Goal: Task Accomplishment & Management: Manage account settings

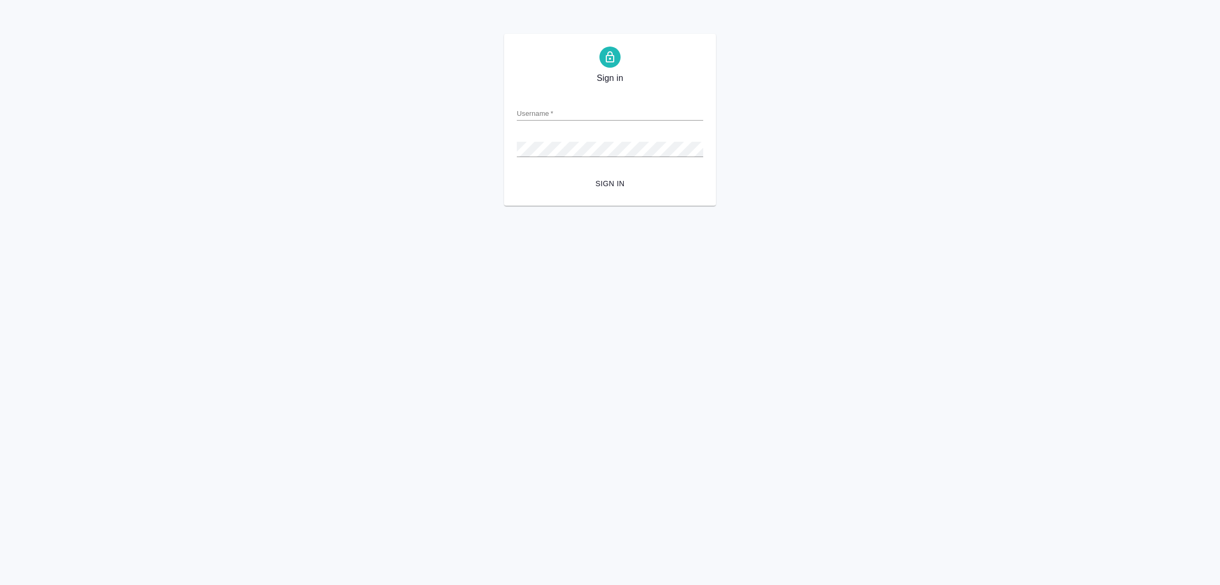
type input "galina.popova@awatera.com"
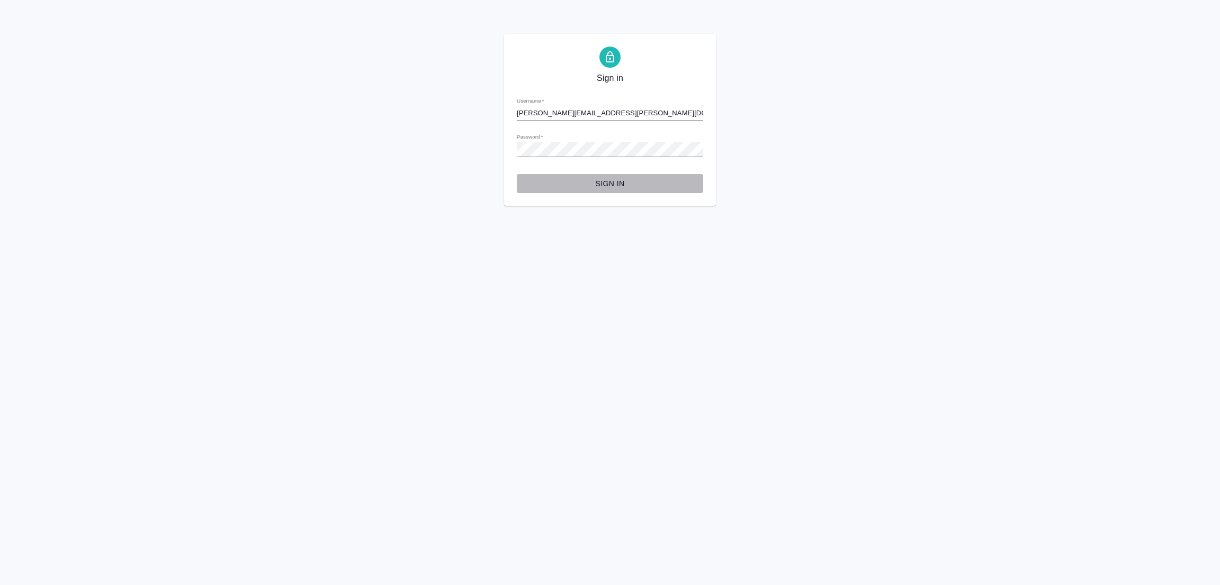
drag, startPoint x: 0, startPoint y: 0, endPoint x: 603, endPoint y: 175, distance: 627.9
click at [603, 175] on button "Sign in" at bounding box center [610, 184] width 186 height 20
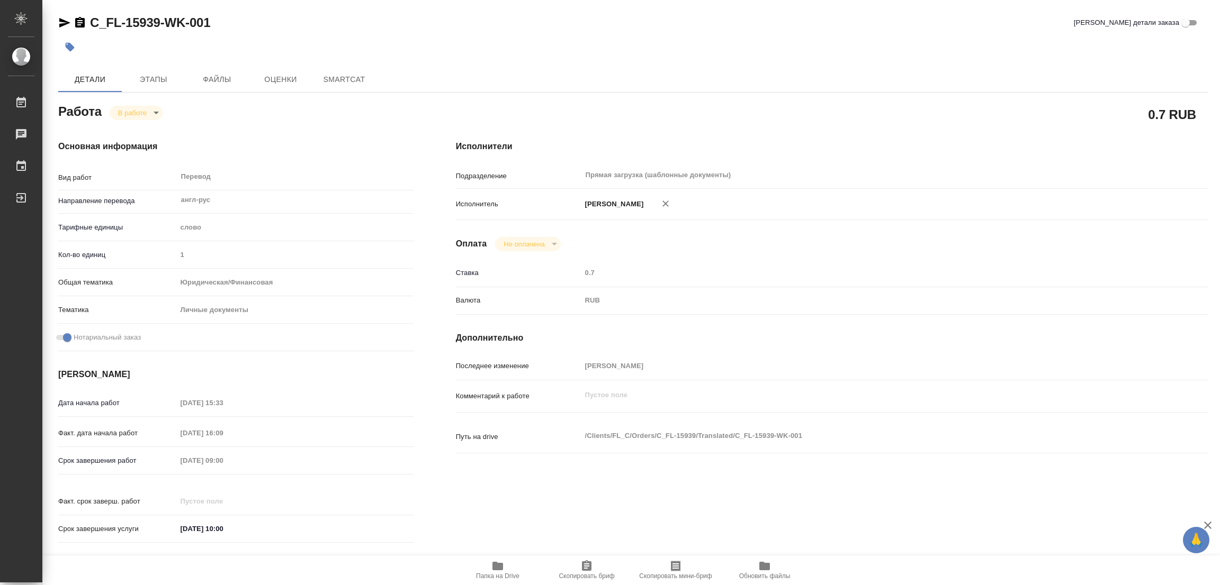
type textarea "x"
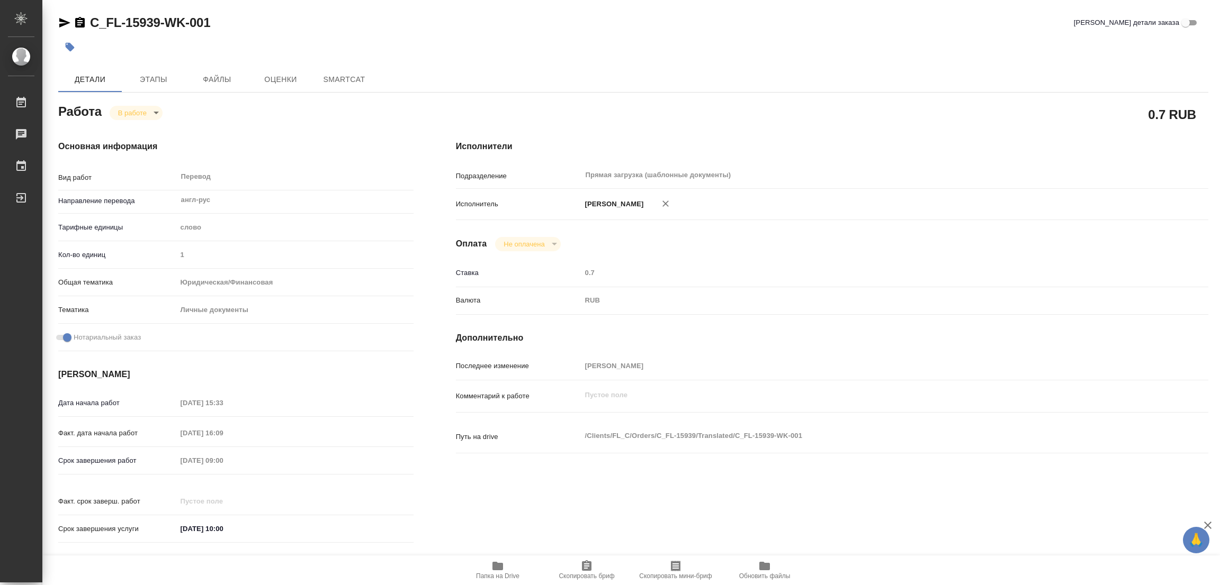
type textarea "x"
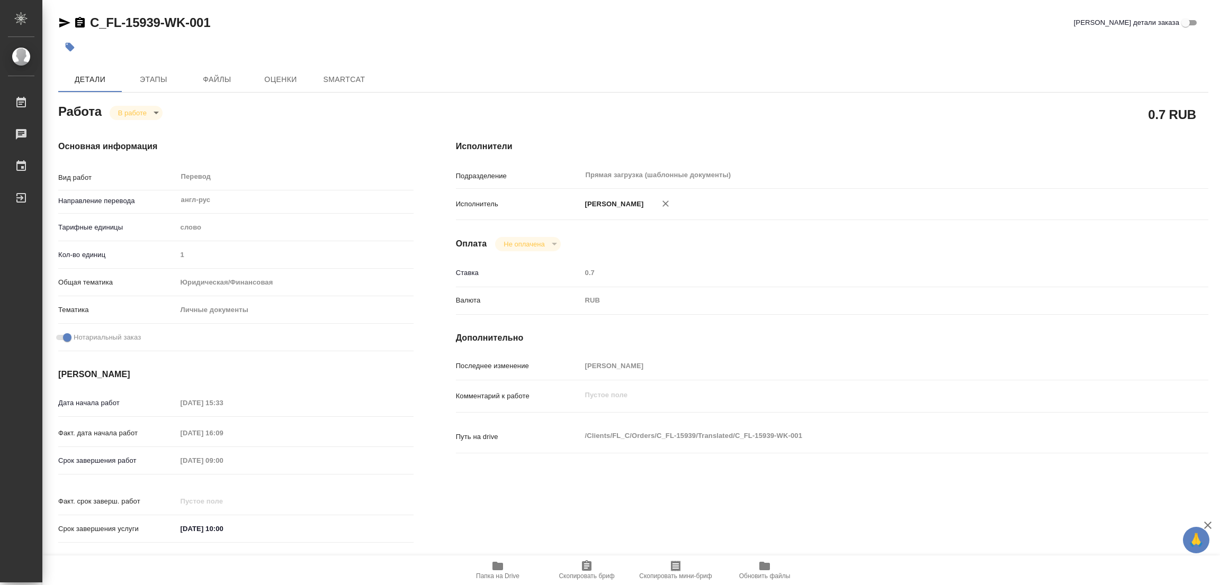
type textarea "x"
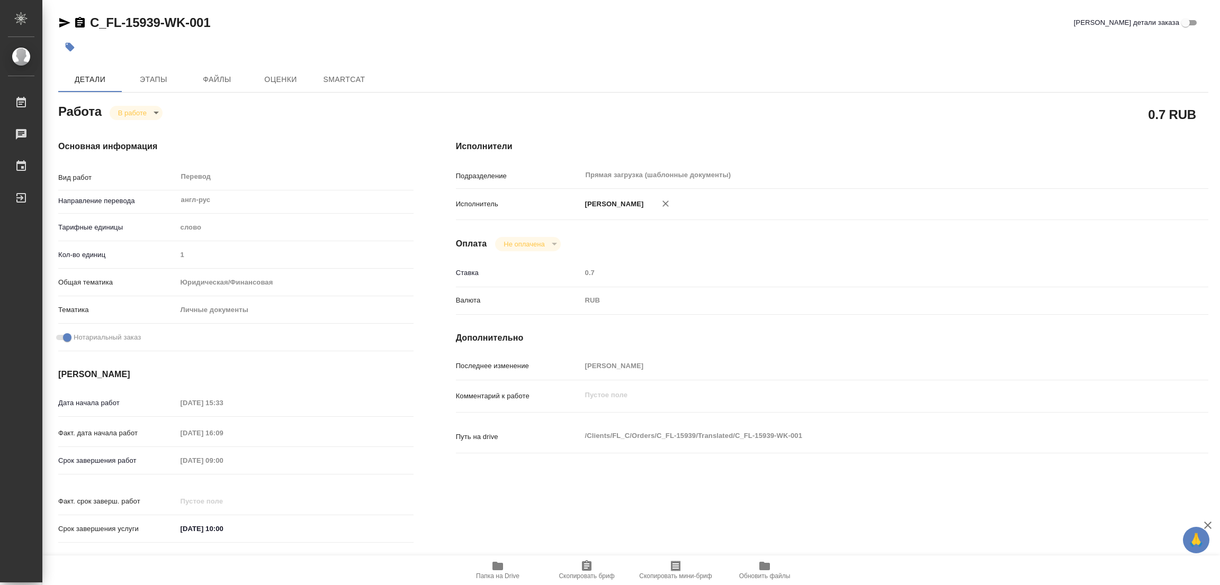
type textarea "x"
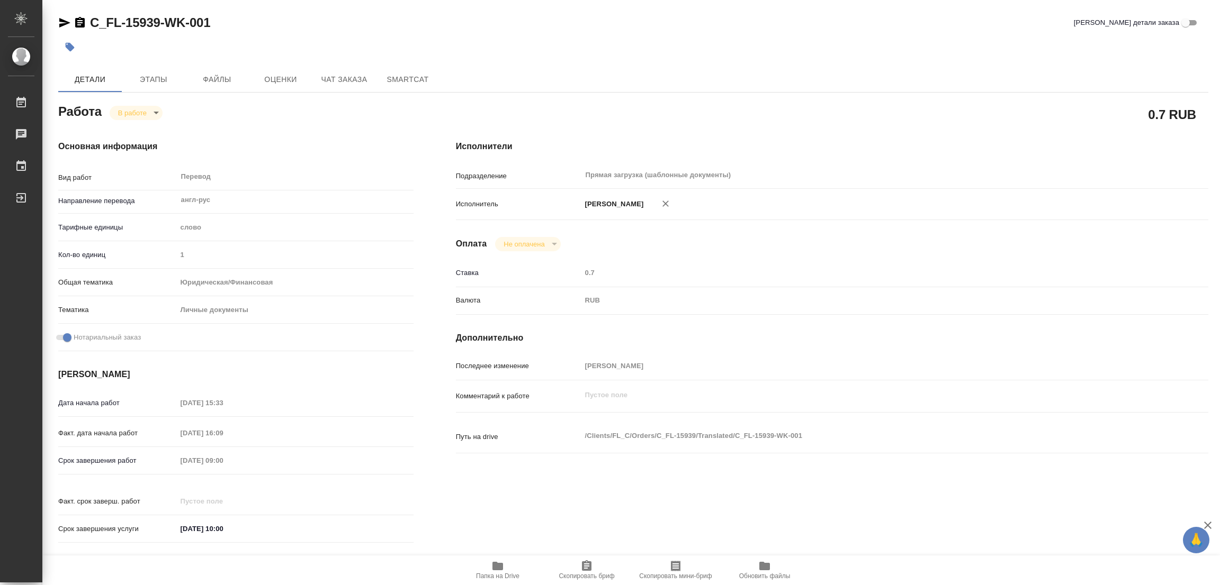
type textarea "x"
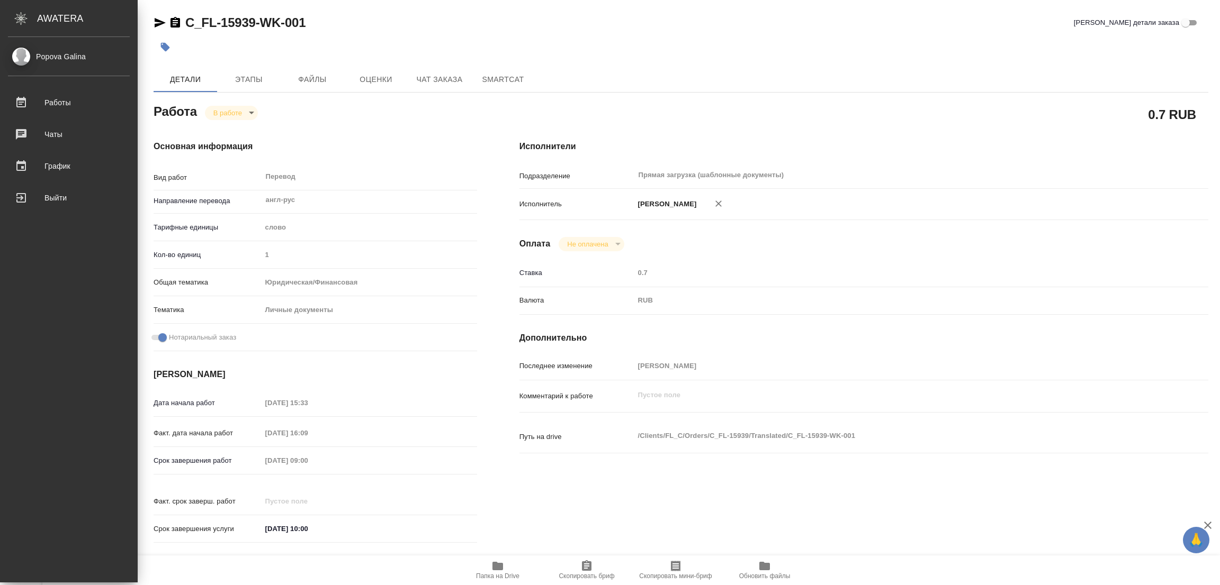
type textarea "x"
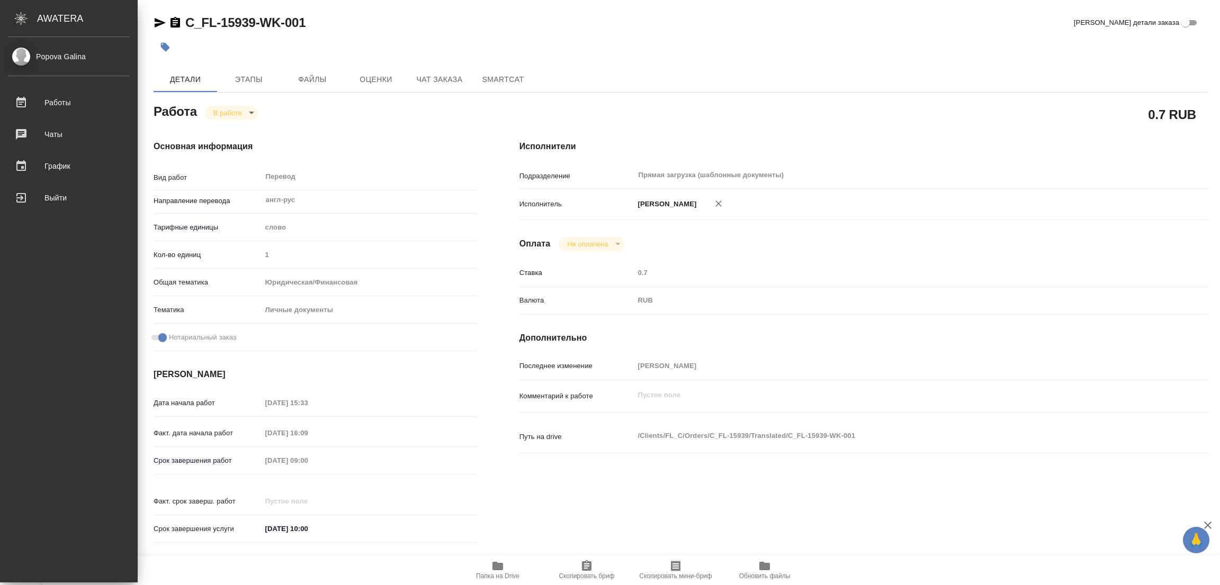
type textarea "x"
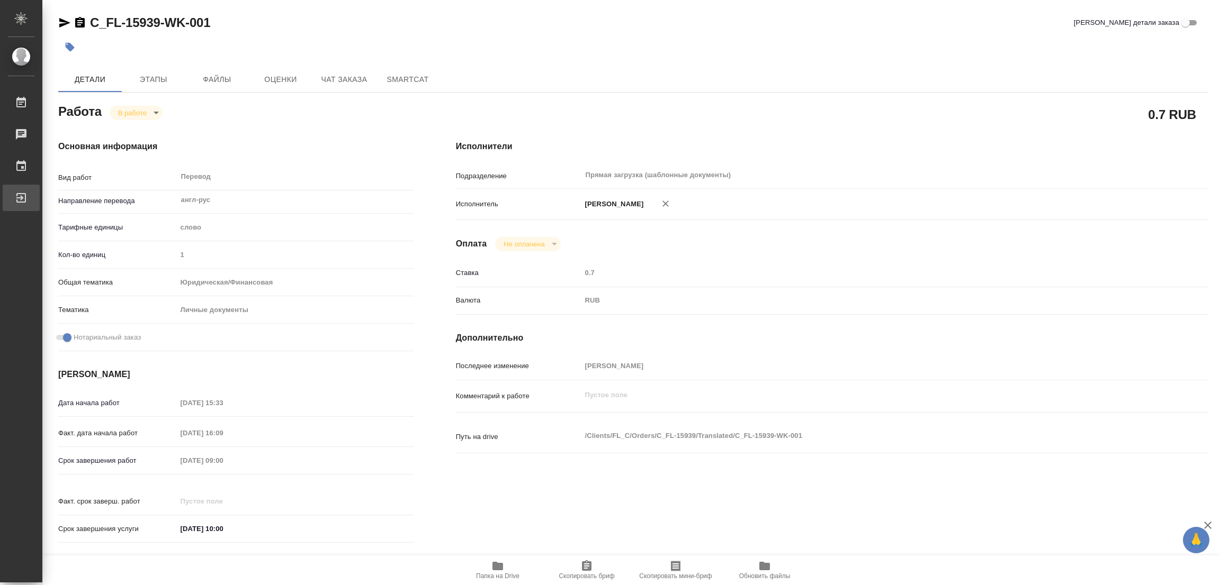
type textarea "x"
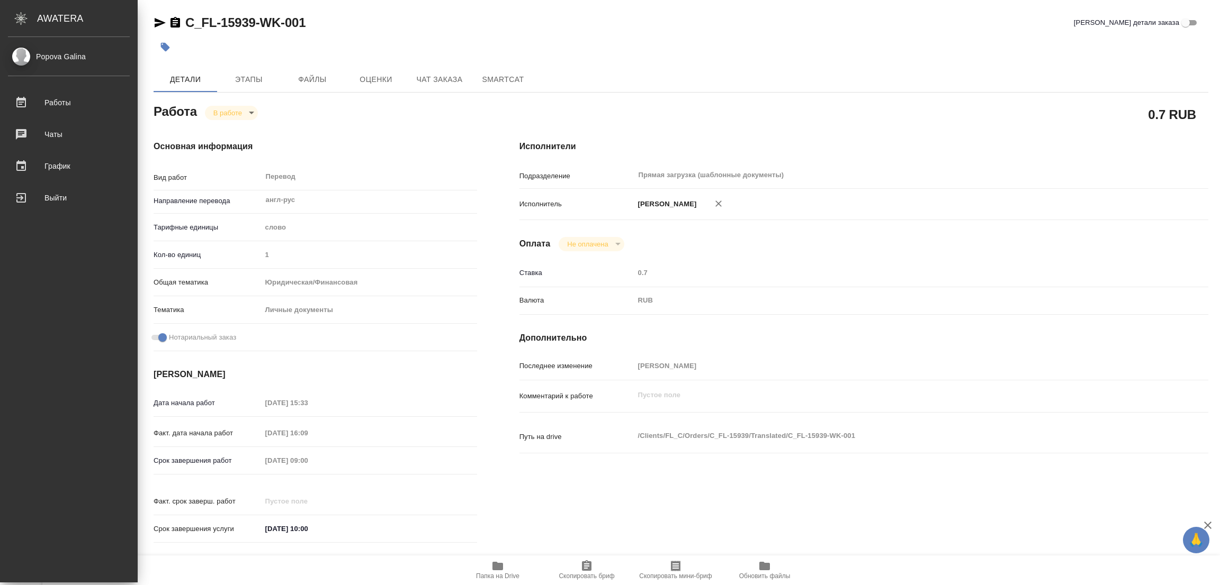
type textarea "x"
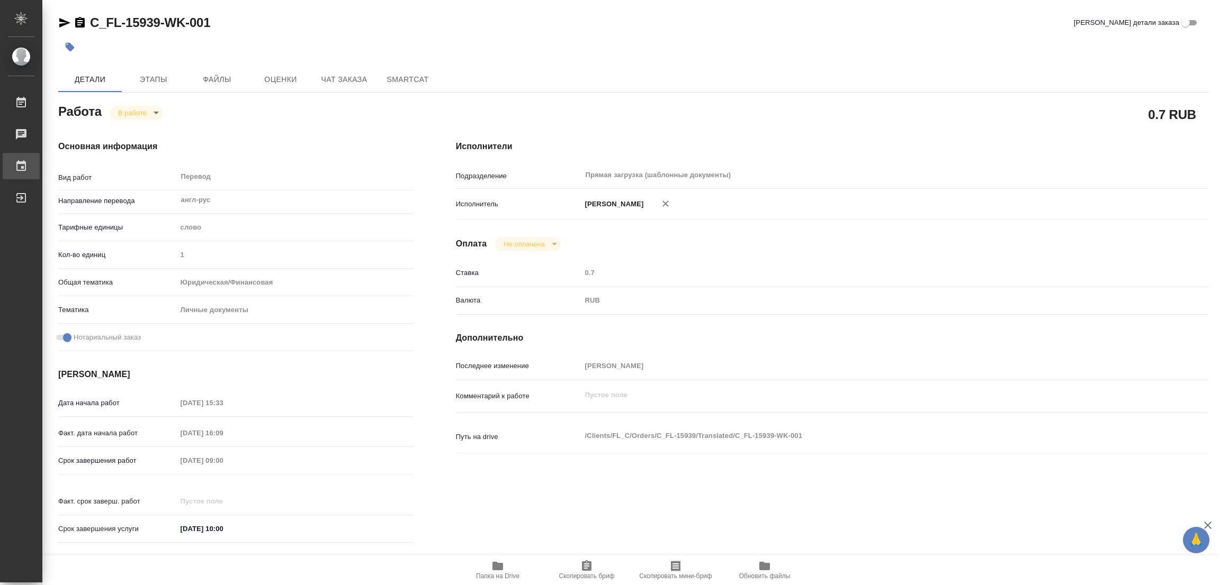
type textarea "x"
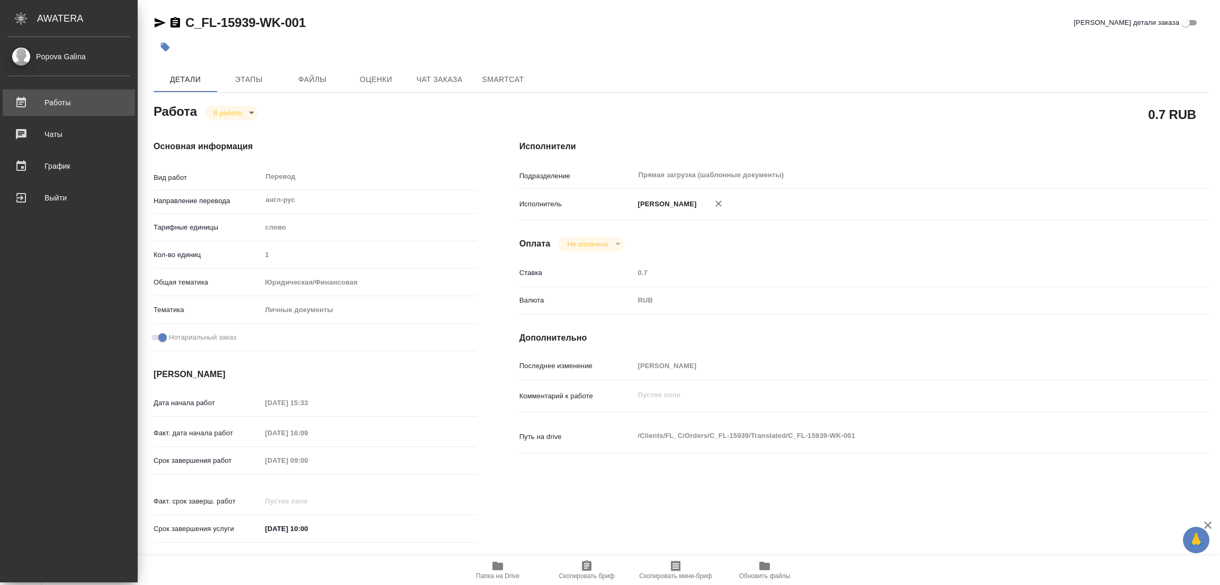
type textarea "x"
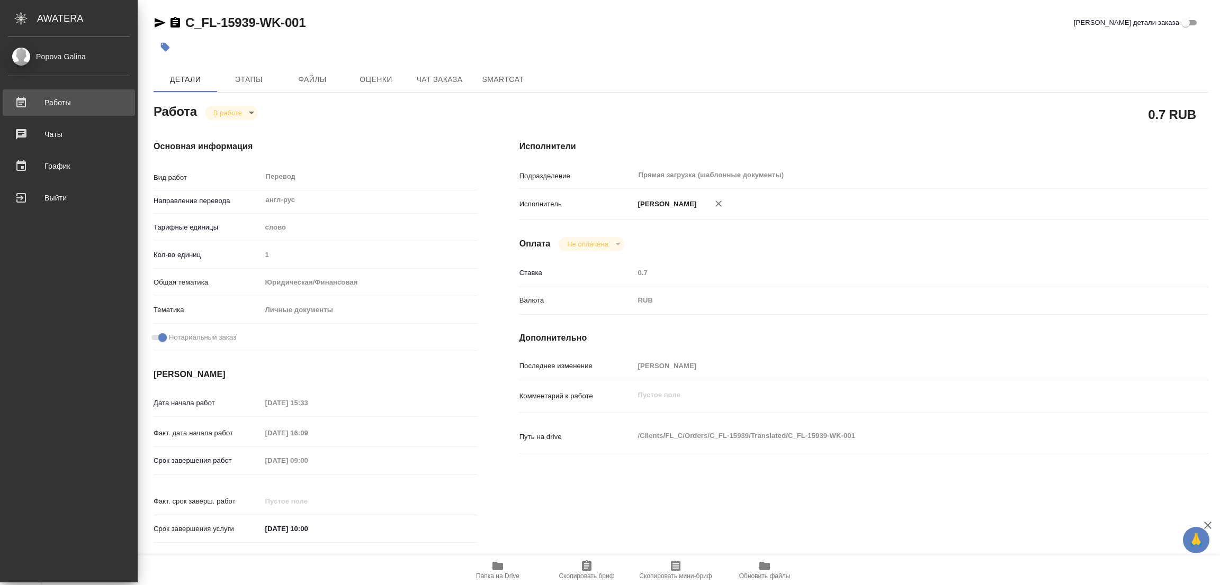
click at [49, 93] on link "Работы" at bounding box center [69, 102] width 132 height 26
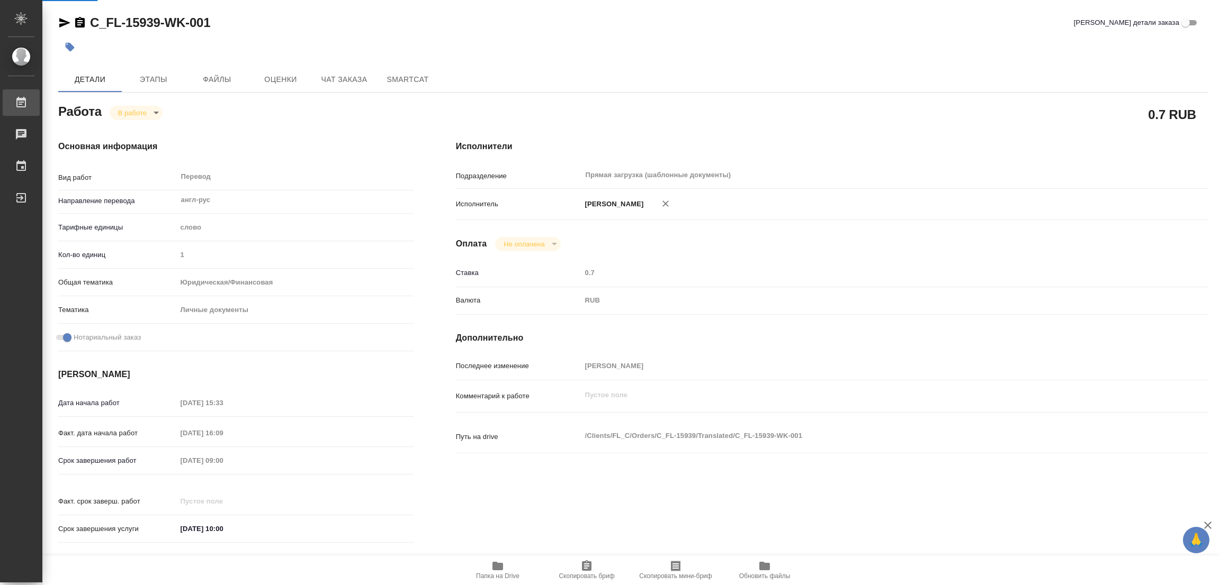
type textarea "x"
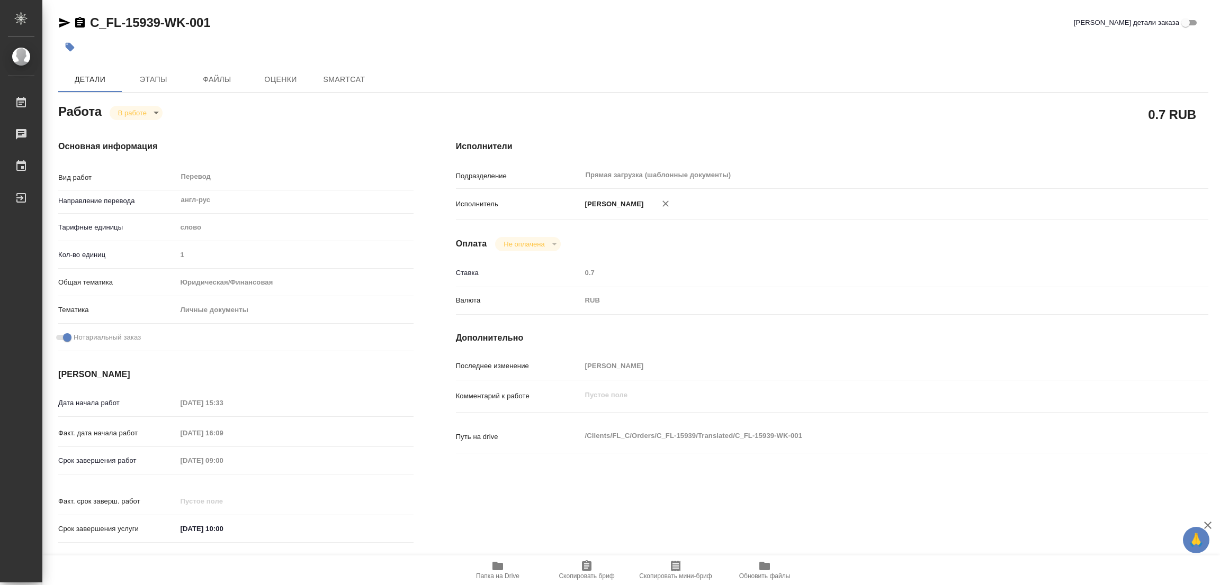
type textarea "x"
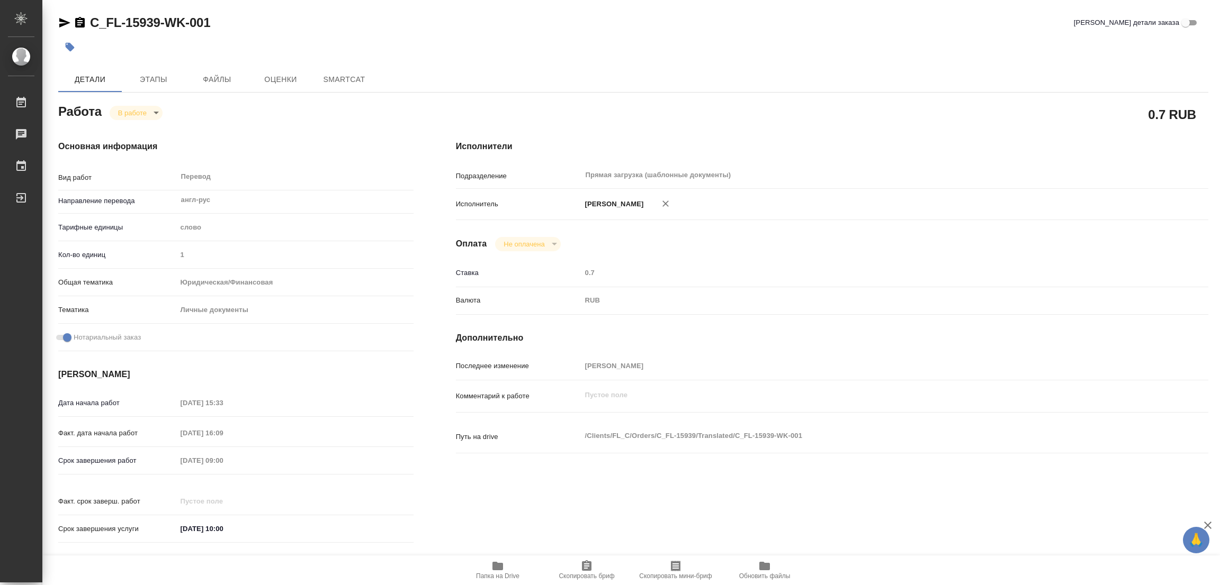
type textarea "x"
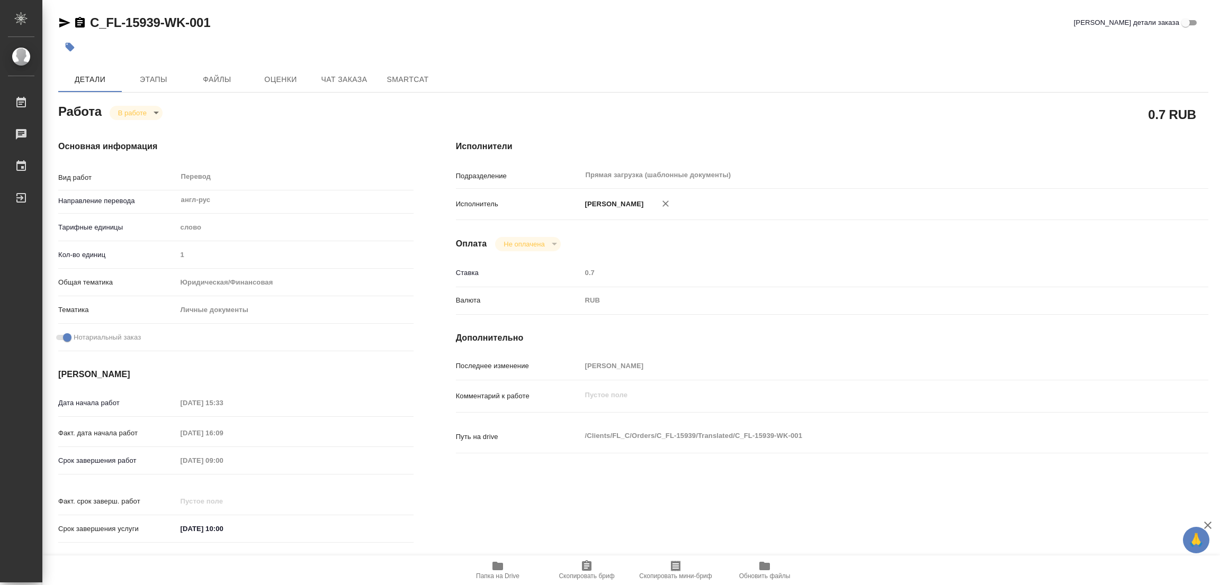
type textarea "x"
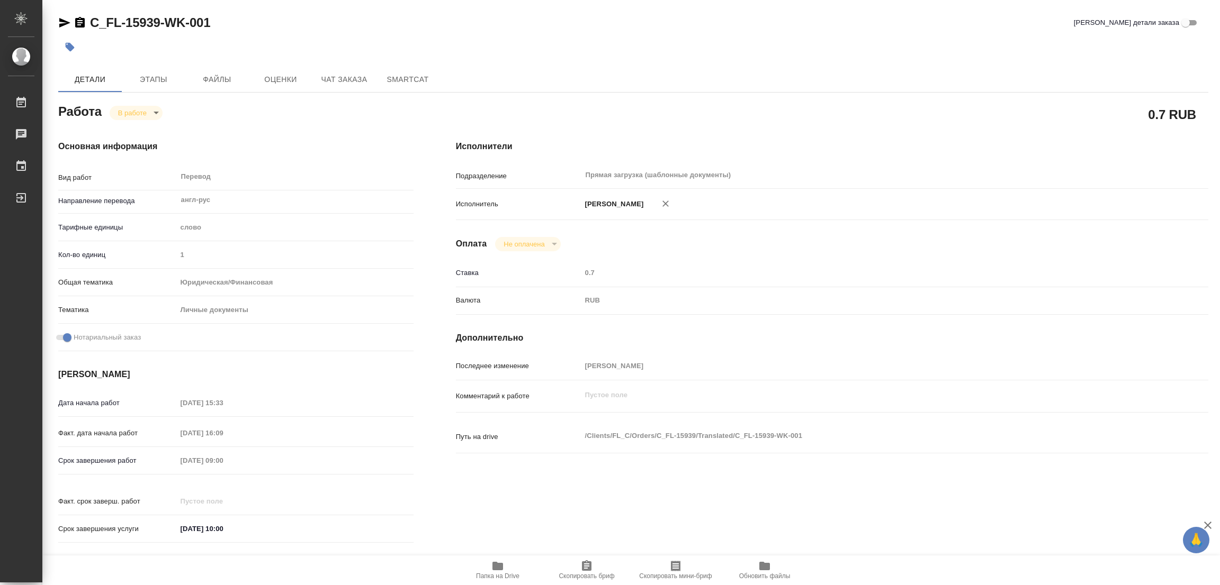
type textarea "x"
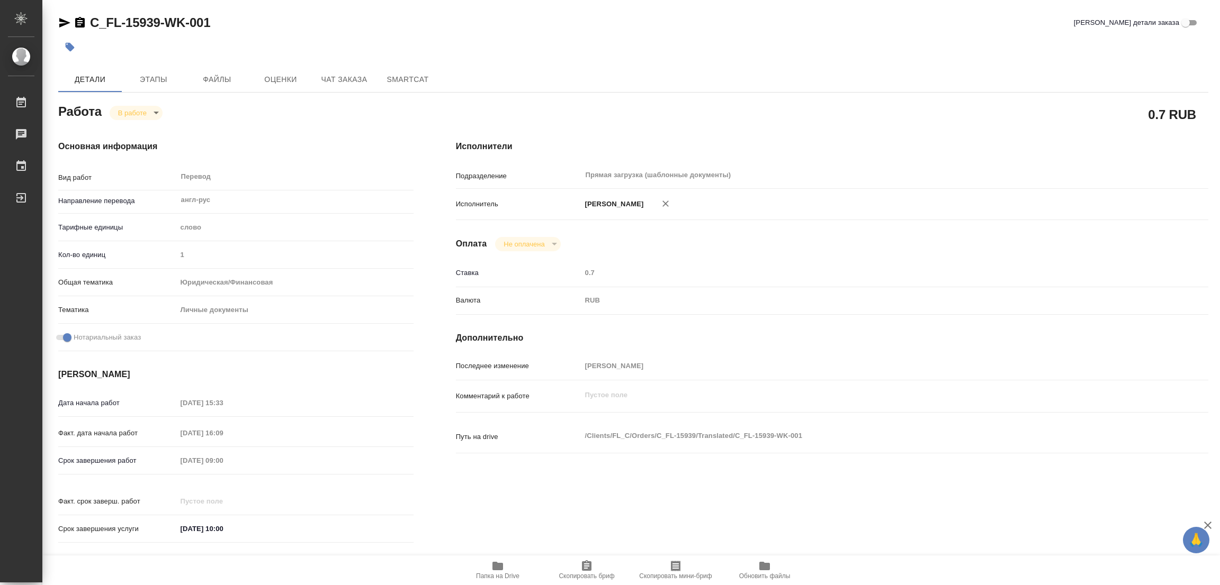
type textarea "x"
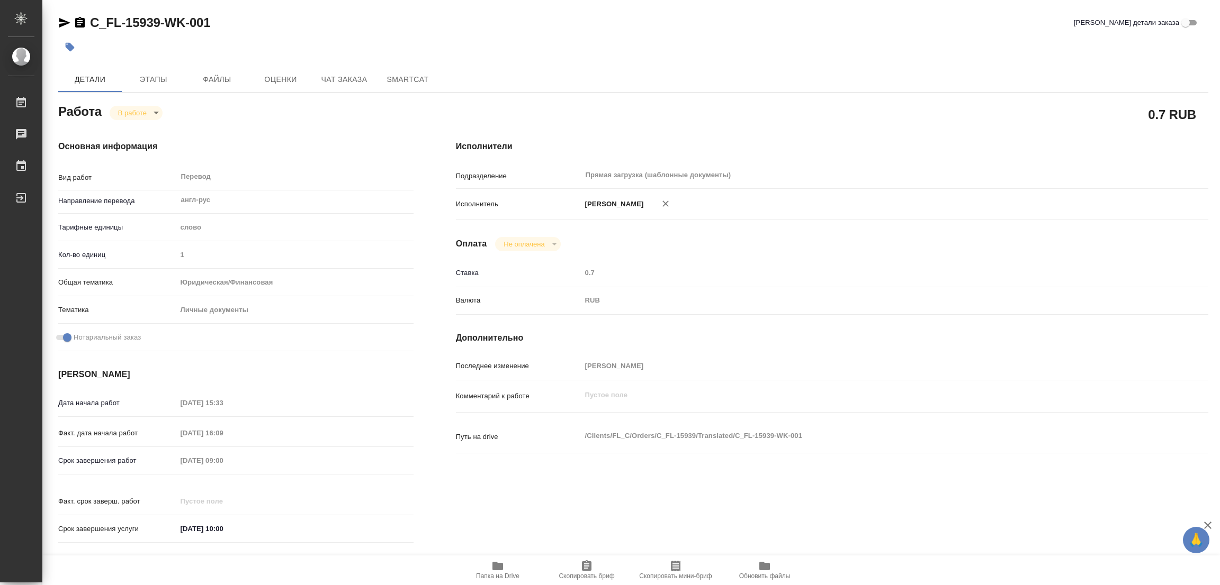
type textarea "x"
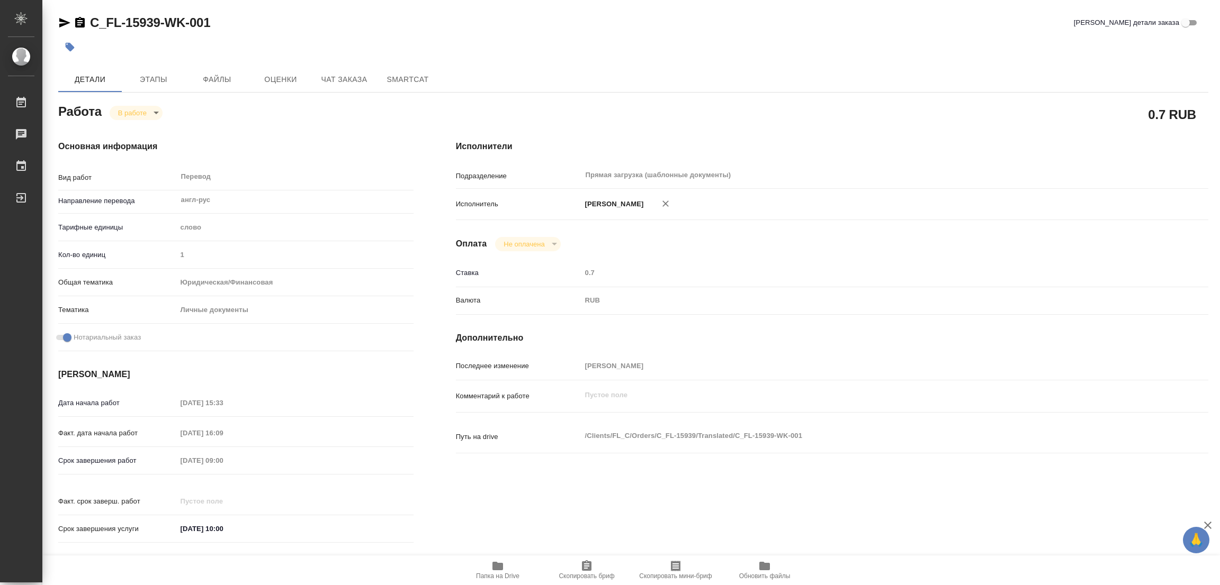
type textarea "x"
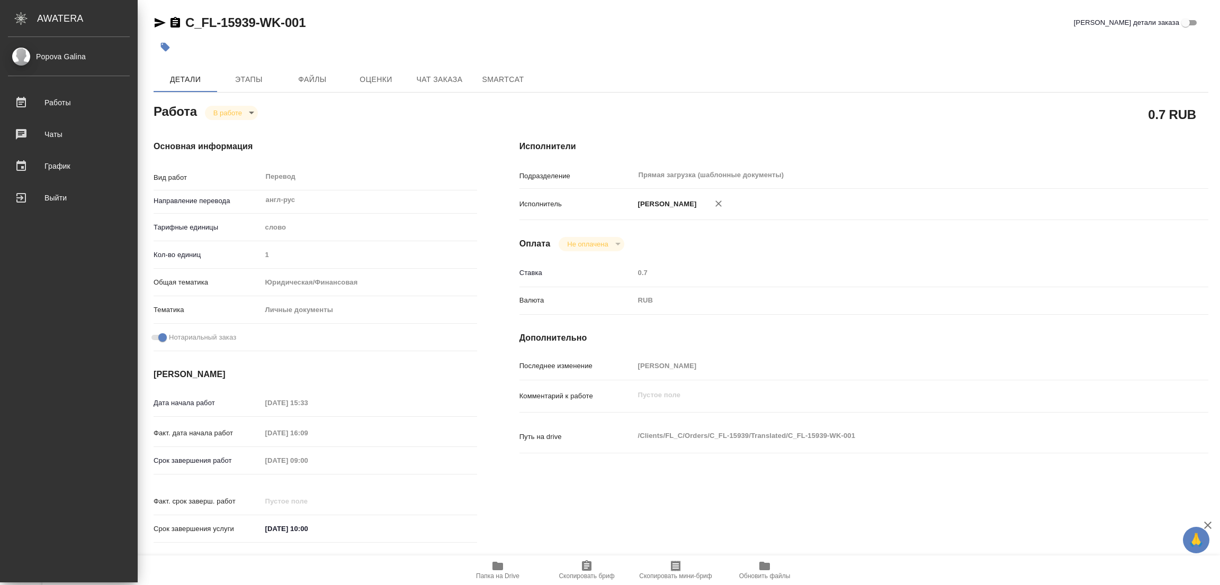
type textarea "x"
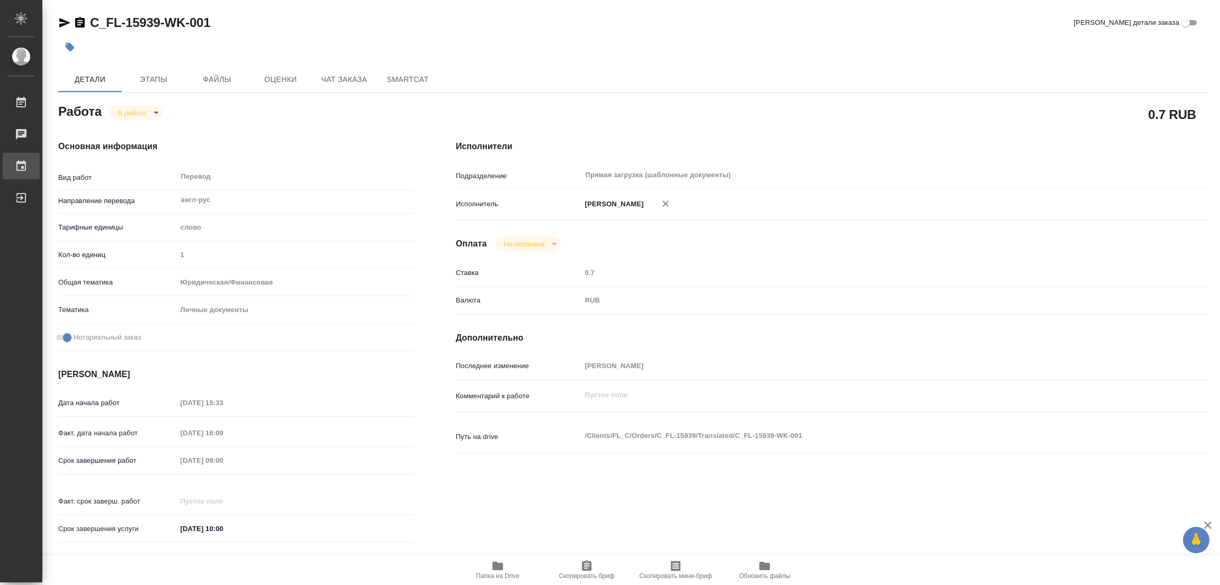
type textarea "x"
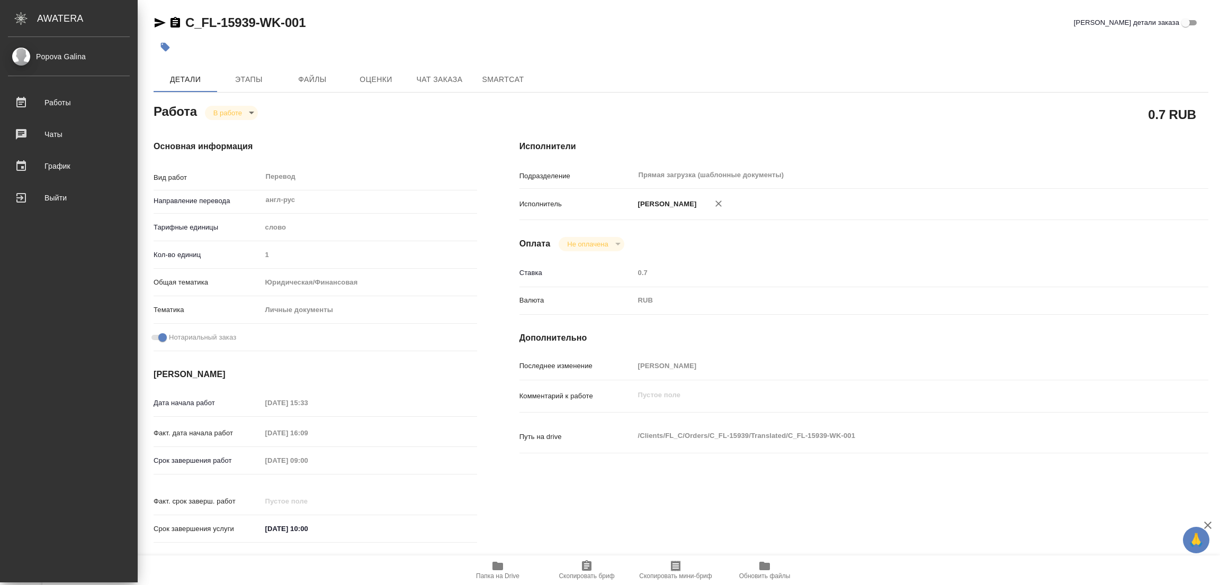
type textarea "x"
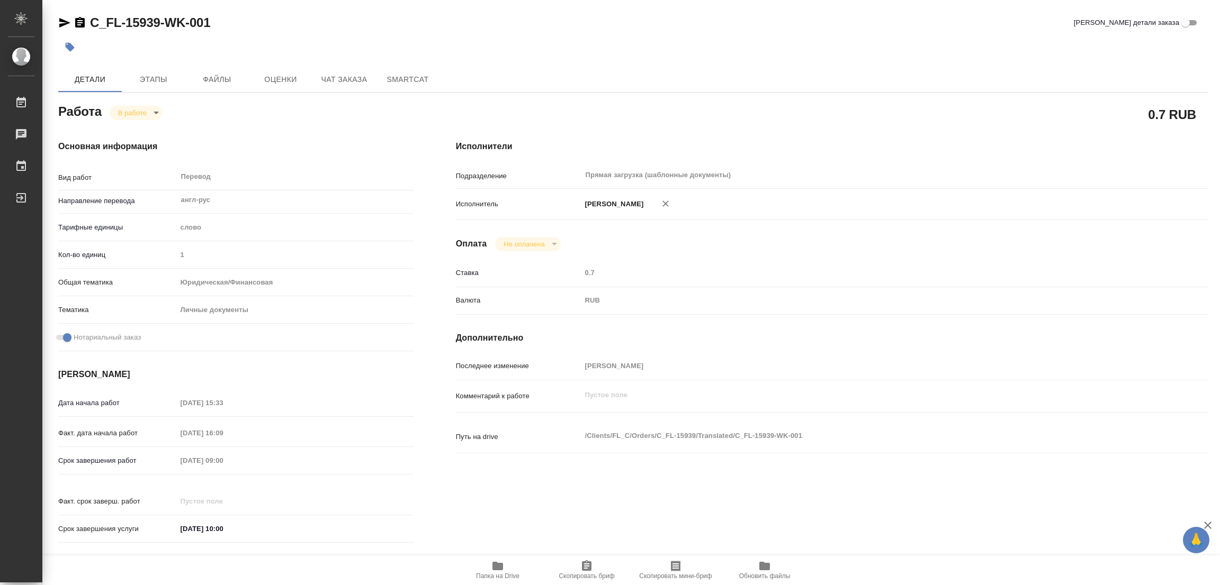
click at [493, 574] on span "Папка на Drive" at bounding box center [497, 576] width 43 height 7
click at [153, 79] on span "Этапы" at bounding box center [153, 79] width 51 height 13
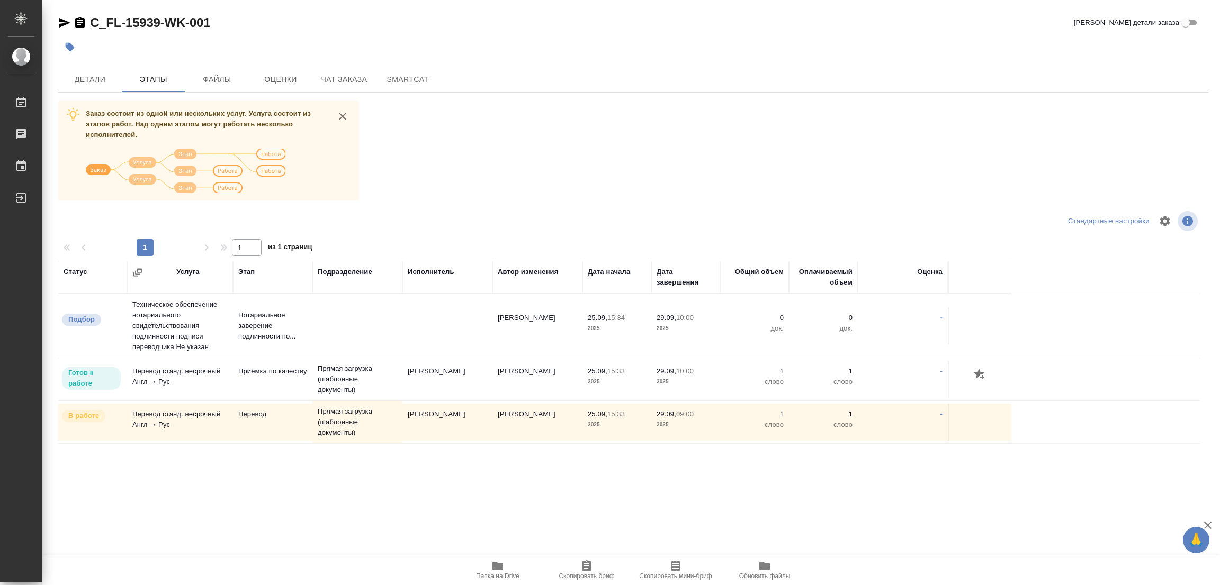
click at [533, 64] on div "C_FL-15939-WK-001 Кратко детали заказа Детали Этапы Файлы Оценки Чат заказа Sma…" at bounding box center [632, 263] width 1161 height 526
click at [82, 77] on span "Детали" at bounding box center [90, 79] width 51 height 13
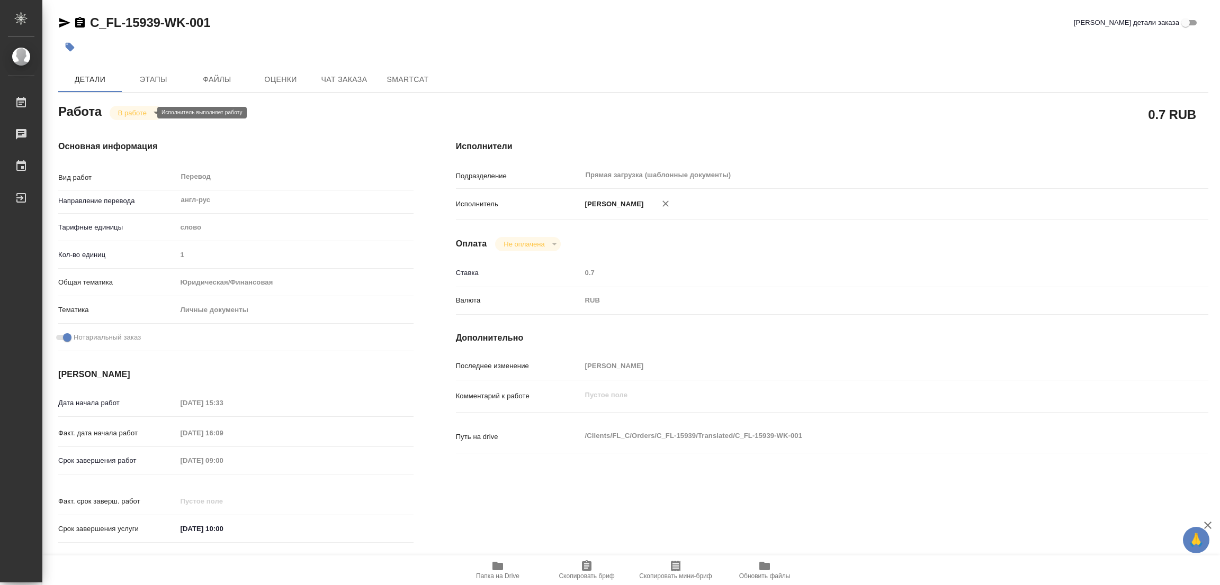
type textarea "x"
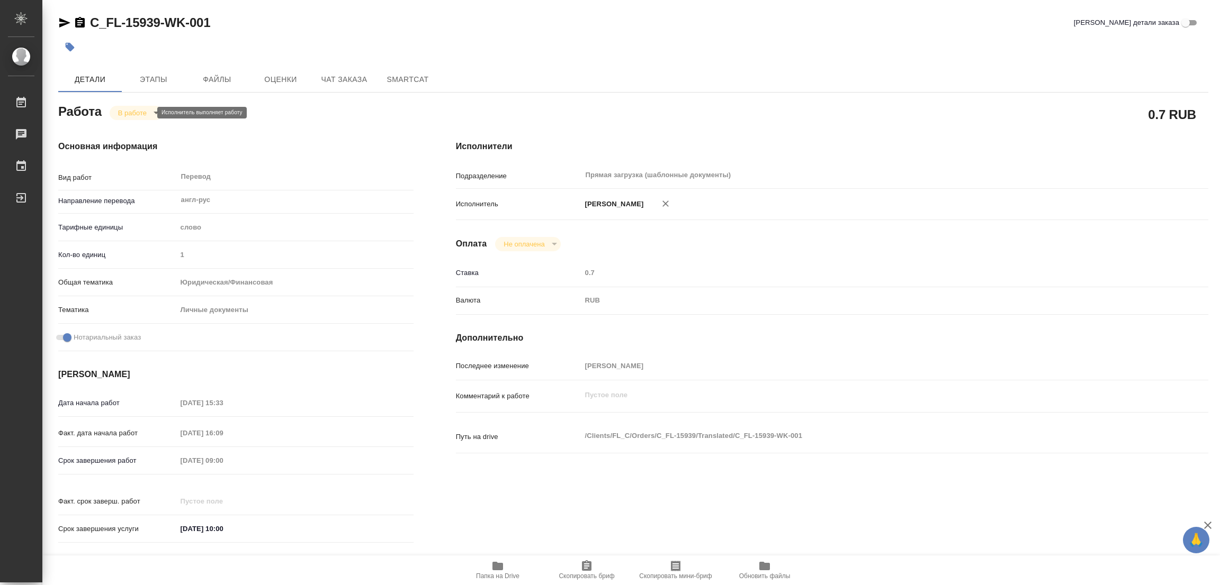
type textarea "x"
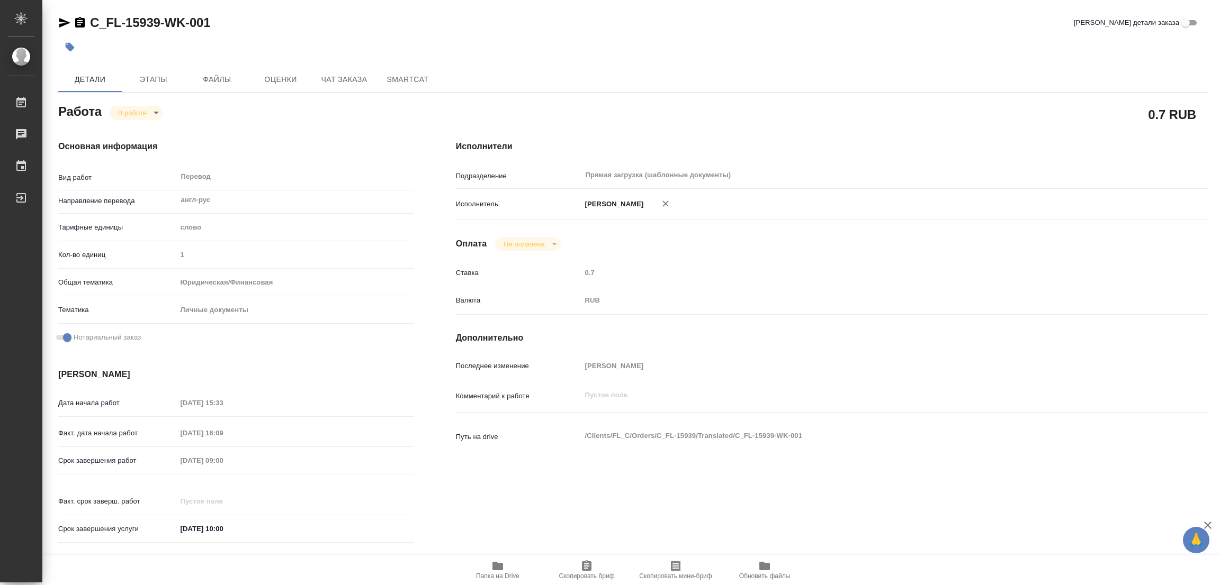
type textarea "x"
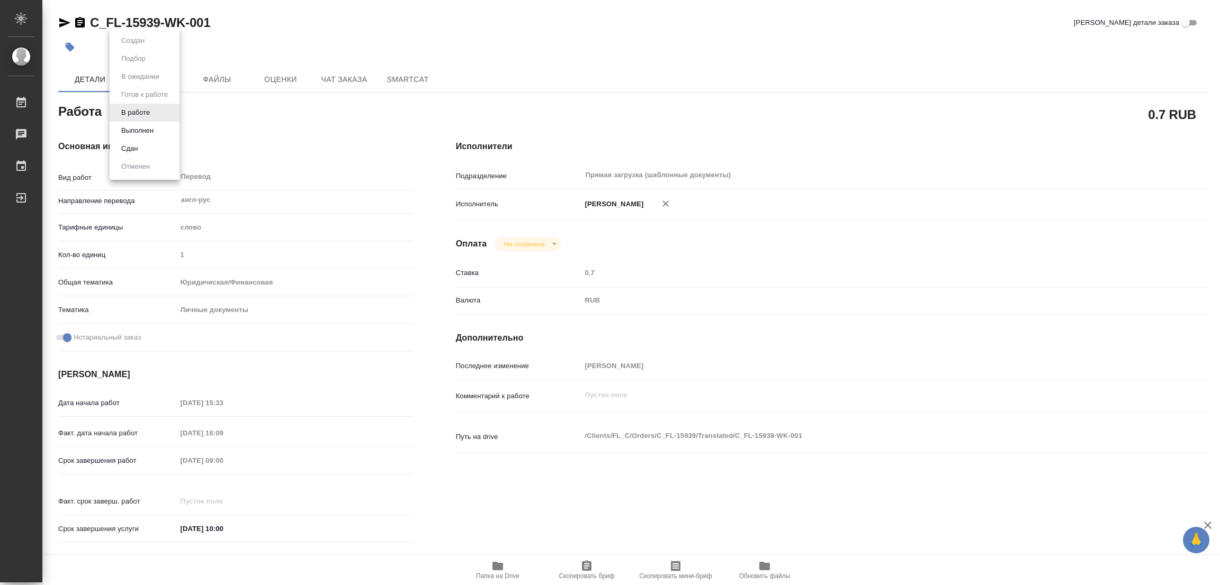
click at [154, 115] on body "🙏 .cls-1 fill:#fff; AWATERA Popova Galina Работы 0 Чаты График Выйти C_FL-15939…" at bounding box center [610, 292] width 1220 height 585
click at [129, 130] on button "Выполнен" at bounding box center [137, 131] width 39 height 12
type textarea "x"
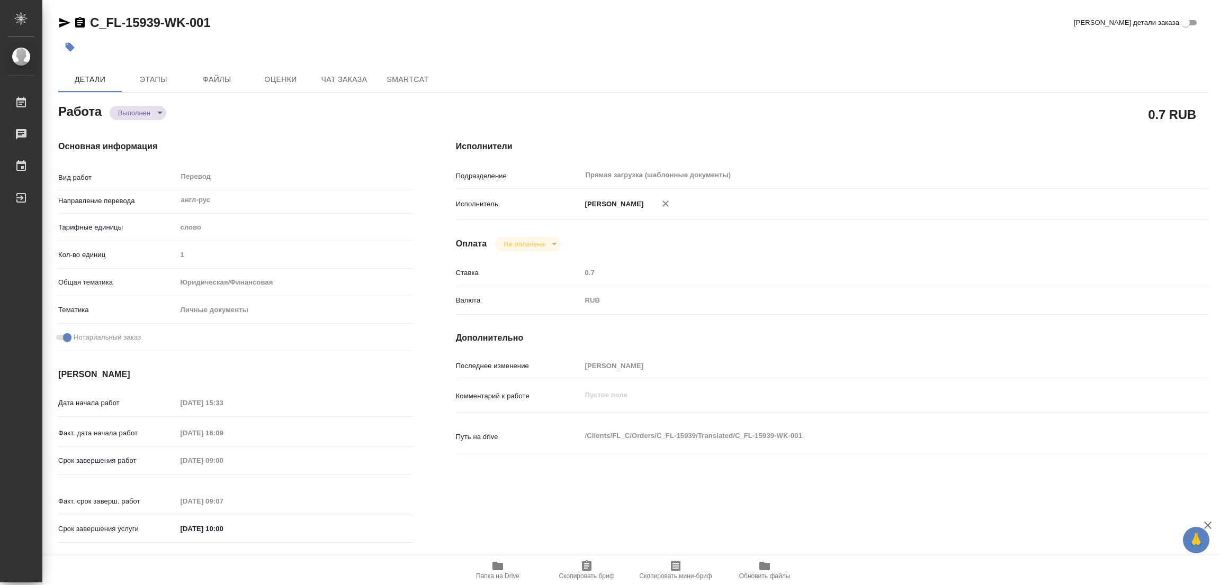
type textarea "x"
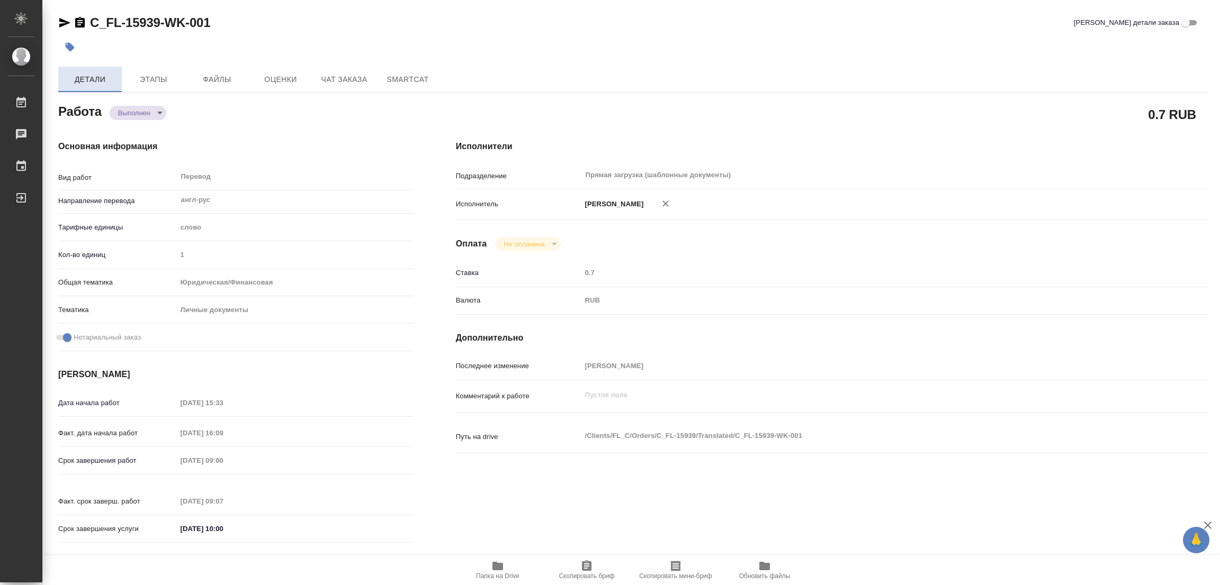
type textarea "x"
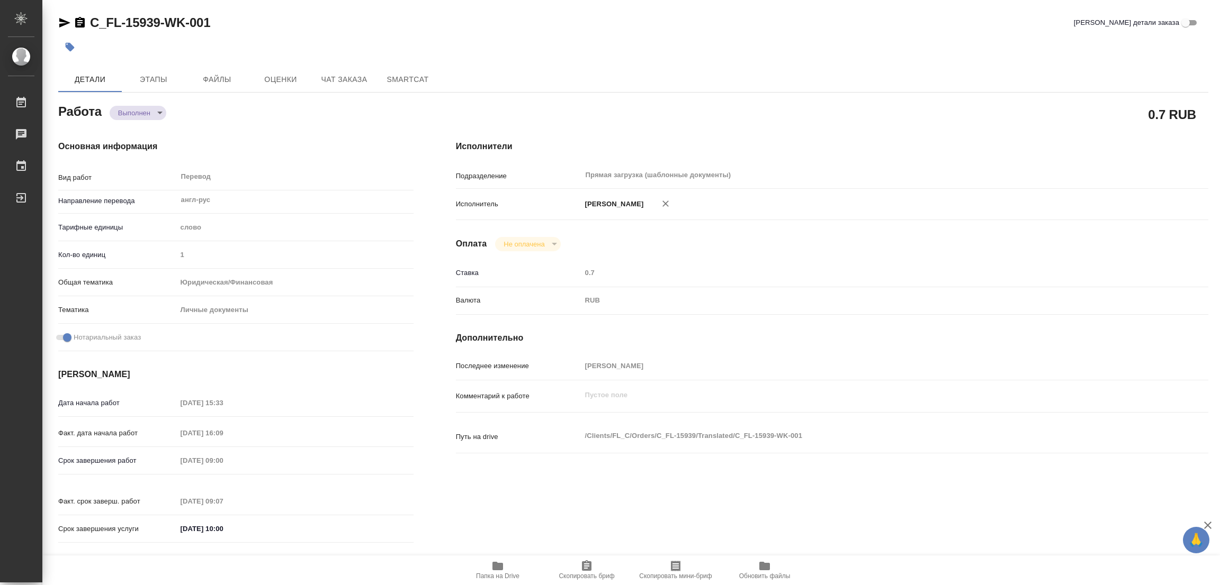
type textarea "x"
click at [74, 47] on icon "button" at bounding box center [70, 47] width 9 height 9
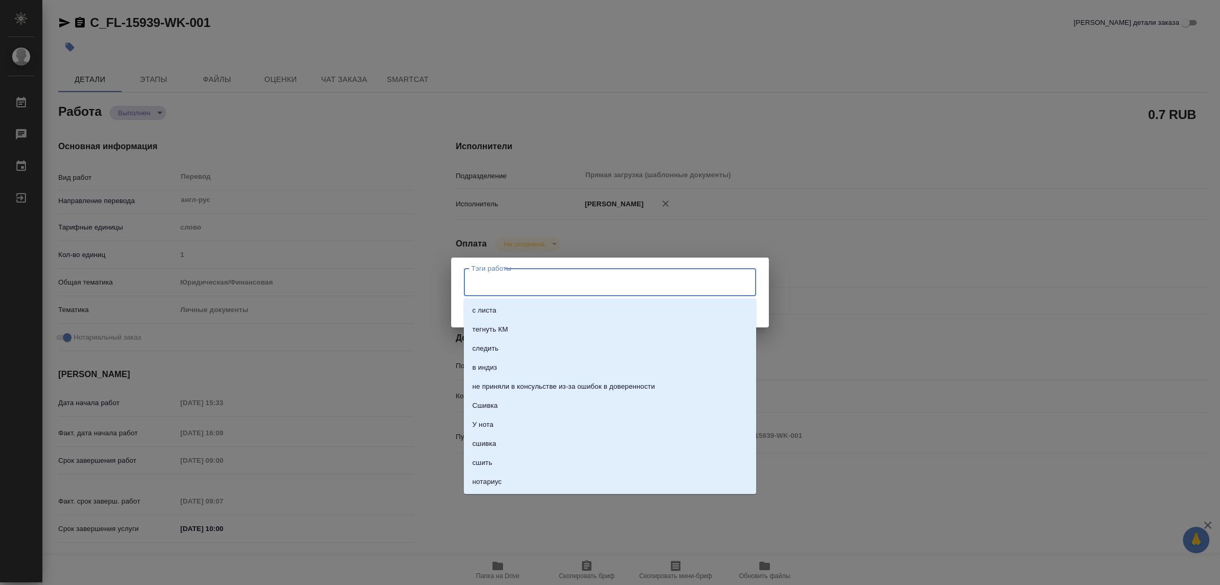
click at [477, 276] on input "Тэги работы" at bounding box center [599, 282] width 263 height 18
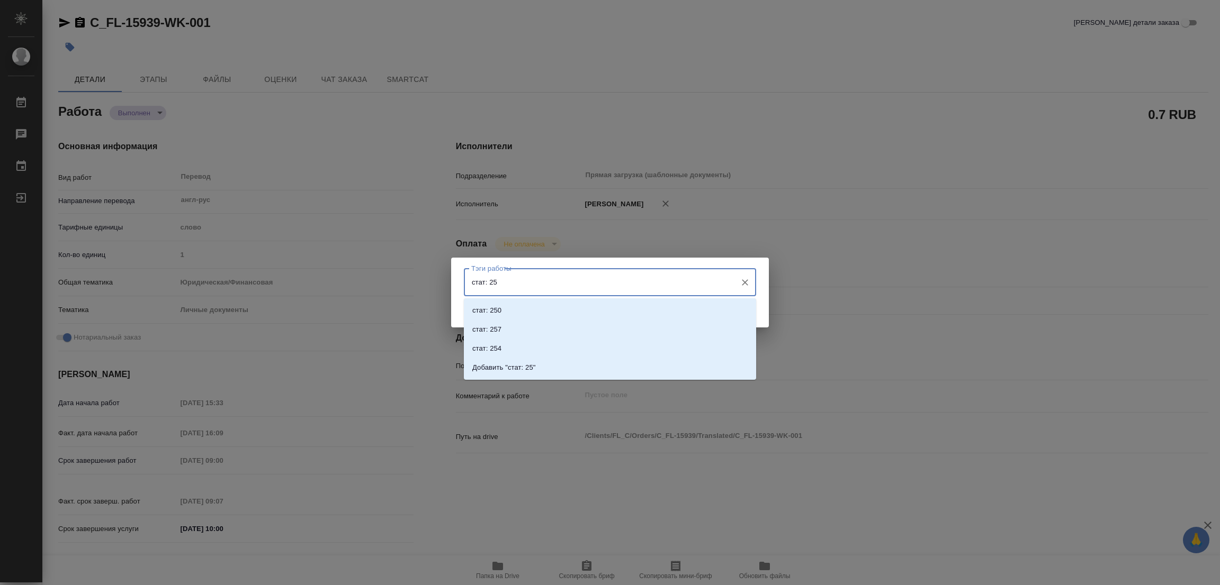
type input "стат: 250"
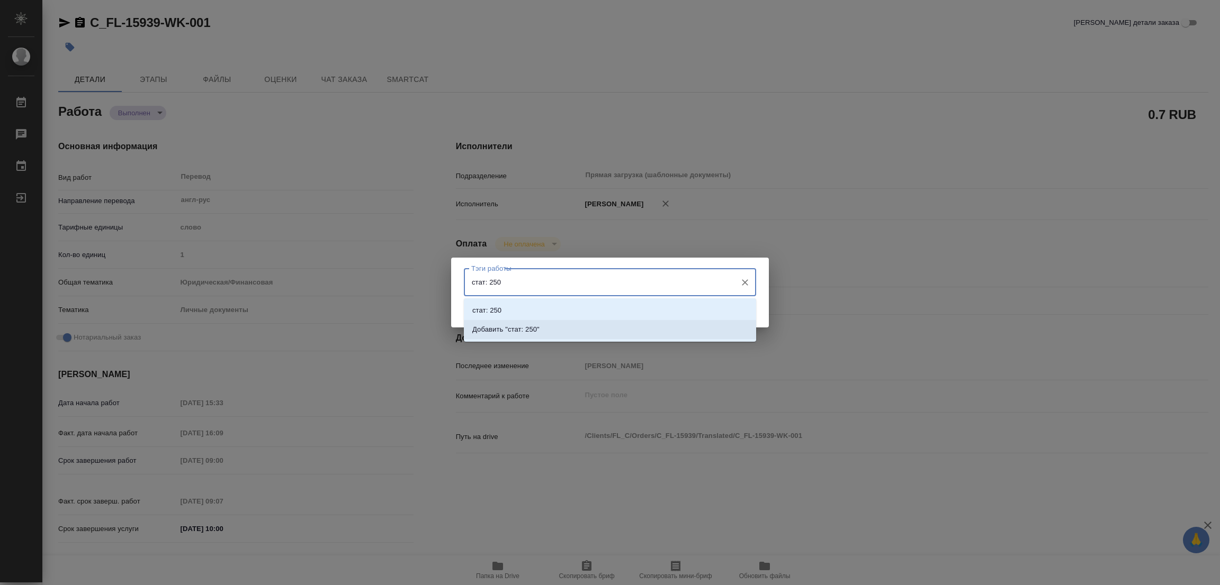
click at [529, 328] on p "Добавить "стат: 250"" at bounding box center [505, 329] width 67 height 11
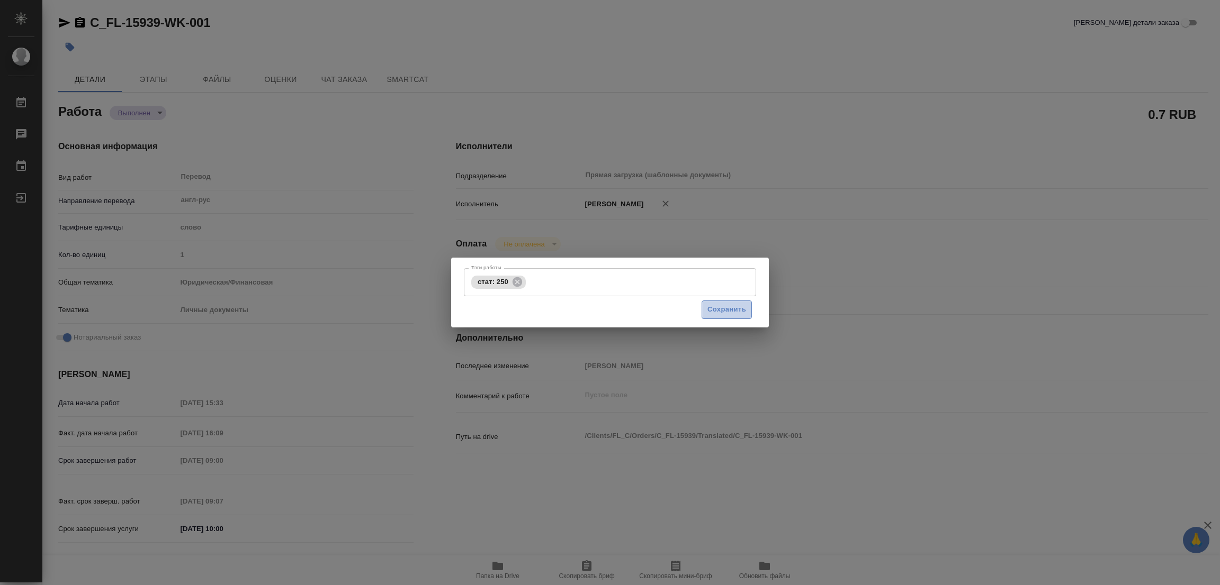
click at [729, 309] on span "Сохранить" at bounding box center [726, 310] width 39 height 12
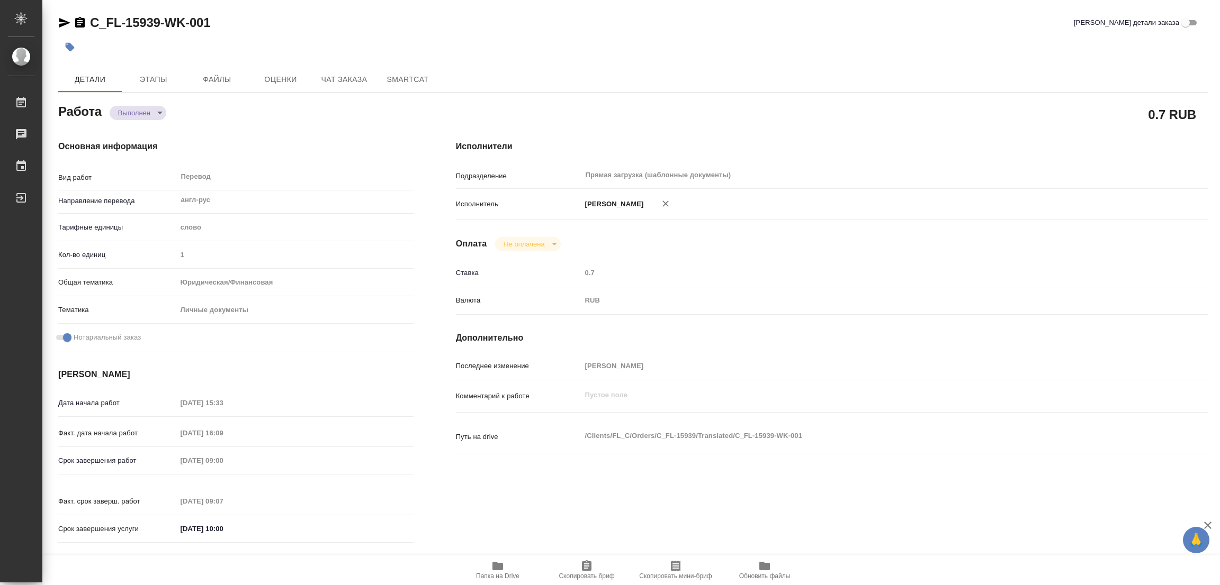
click at [703, 109] on div "0.7 RUB" at bounding box center [832, 114] width 752 height 26
type input "completed"
type textarea "Перевод"
type textarea "x"
type input "англ-рус"
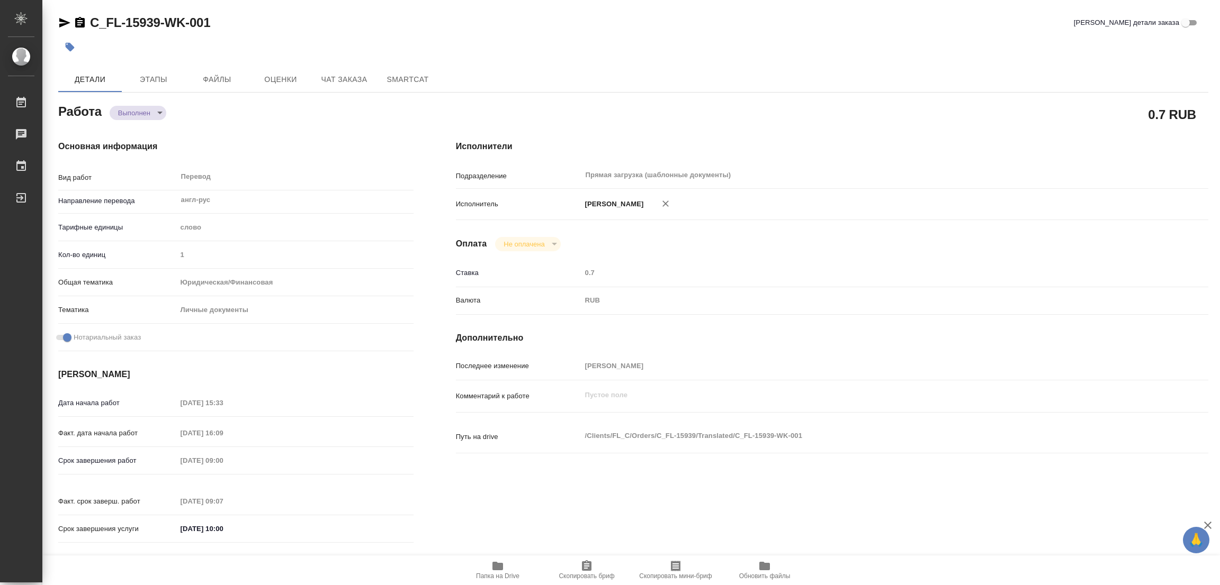
type input "5a8b1489cc6b4906c91bfd90"
type input "1"
type input "yr-fn"
type input "5a8b8b956a9677013d343cfe"
checkbox input "true"
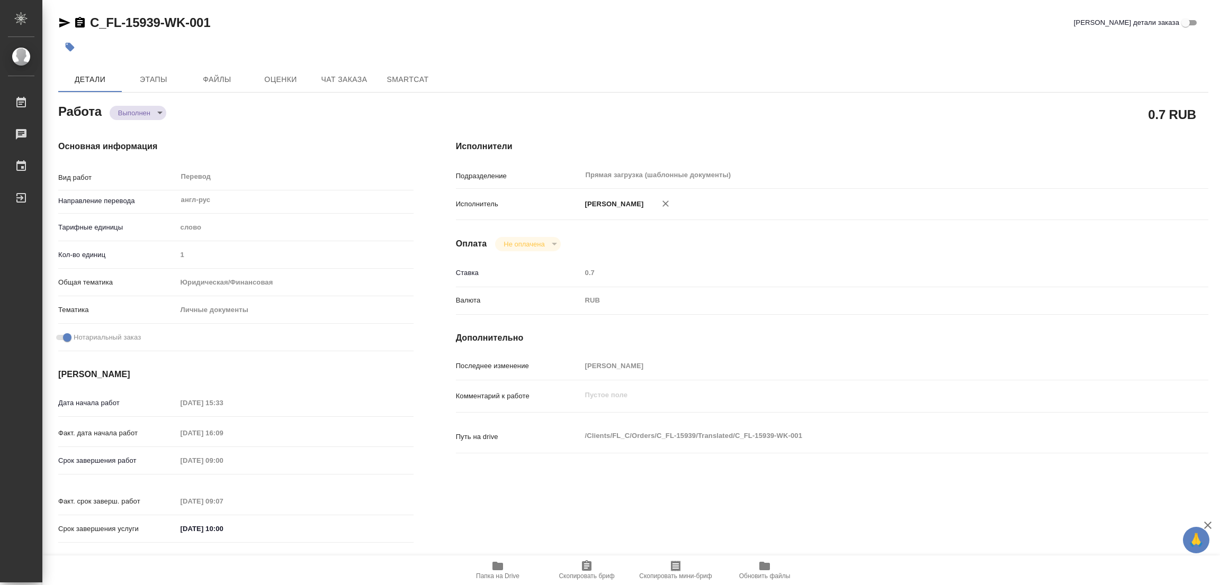
type input "25.09.2025 15:33"
type input "25.09.2025 16:09"
type input "29.09.2025 09:00"
type input "26.09.2025 09:07"
type input "29.09.2025 10:00"
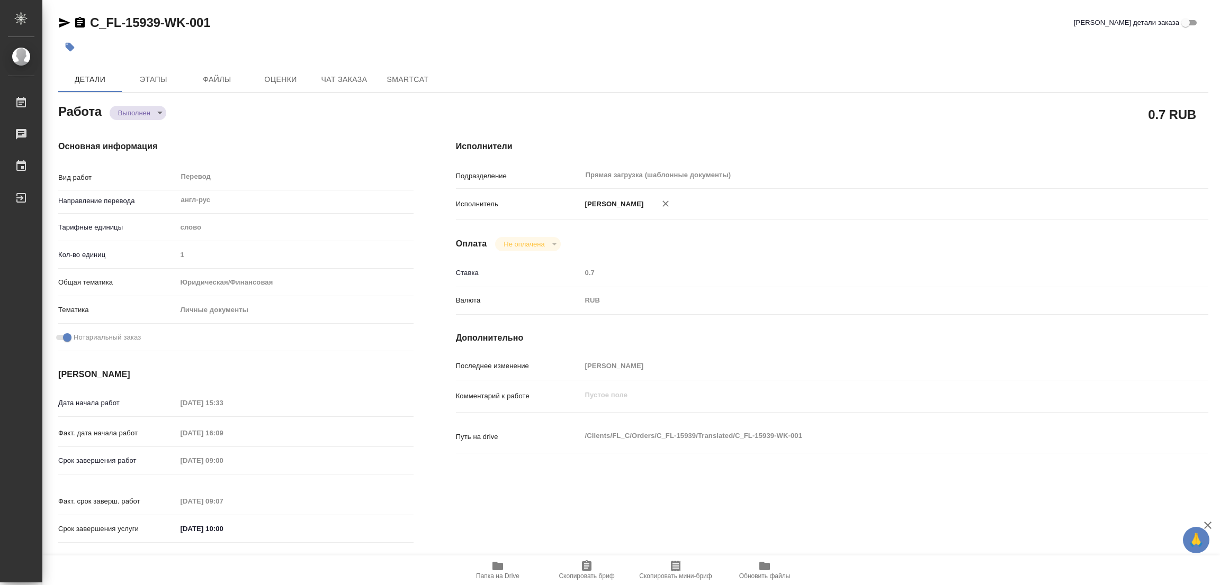
type input "Прямая загрузка (шаблонные документы)"
type input "notPayed"
type input "0.7"
type input "RUB"
type input "[PERSON_NAME]"
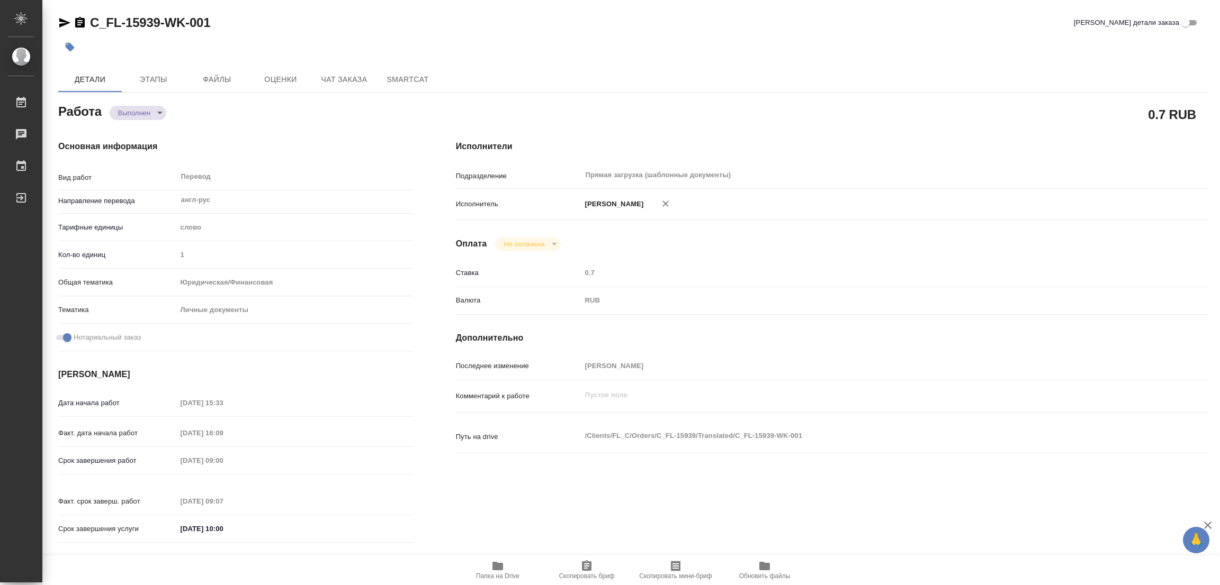
type textarea "x"
type textarea "/Clients/FL_C/Orders/C_FL-15939/Translated/C_FL-15939-WK-001"
type textarea "x"
type input "C_FL-15939"
type input "Перевод станд. несрочный"
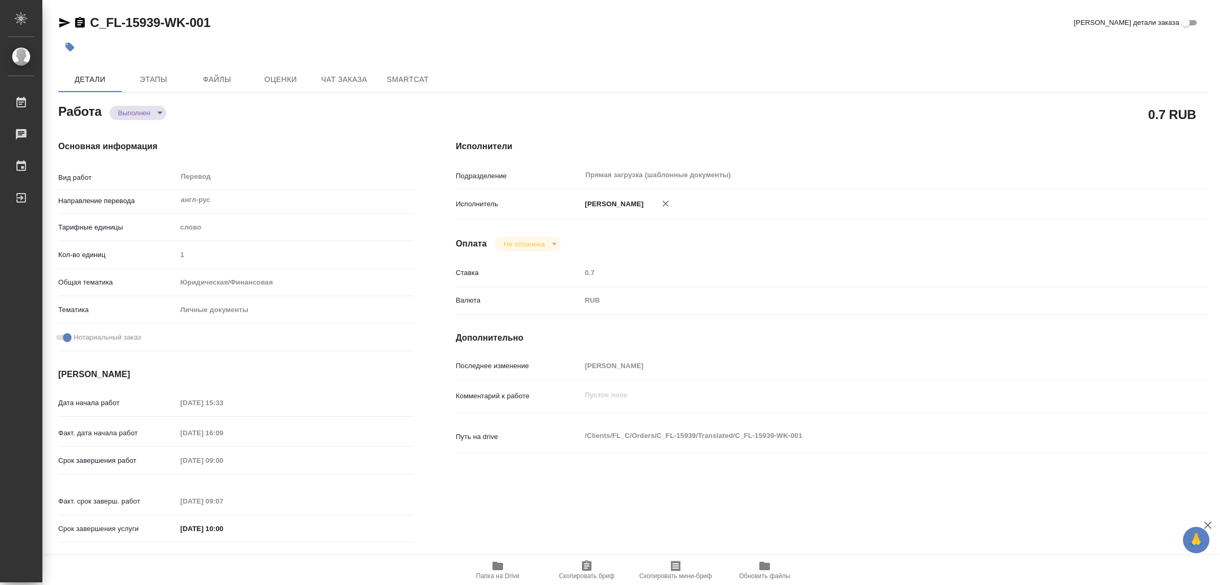
type input "Перевод, Приёмка по качеству, Постредактура машинного перевода, Редактура, Корр…"
type input "Зайцева Светлана"
type input "/Clients/FL_C/Orders/C_FL-15939"
type textarea "x"
type textarea "Перевод пломб, апостилей и штампов"
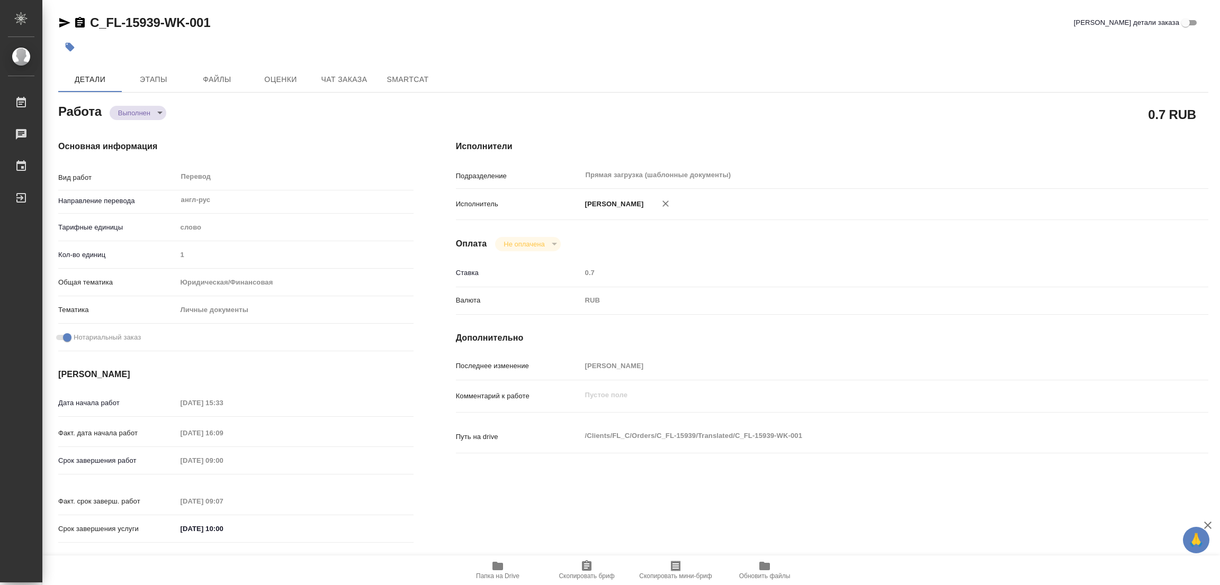
type textarea "x"
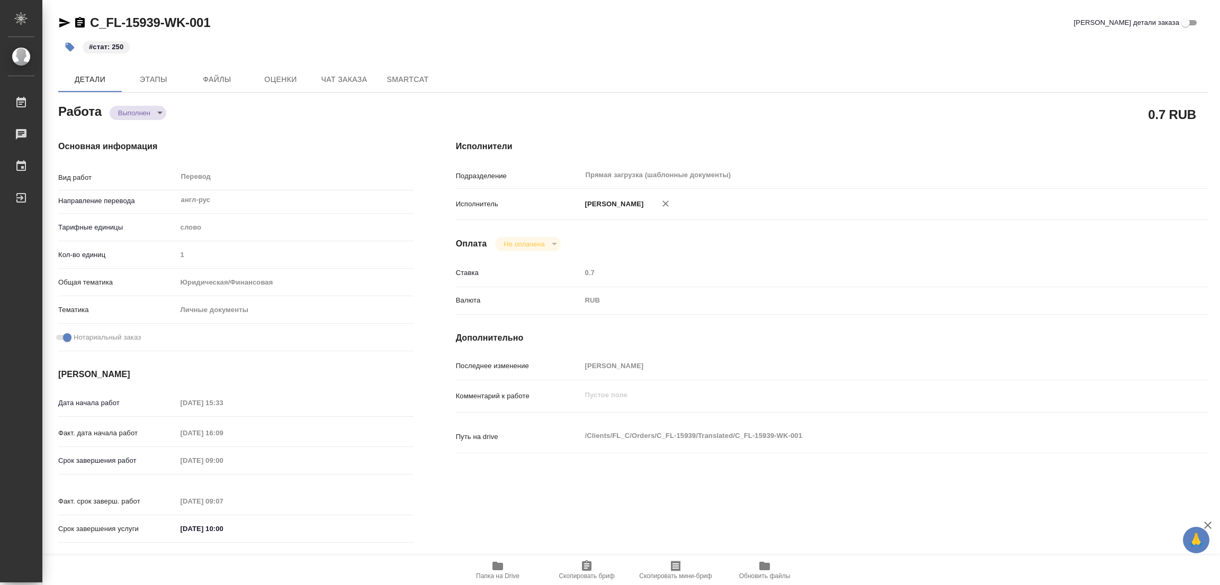
type textarea "x"
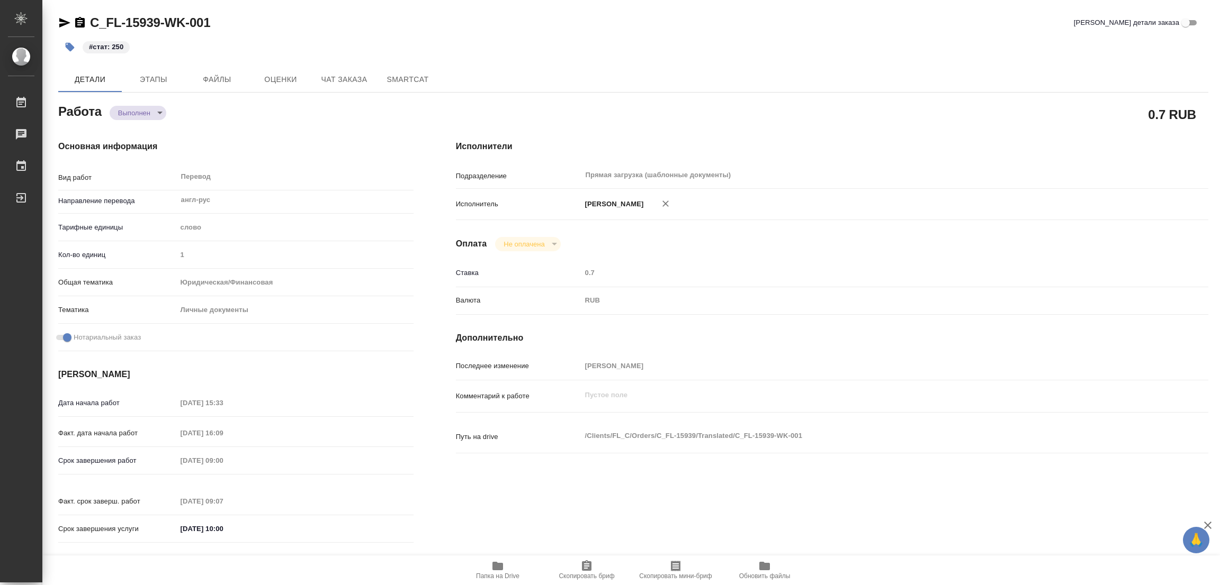
type textarea "x"
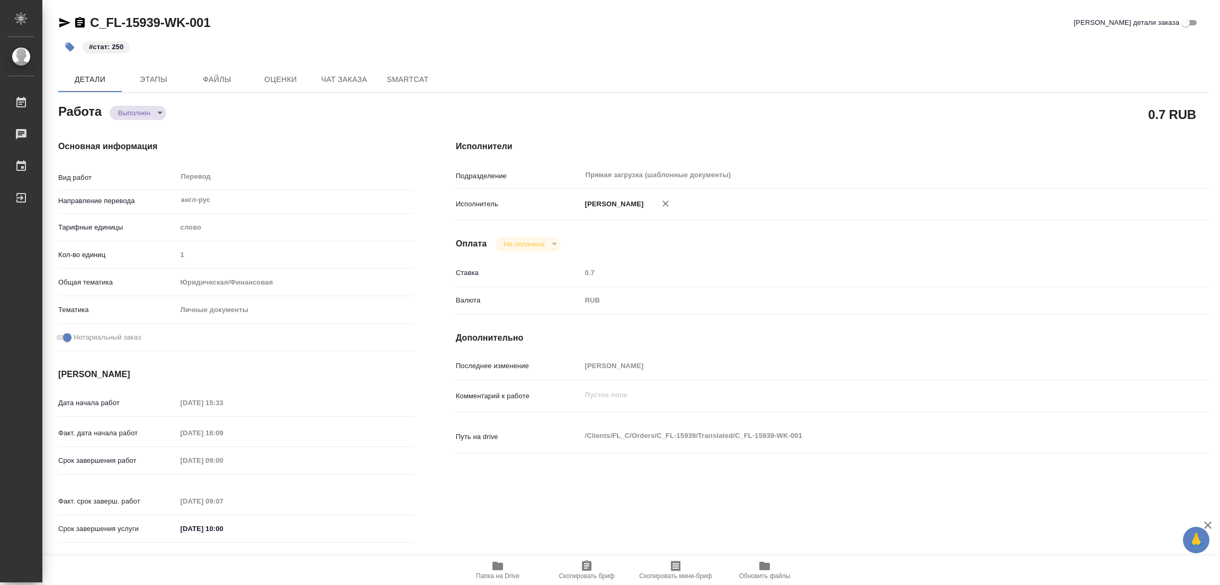
type textarea "x"
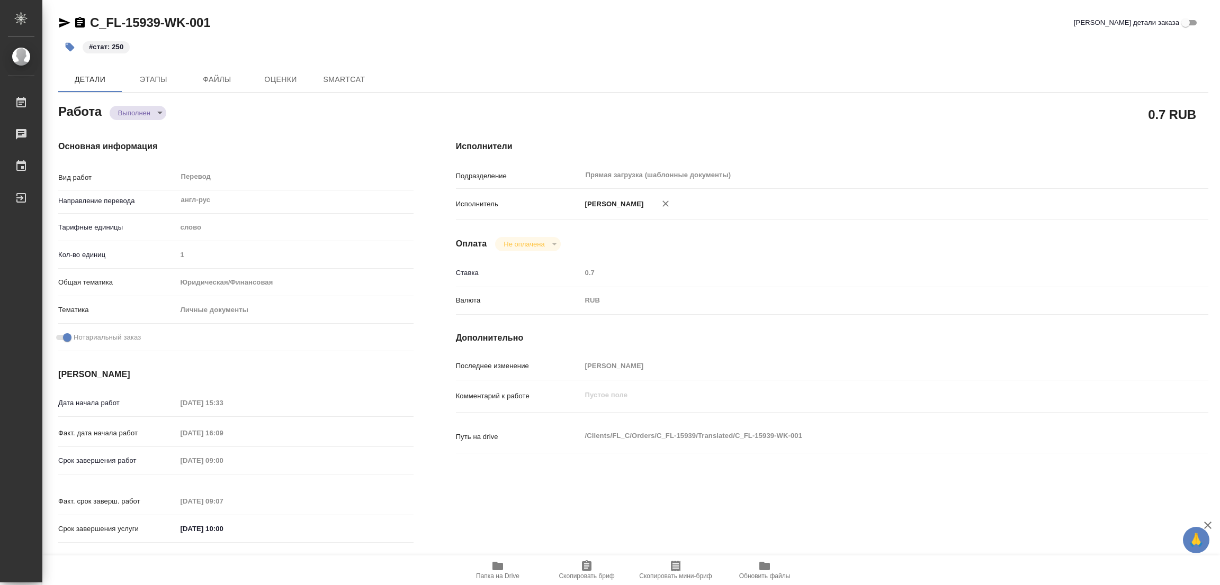
type textarea "x"
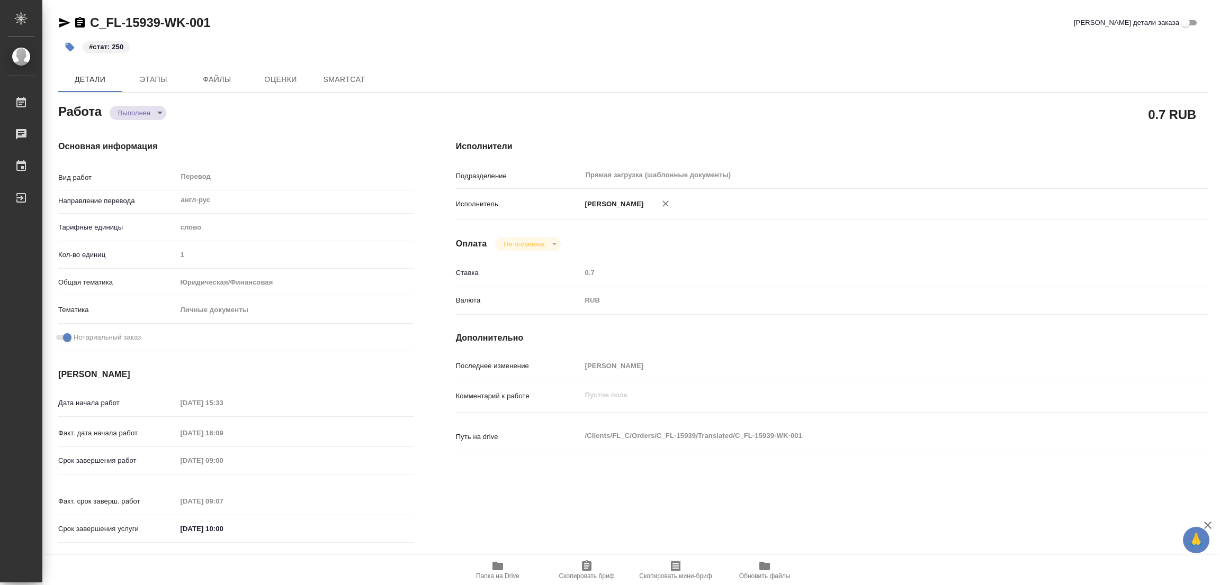
type textarea "x"
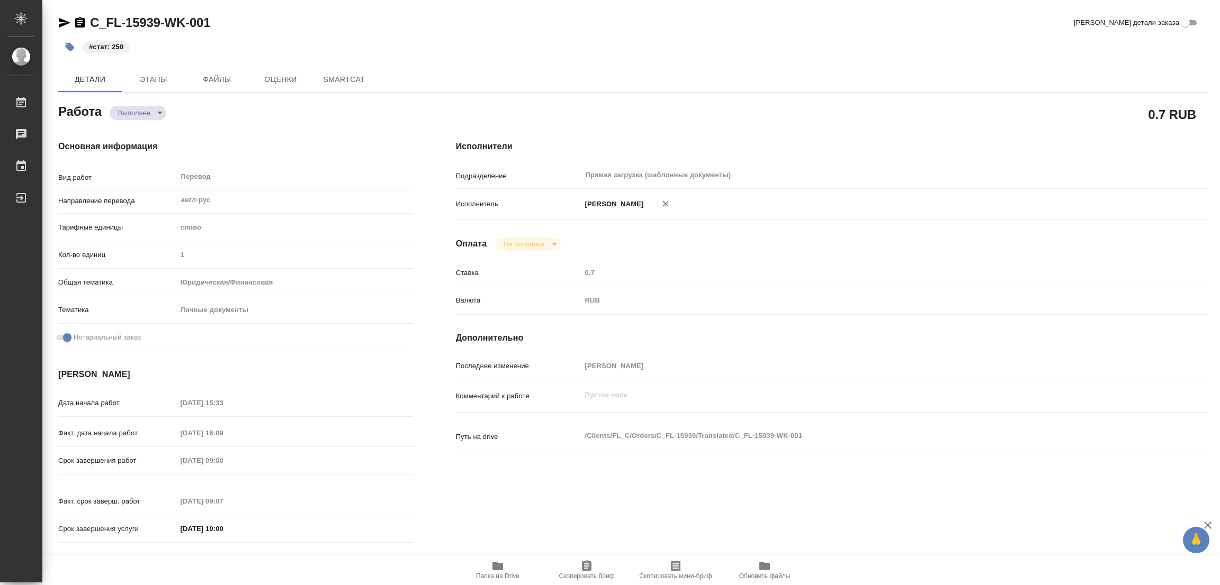
type textarea "x"
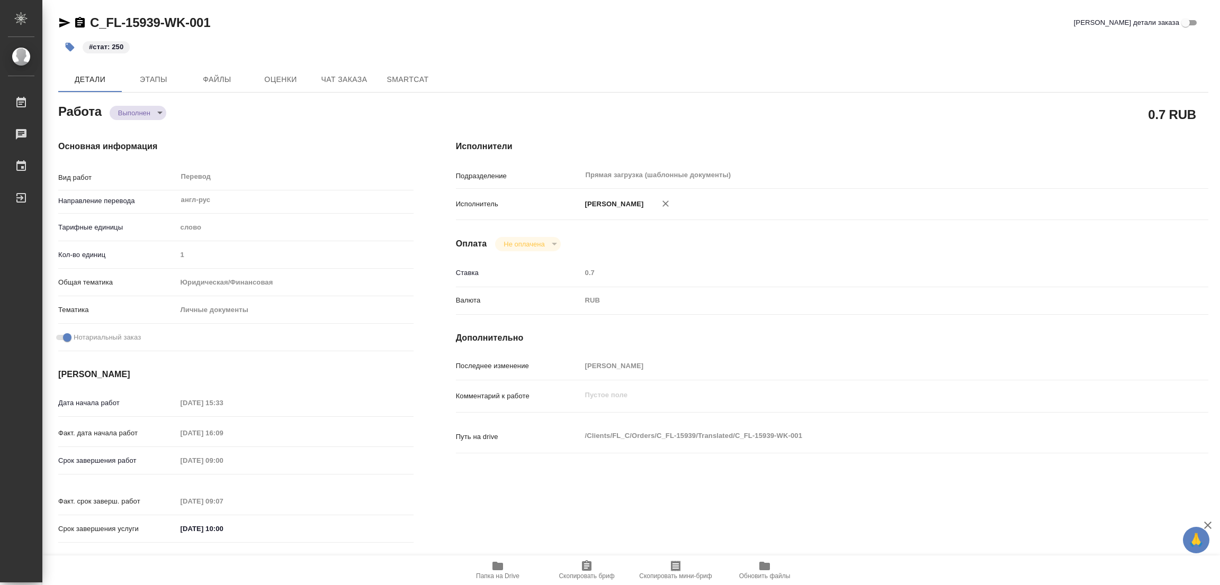
type textarea "x"
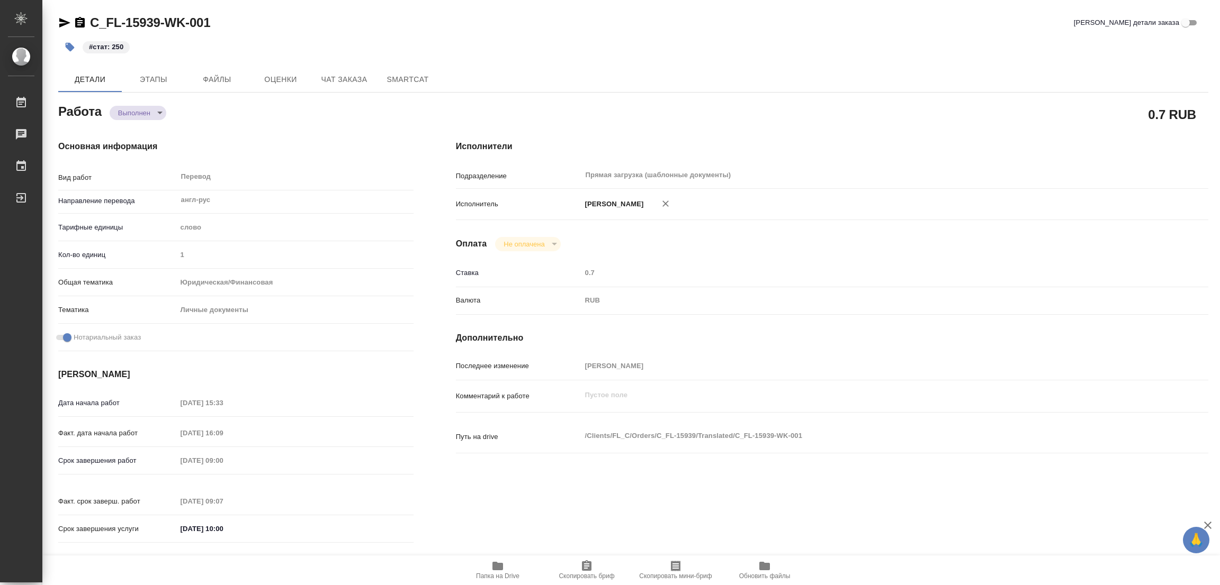
type textarea "x"
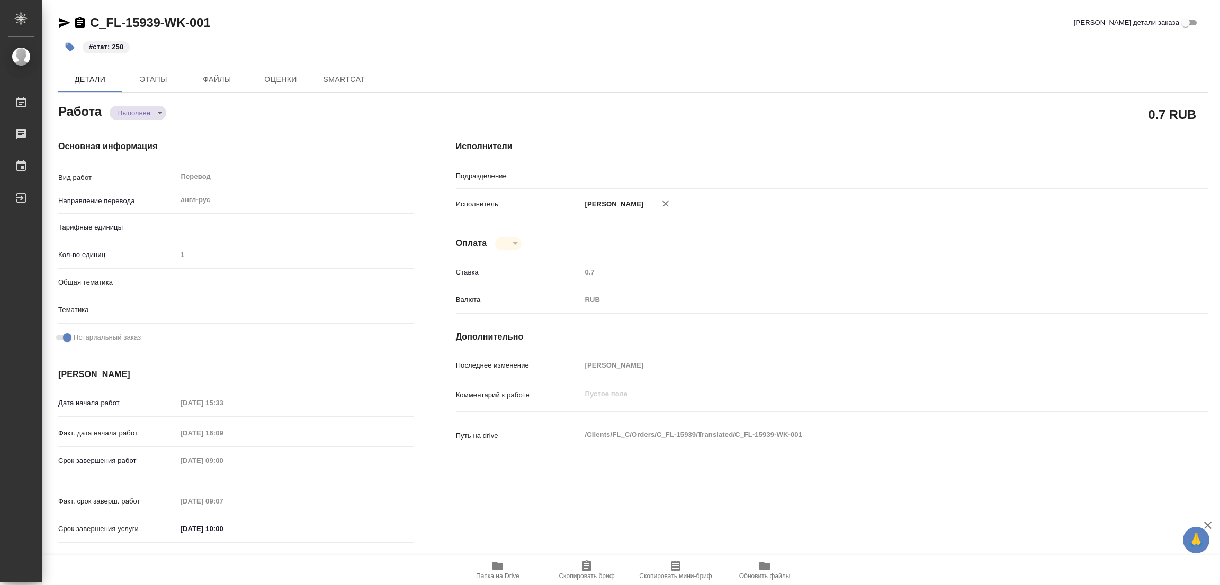
type textarea "x"
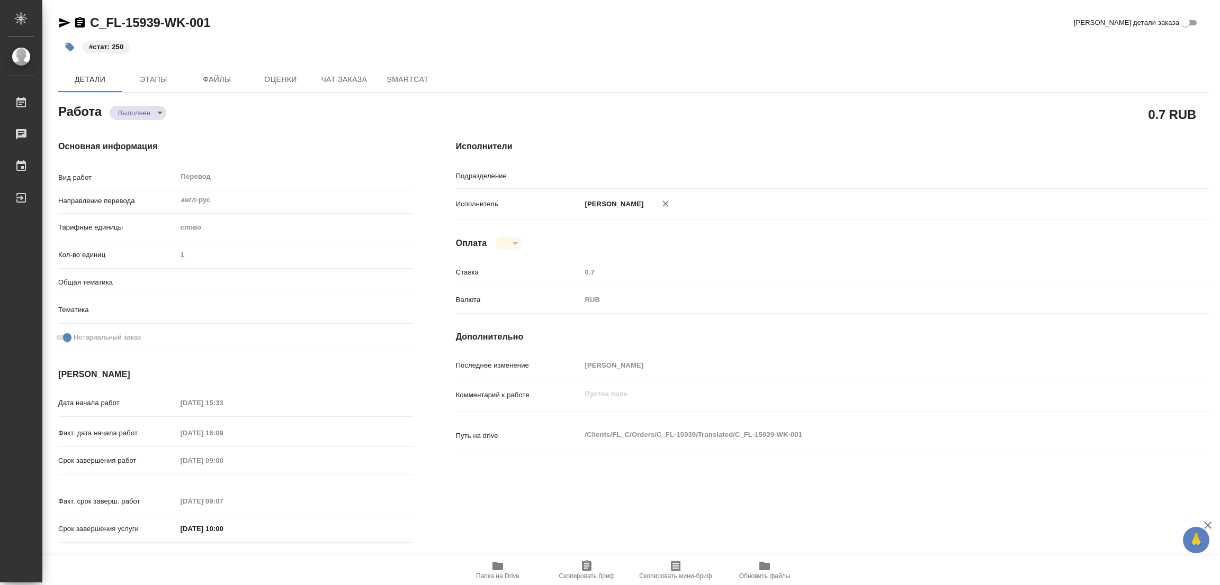
type textarea "x"
type input "Прямая загрузка (шаблонные документы)"
type textarea "x"
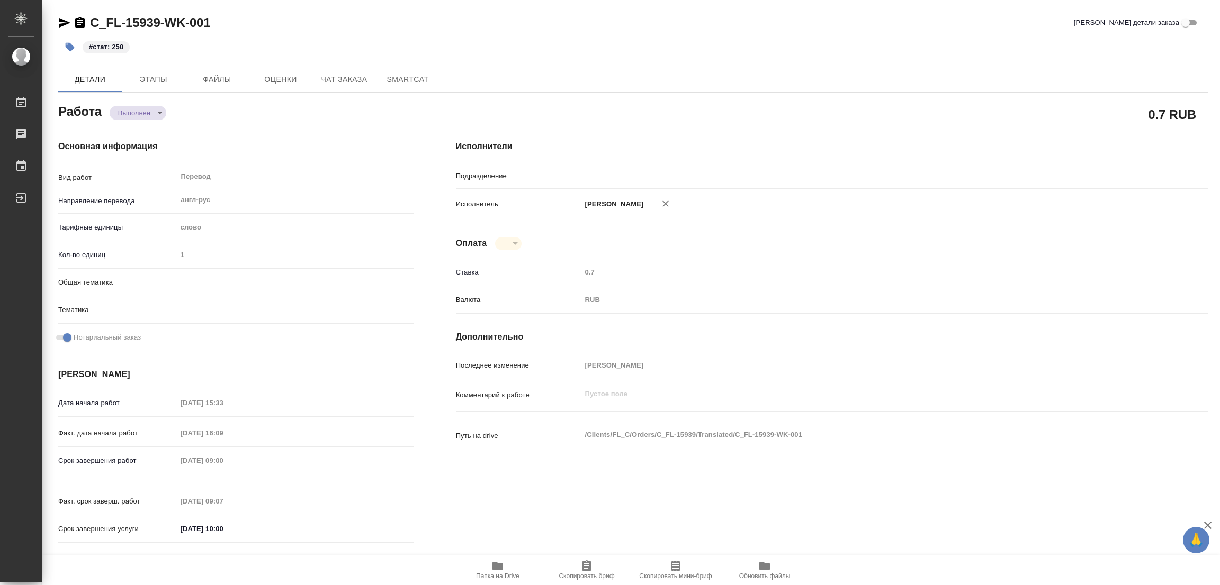
type textarea "x"
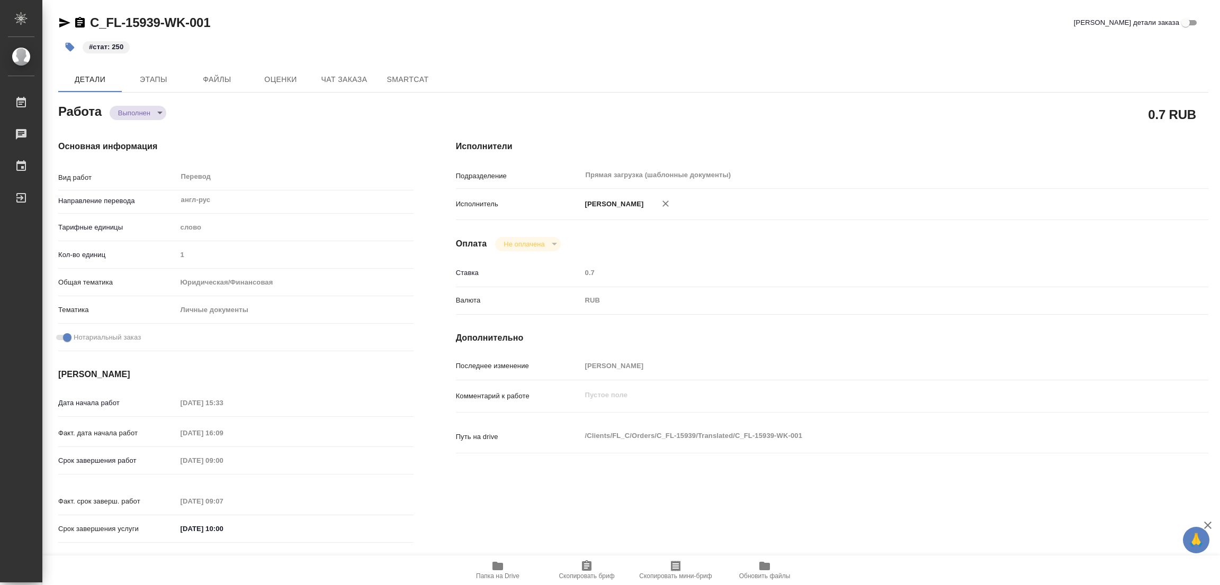
type textarea "x"
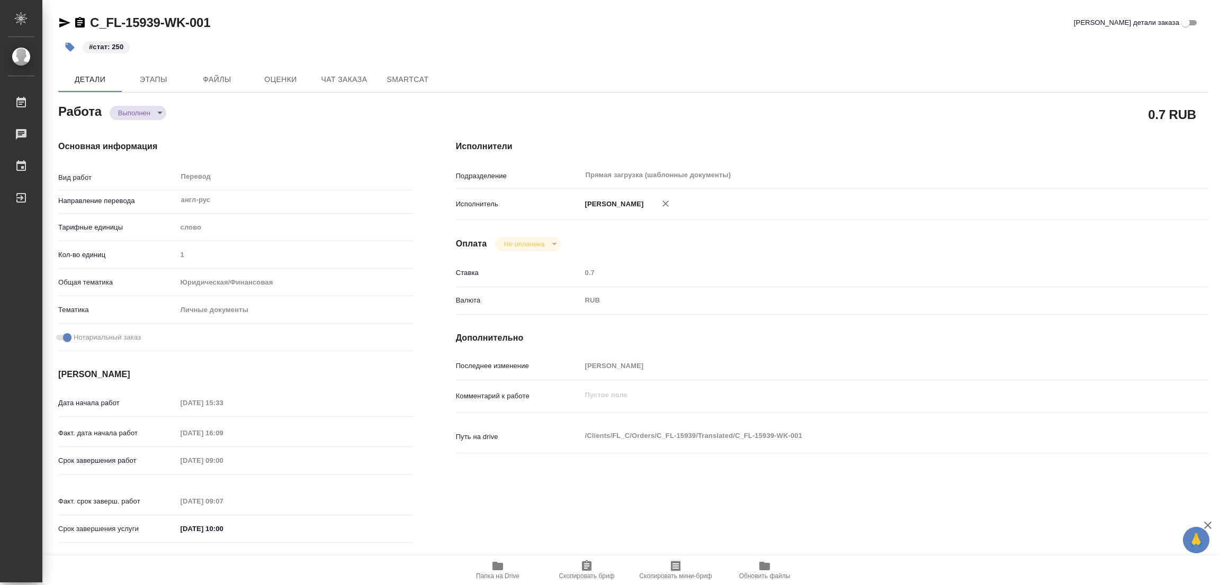
type textarea "x"
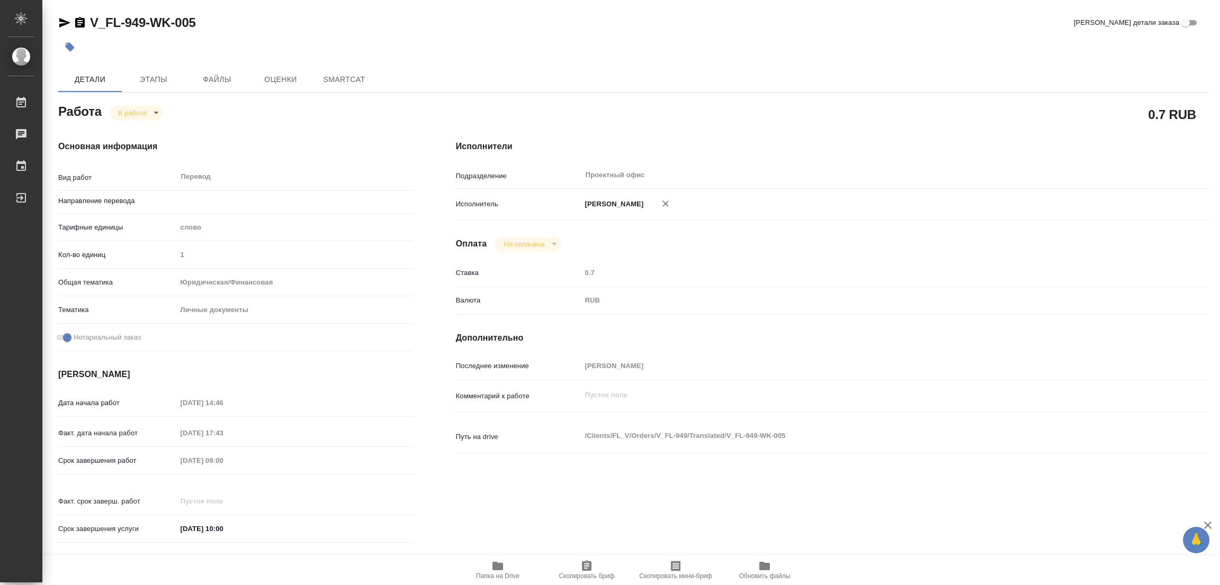
type textarea "x"
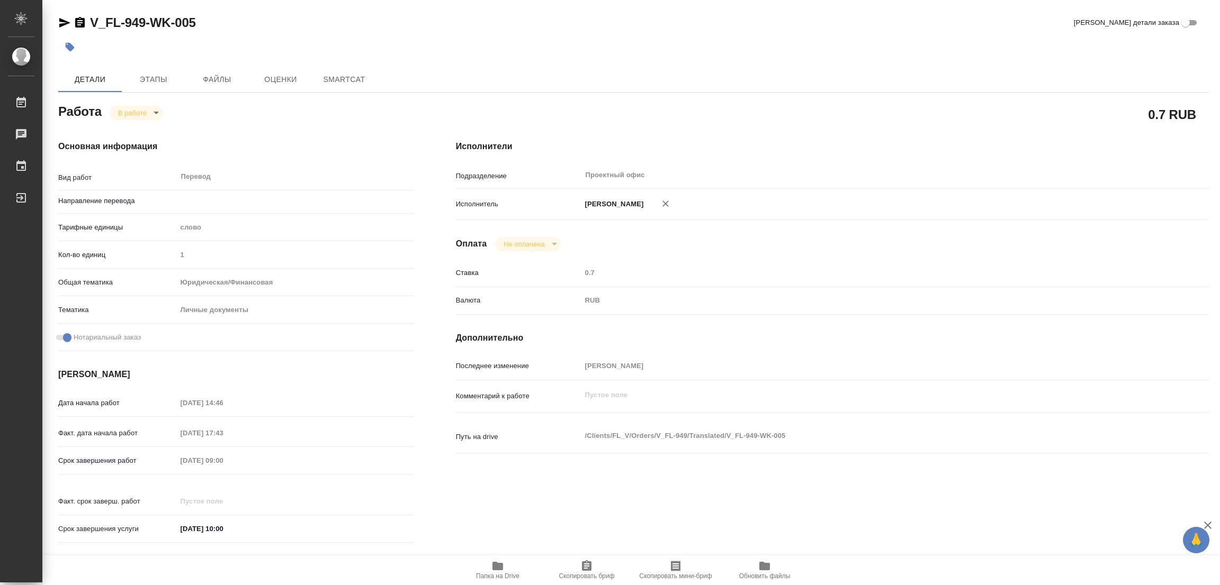
type textarea "x"
type input "англ-рус"
type textarea "x"
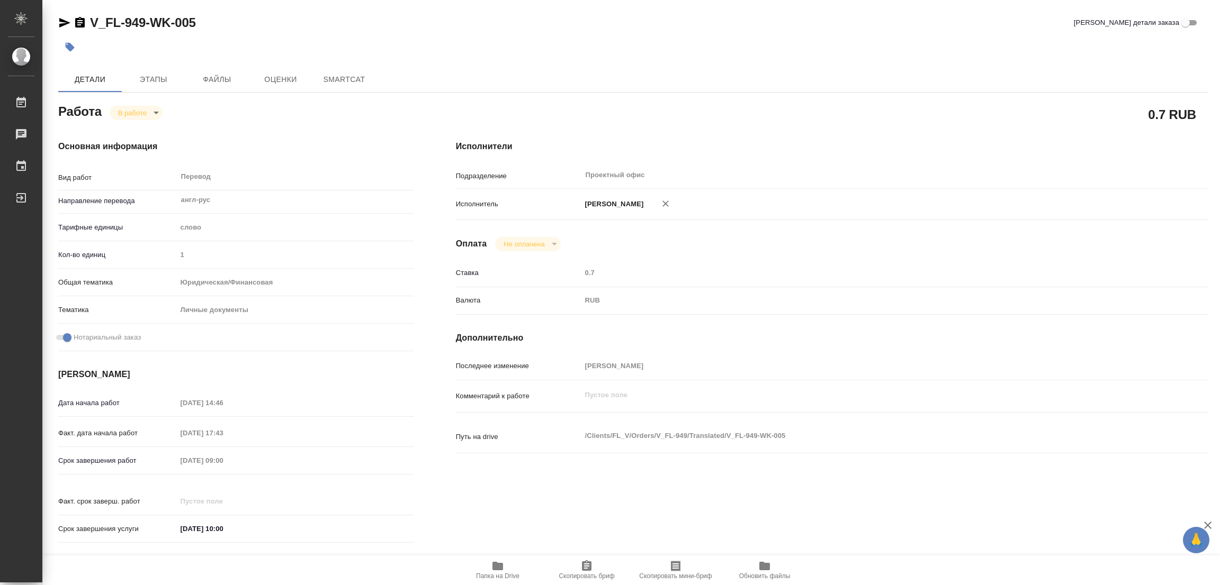
type textarea "x"
drag, startPoint x: 510, startPoint y: 560, endPoint x: 506, endPoint y: 565, distance: 6.4
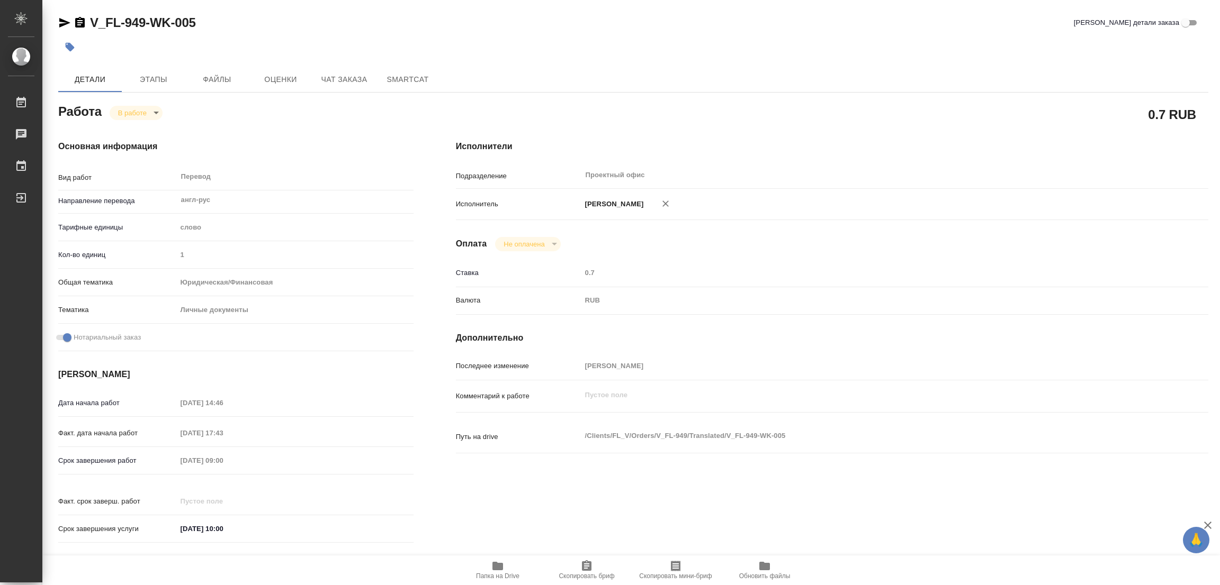
click at [508, 561] on span "Папка на Drive" at bounding box center [497, 570] width 76 height 20
type textarea "x"
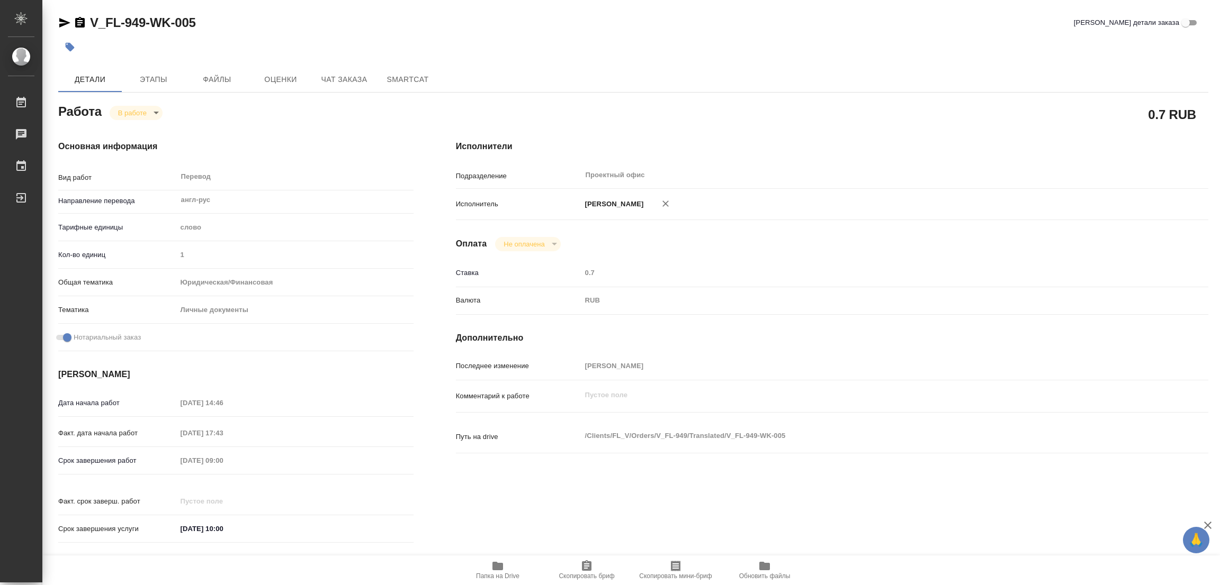
type textarea "x"
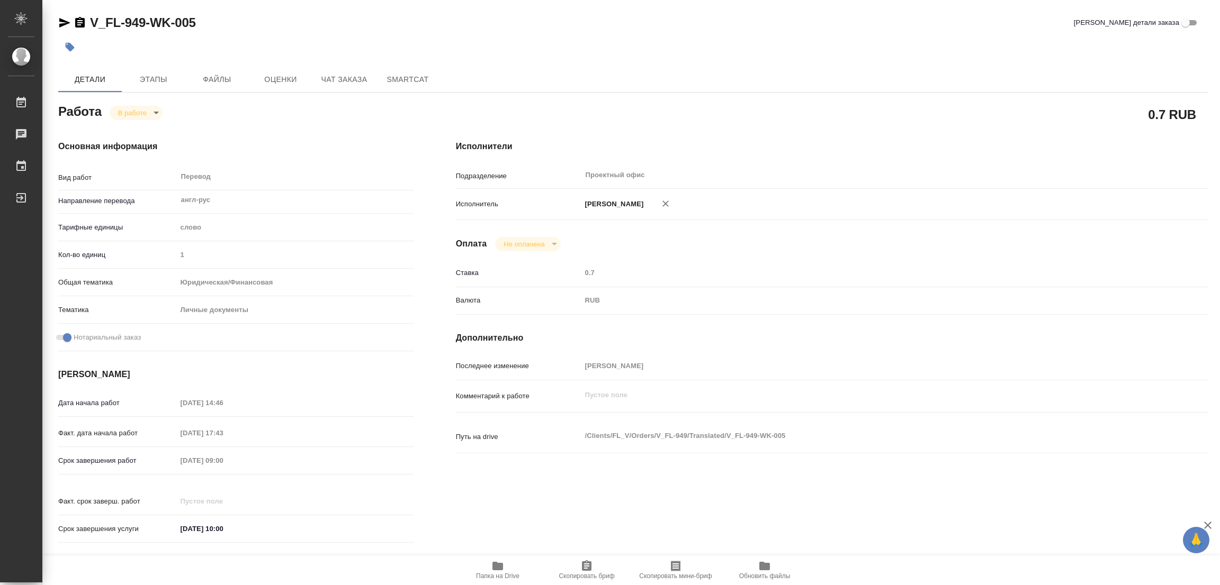
type textarea "x"
click at [153, 82] on span "Этапы" at bounding box center [153, 79] width 51 height 13
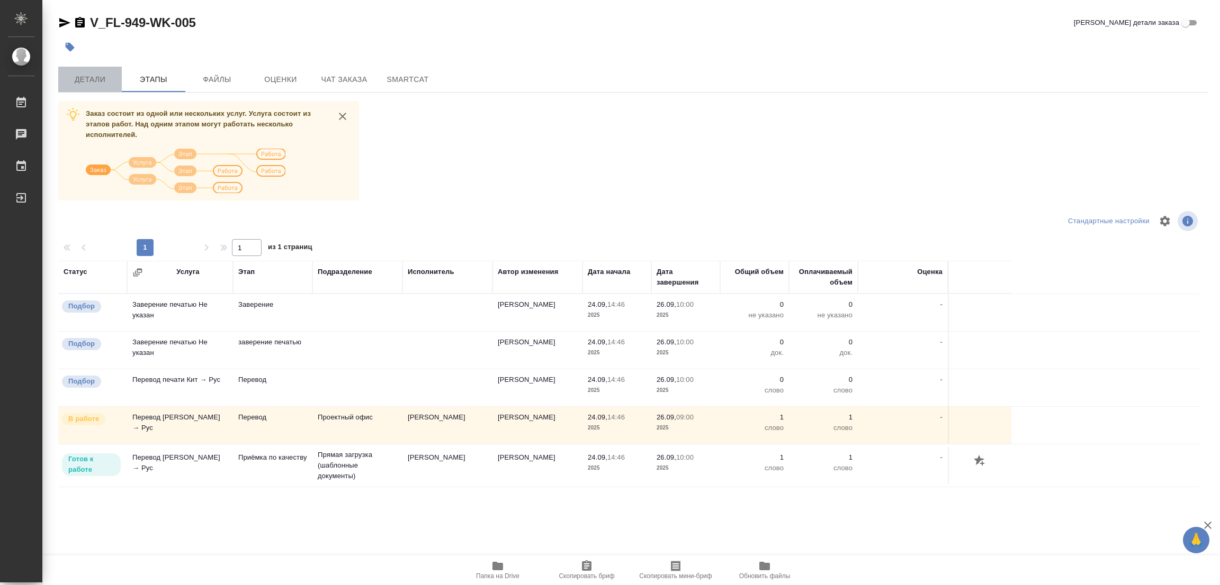
click at [84, 83] on span "Детали" at bounding box center [90, 79] width 51 height 13
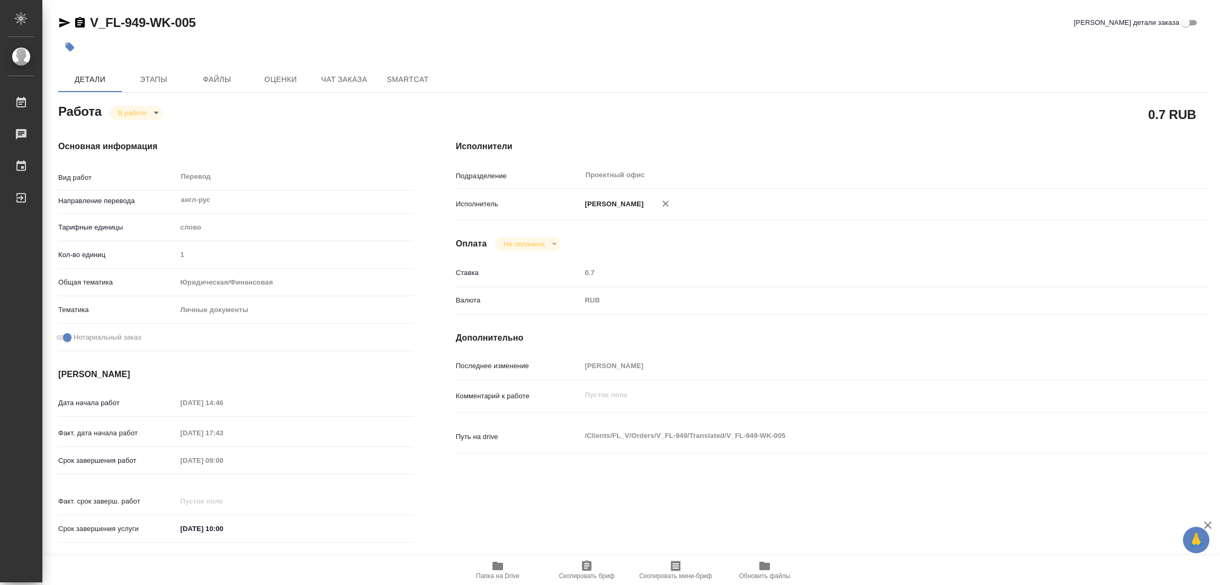
type textarea "x"
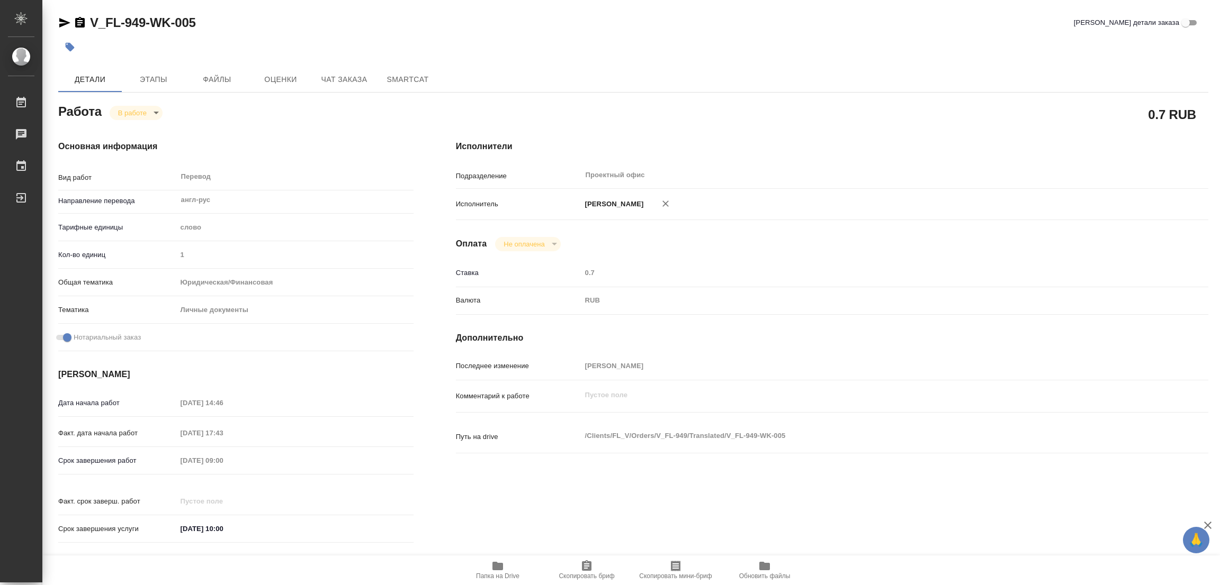
type textarea "x"
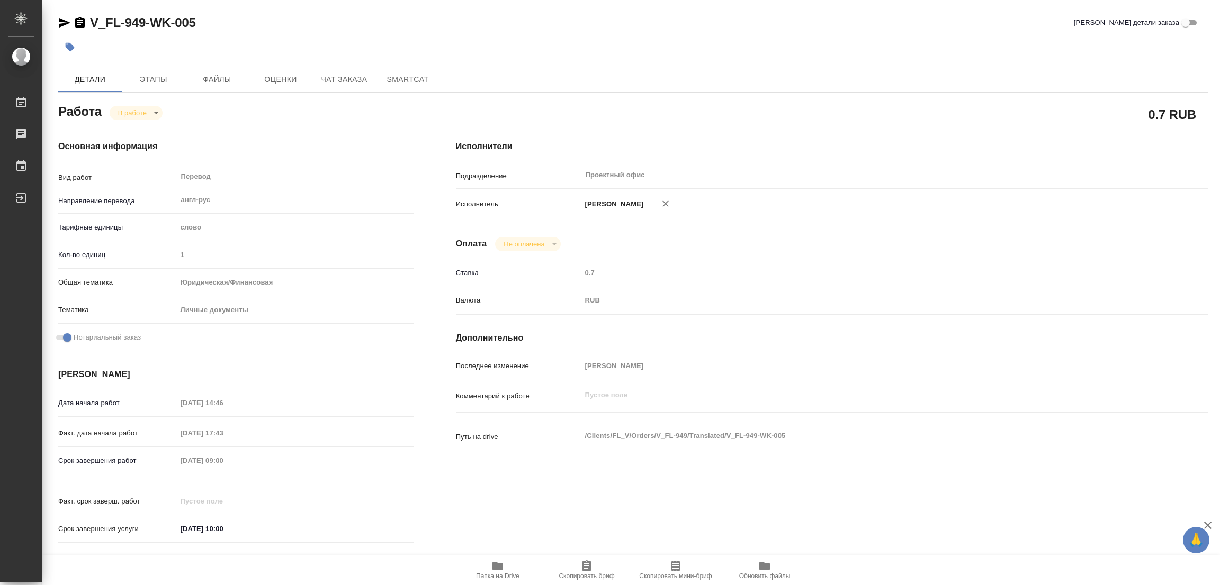
type textarea "x"
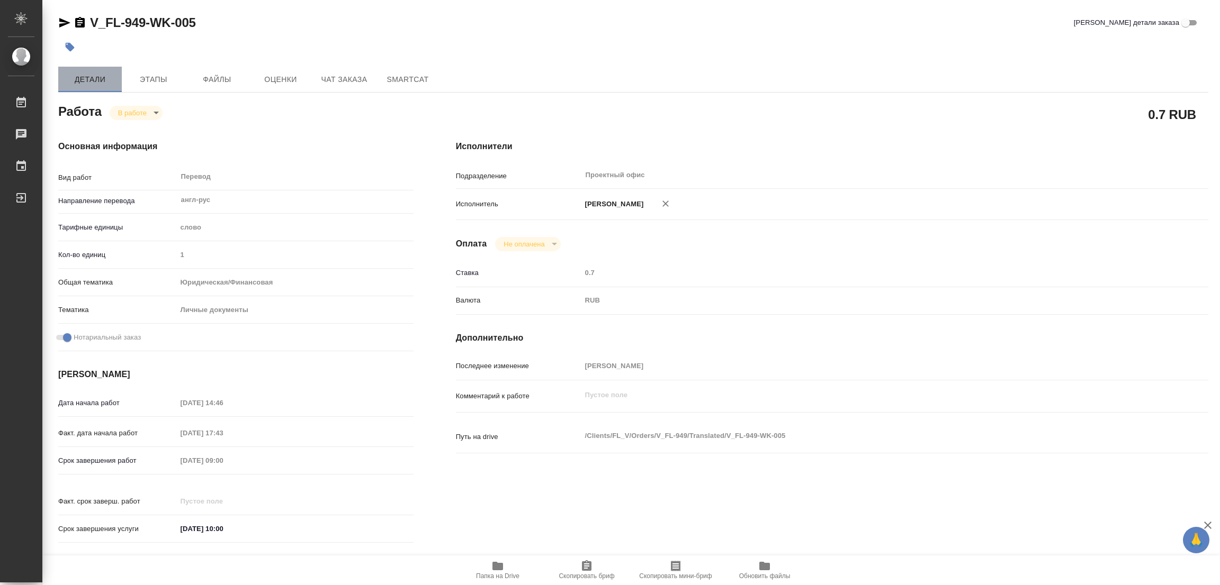
click at [80, 74] on span "Детали" at bounding box center [90, 79] width 51 height 13
click at [131, 110] on body "🙏 .cls-1 fill:#fff; AWATERA Popova Galina Работы 0 Чаты График Выйти V_FL-949-W…" at bounding box center [610, 292] width 1220 height 585
click at [132, 125] on button "Выполнен" at bounding box center [137, 131] width 39 height 12
click at [77, 47] on button "button" at bounding box center [69, 46] width 23 height 23
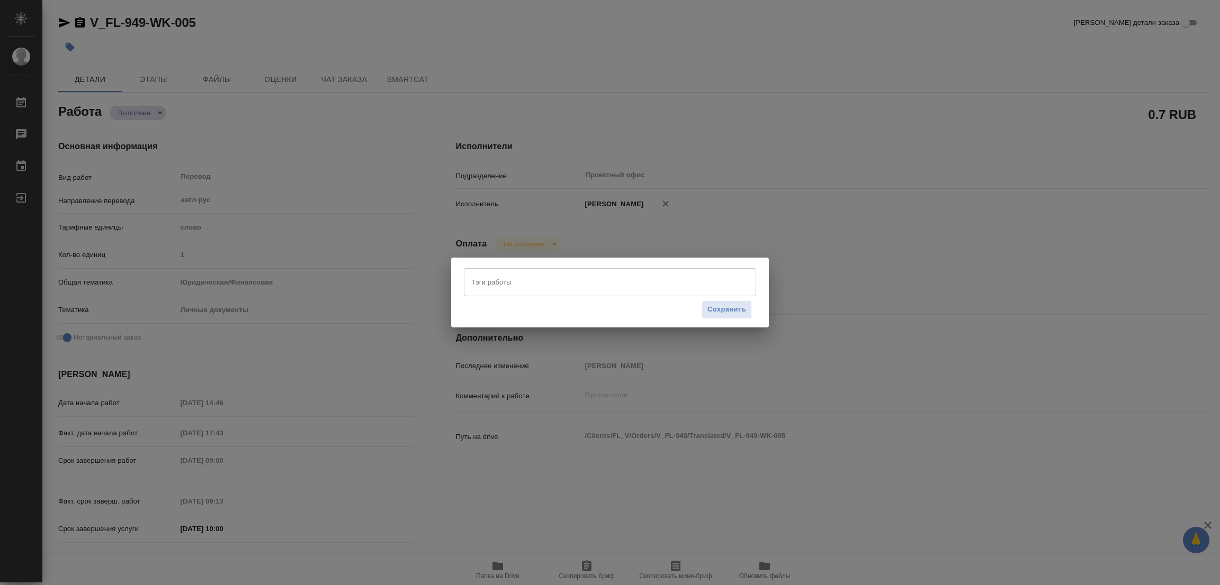
type textarea "x"
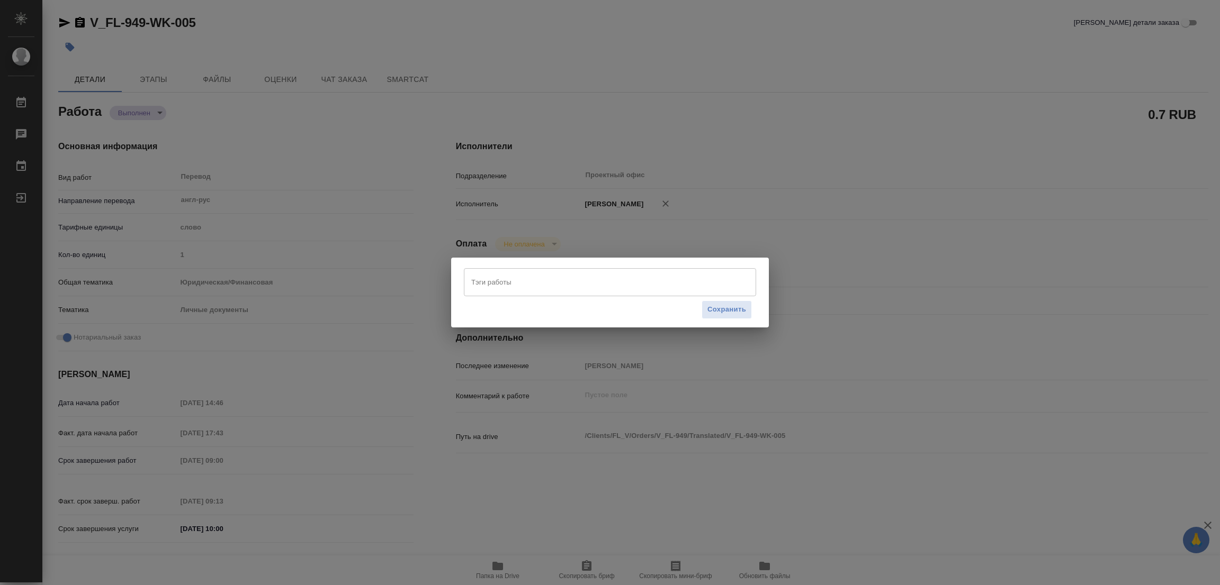
type textarea "x"
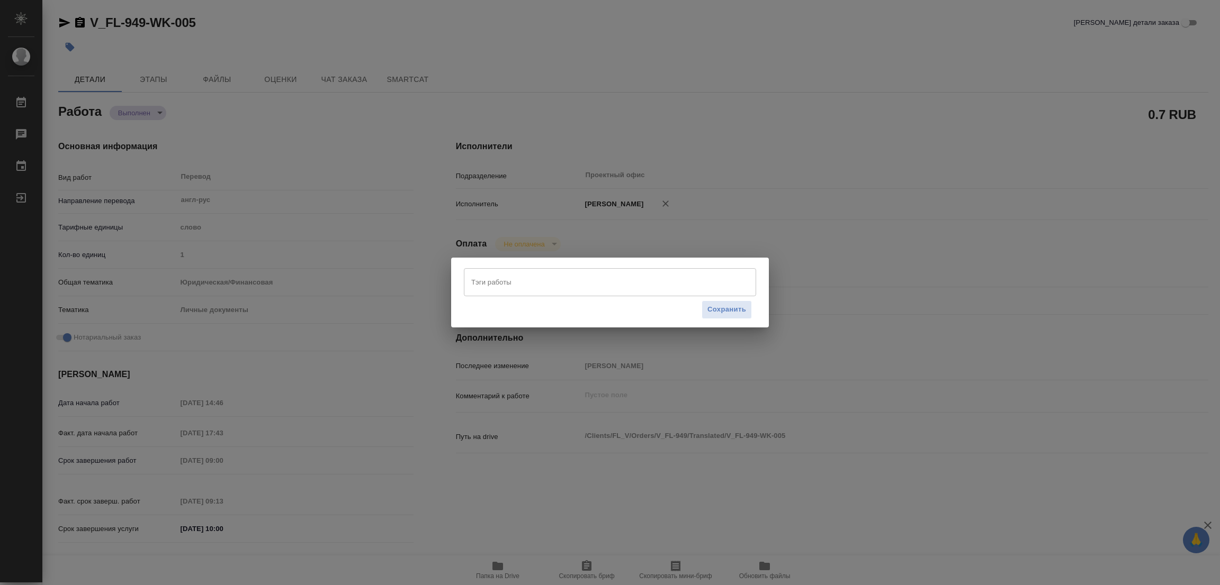
type textarea "x"
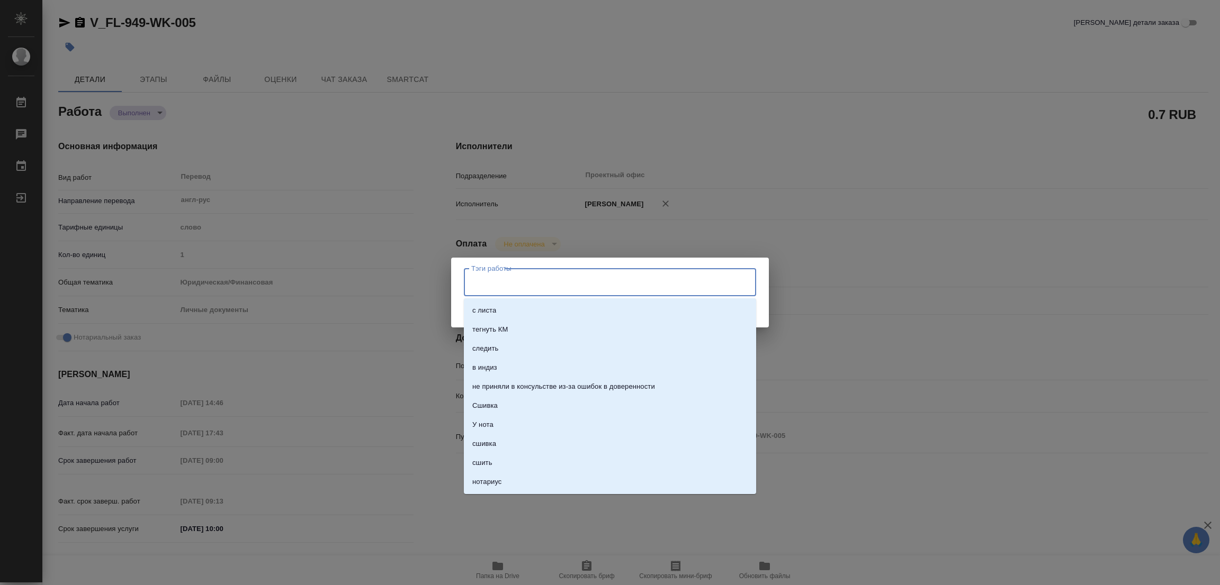
click at [479, 279] on input "Тэги работы" at bounding box center [599, 282] width 263 height 18
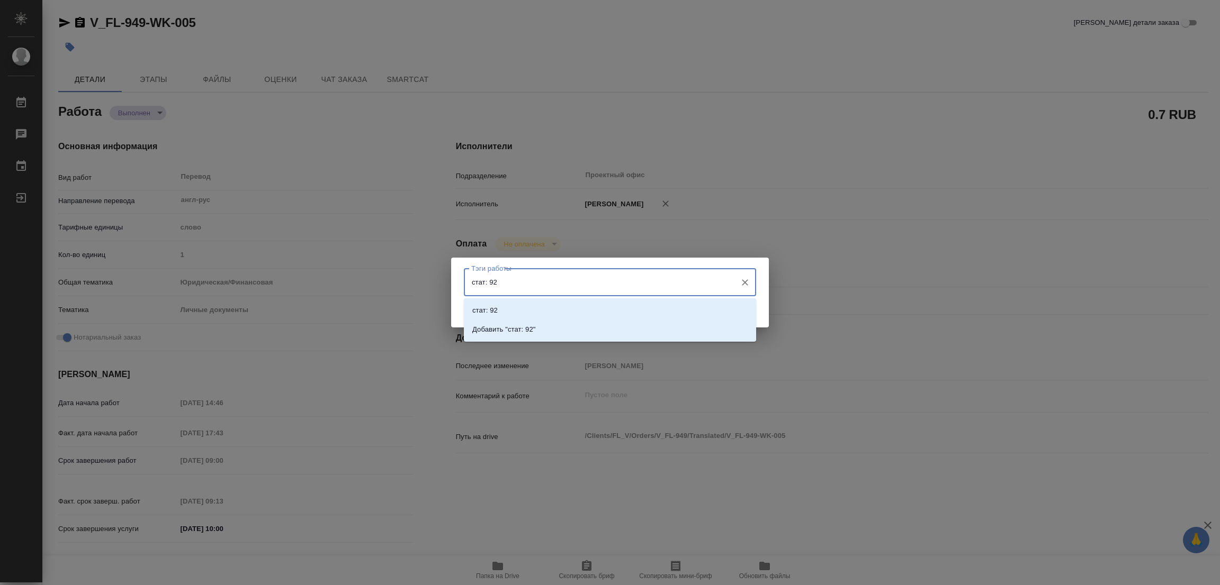
type input "стат: 921"
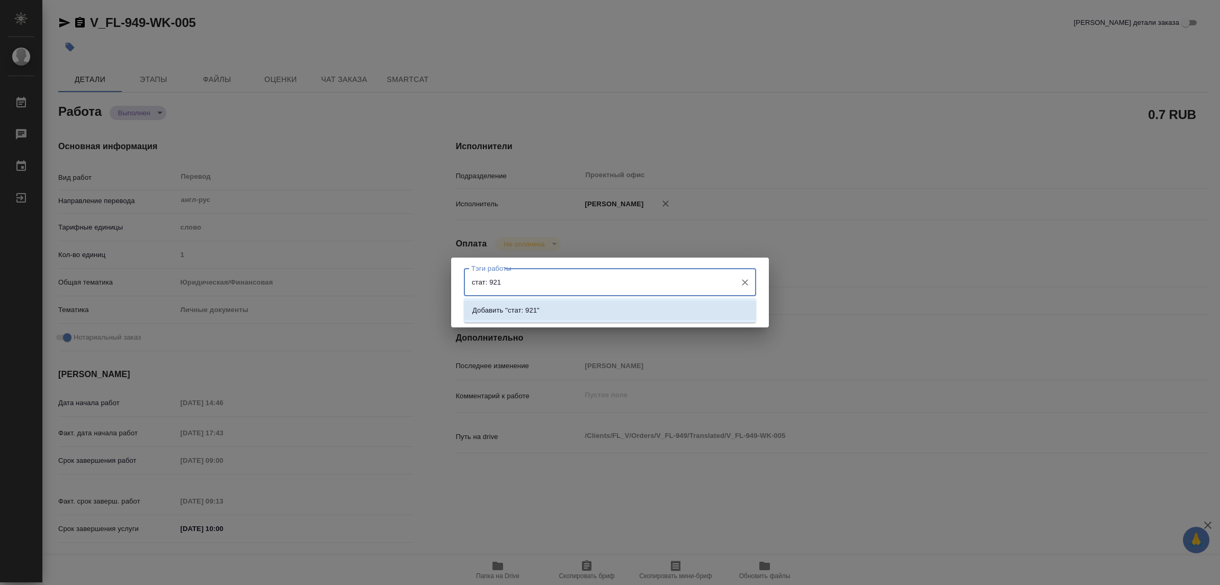
click at [519, 309] on p "Добавить "стат: 921"" at bounding box center [505, 310] width 67 height 11
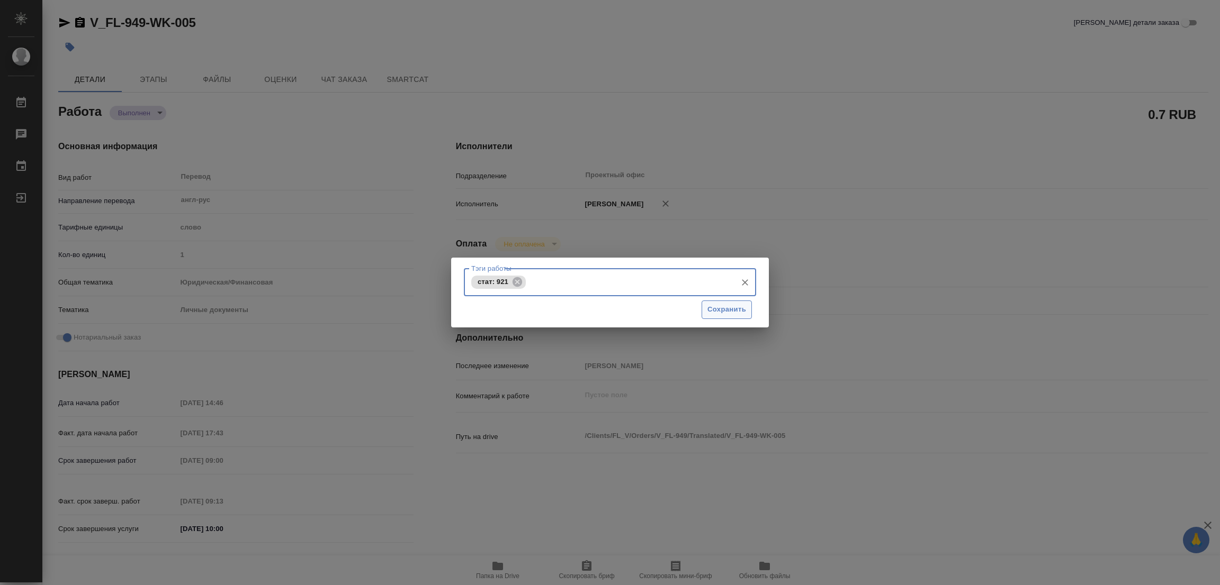
click at [729, 305] on span "Сохранить" at bounding box center [726, 310] width 39 height 12
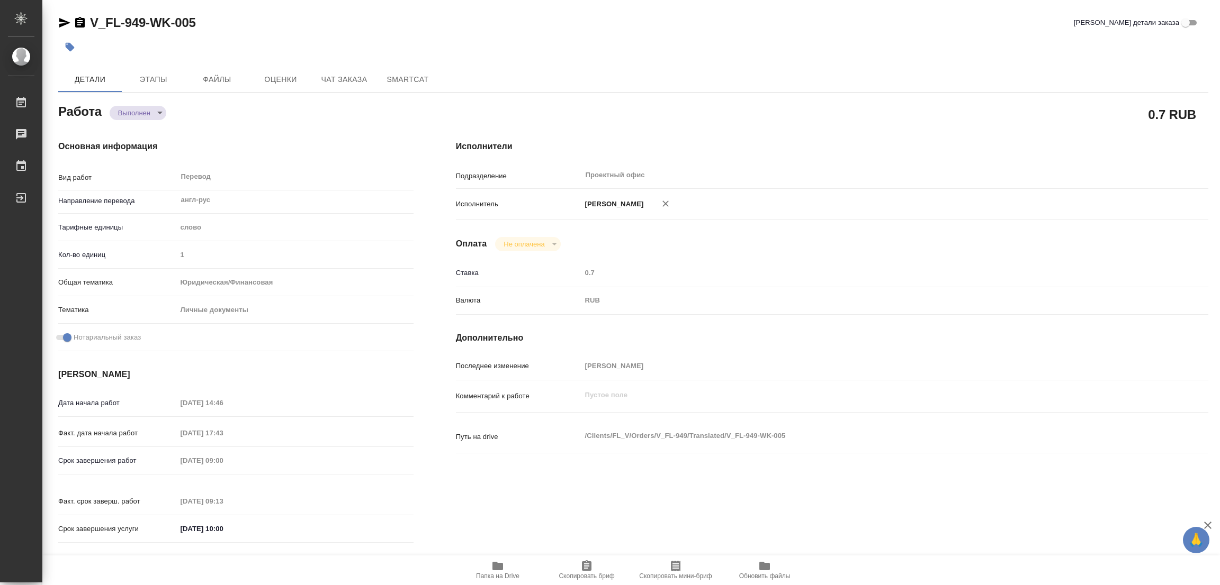
type input "completed"
type textarea "Перевод"
type textarea "x"
type input "англ-рус"
type input "5a8b1489cc6b4906c91bfd90"
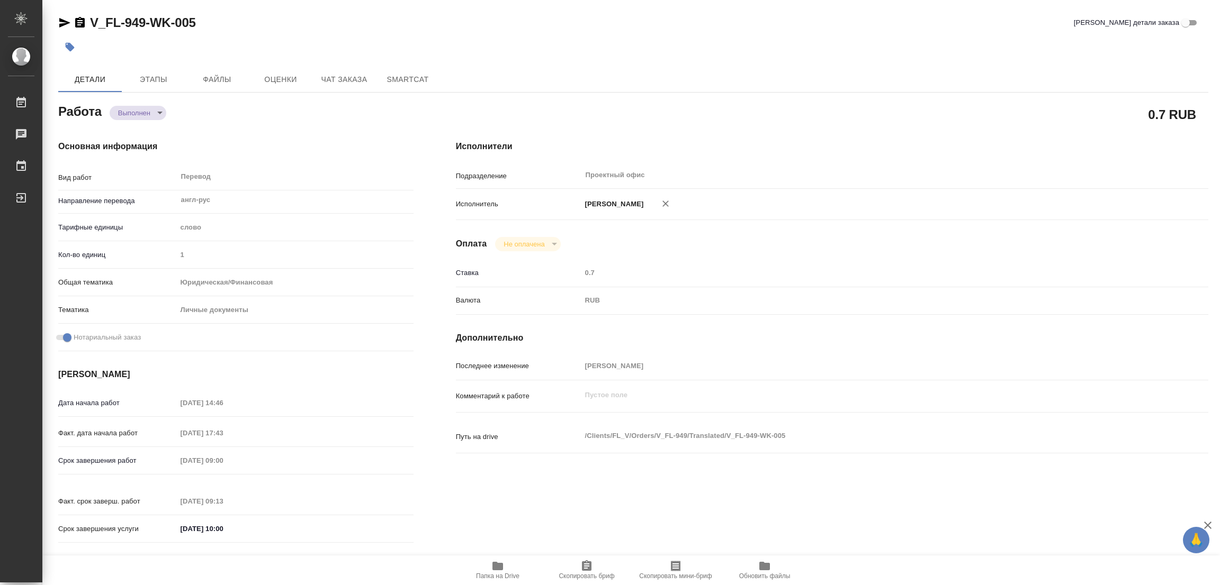
type input "1"
type input "yr-fn"
type input "5a8b8b956a9677013d343cfe"
checkbox input "true"
type input "24.09.2025 14:46"
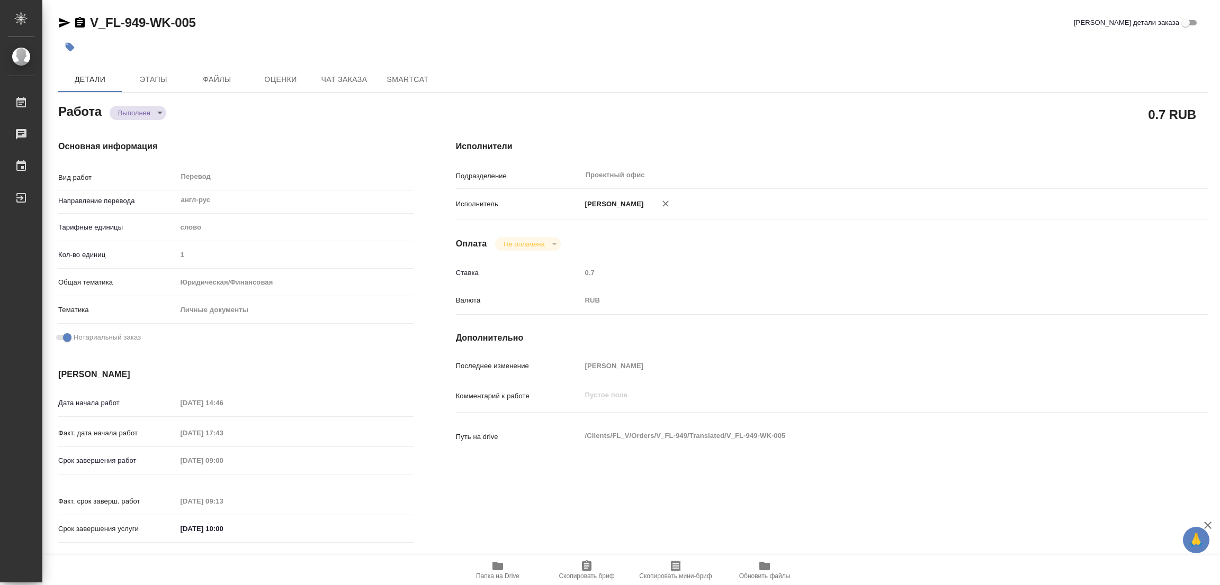
type input "24.09.2025 17:43"
type input "26.09.2025 09:00"
type input "26.09.2025 09:13"
type input "[DATE] 10:00"
type input "Проектный офис"
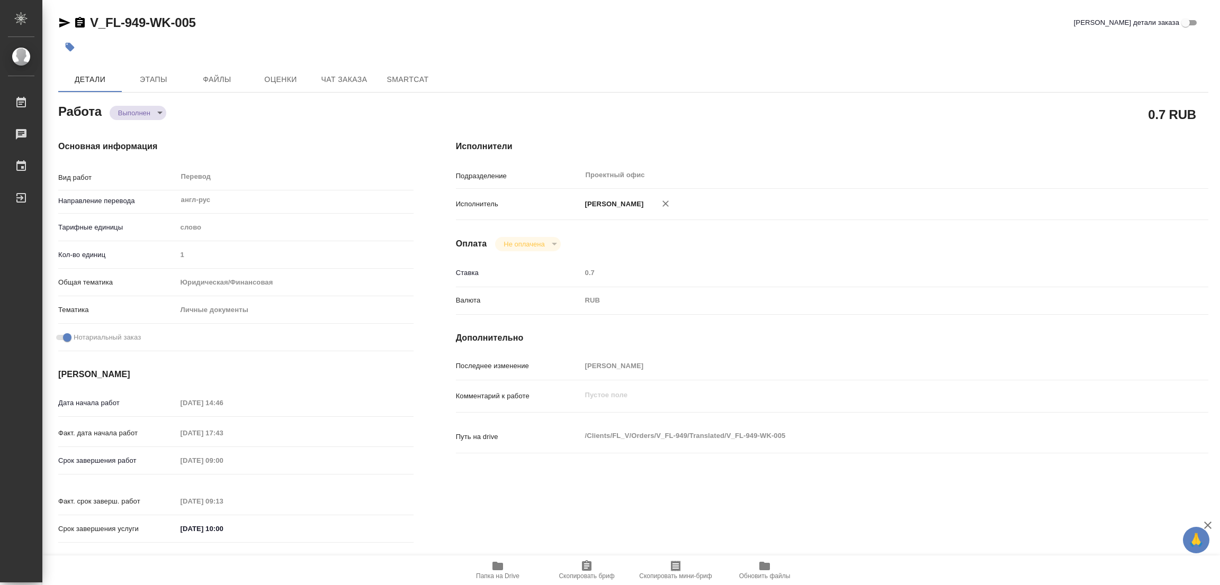
type input "notPayed"
type input "0.7"
type input "RUB"
type input "[PERSON_NAME]"
type textarea "x"
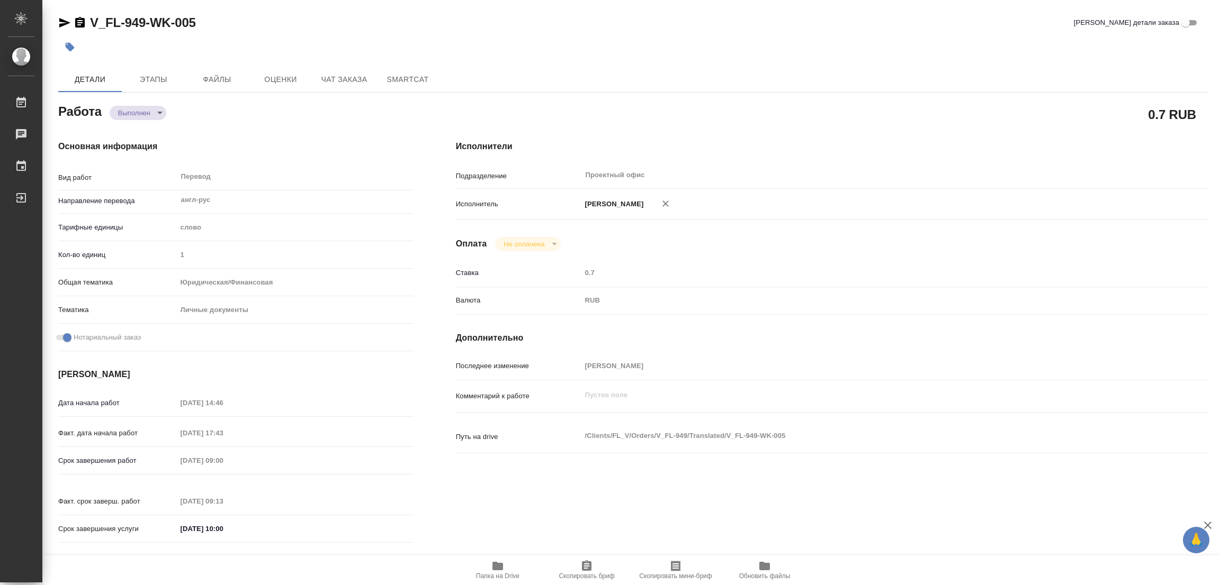
type textarea "/Clients/FL_V/Orders/V_FL-949/Translated/V_FL-949-WK-005"
type textarea "x"
type input "V_FL-949"
type input "Перевод Стандарт"
type input "Редактура, Корректура, Постредактура машинного перевода, Приёмка по качеству, П…"
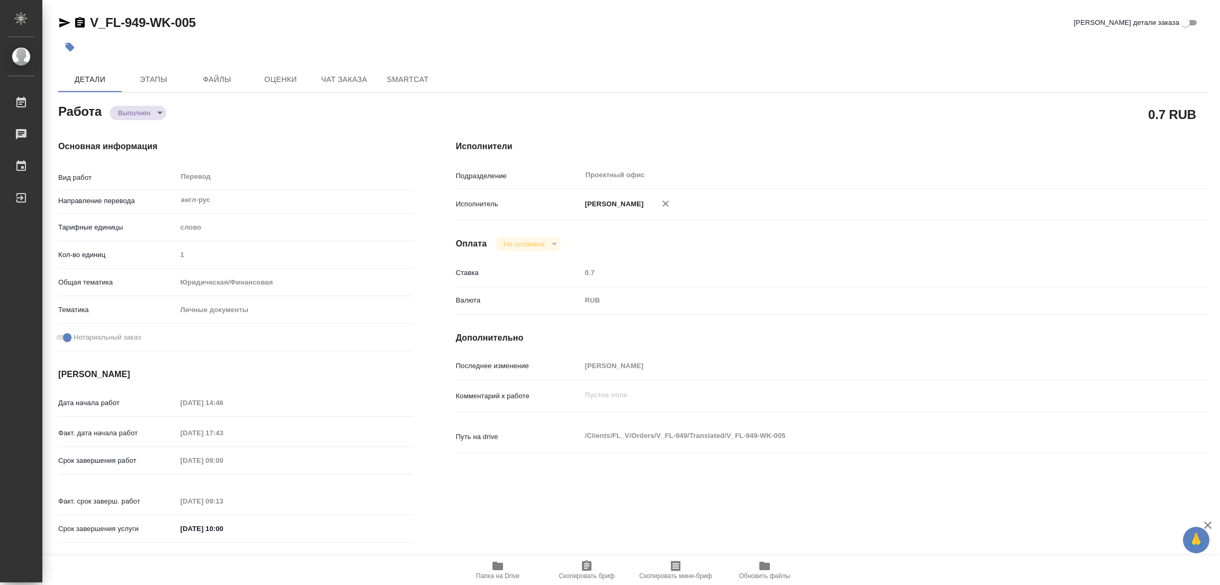
type input "Зайцева Светлана, Касымов Тимур"
type input "Оксютович Ирина"
type input "/Clients/FL_V/Orders/V_FL-949"
type textarea "x"
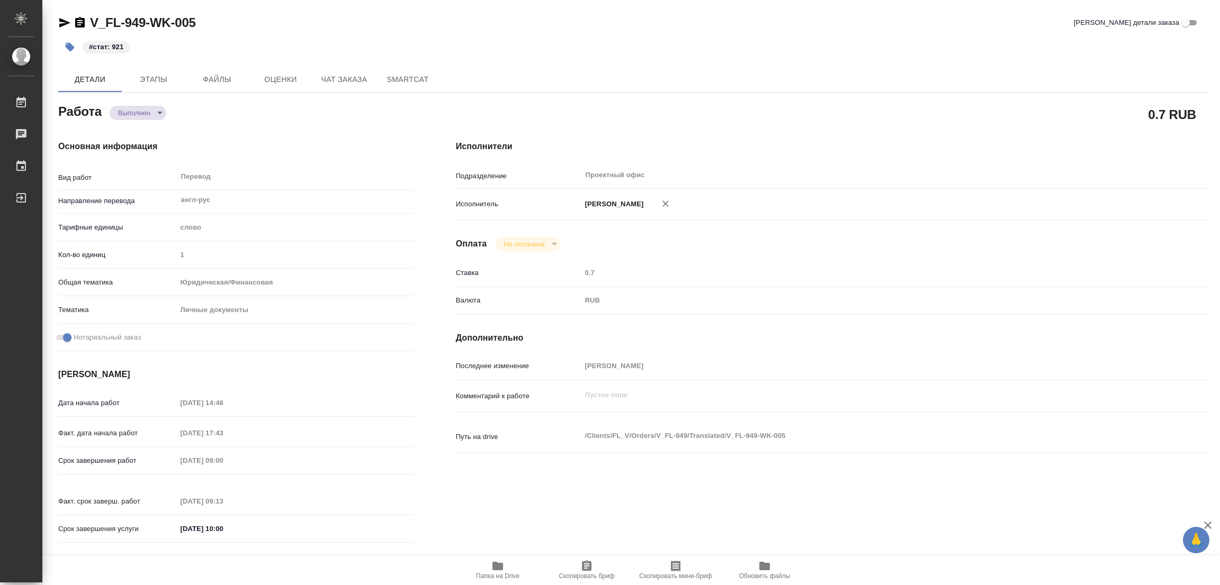
type textarea "x"
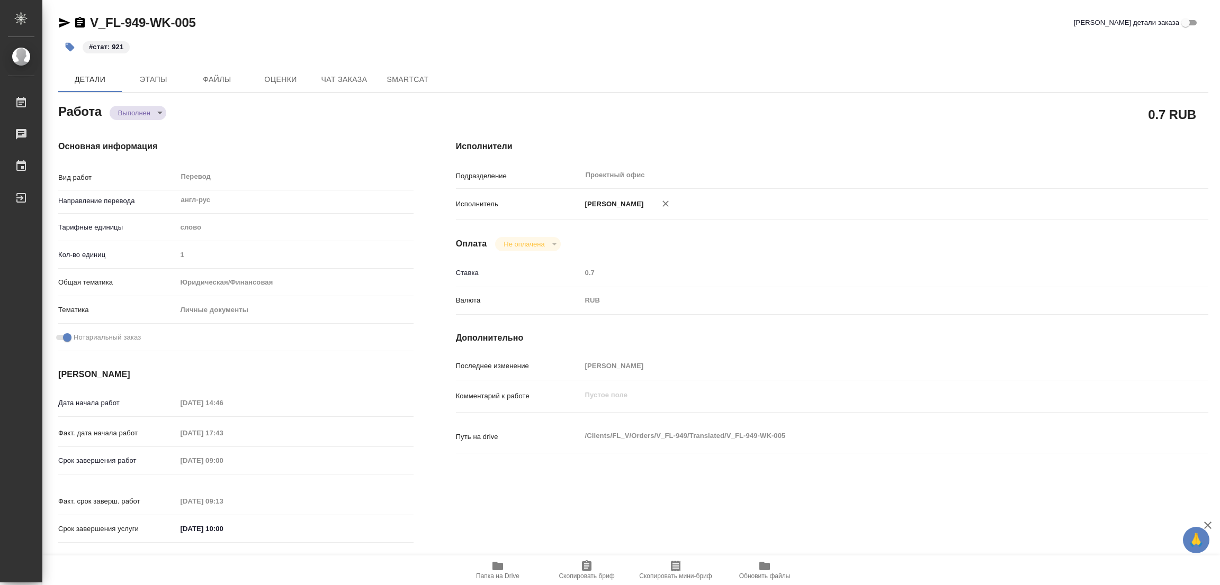
type textarea "x"
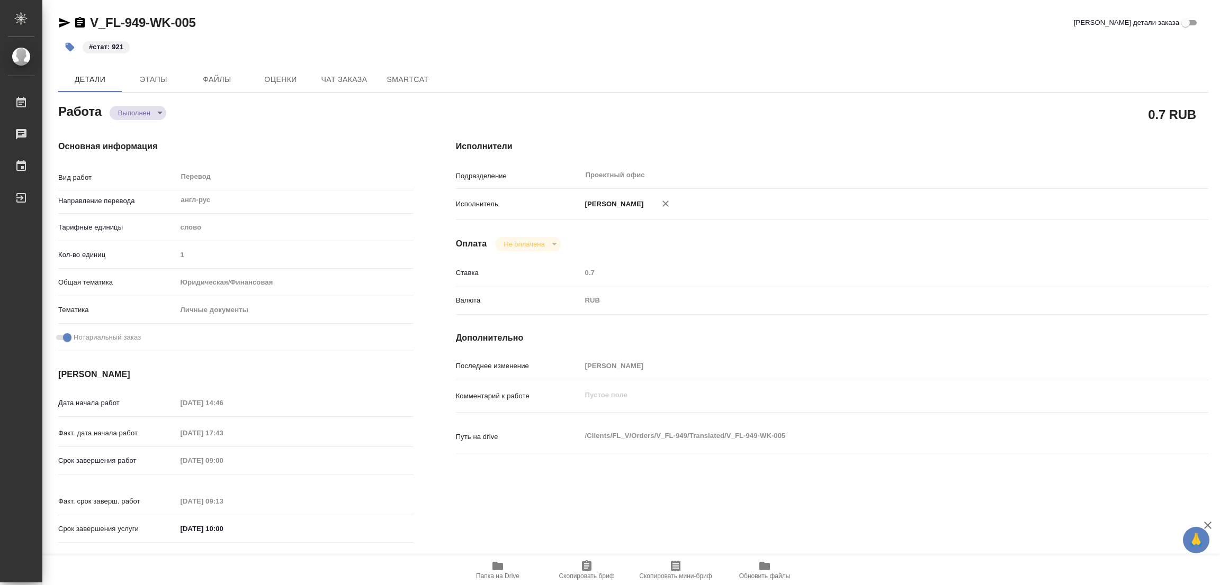
type textarea "x"
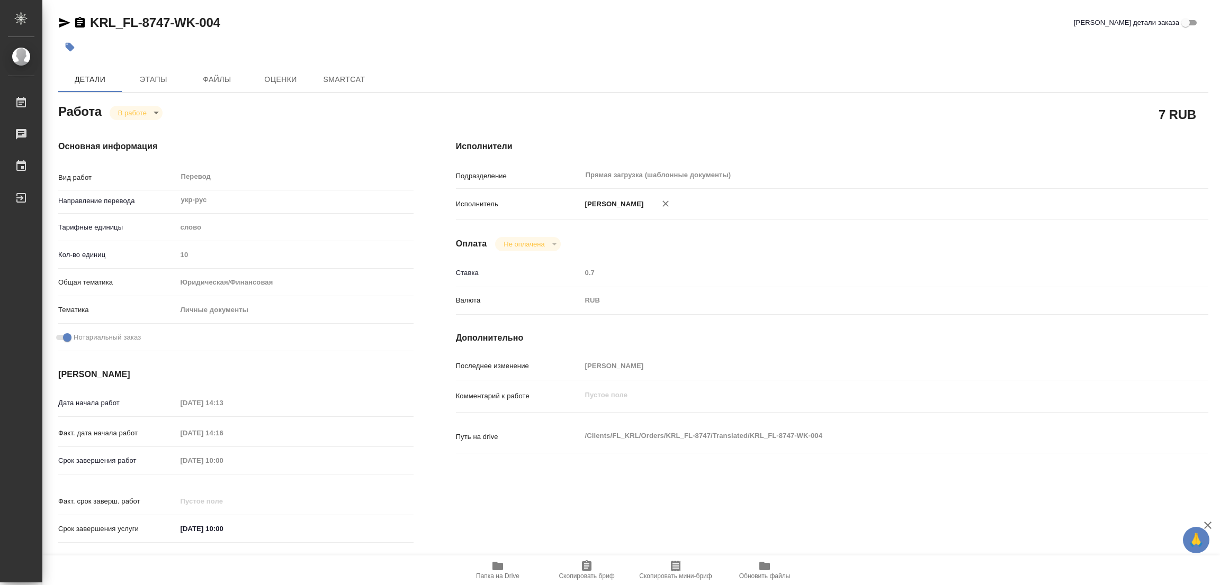
type textarea "x"
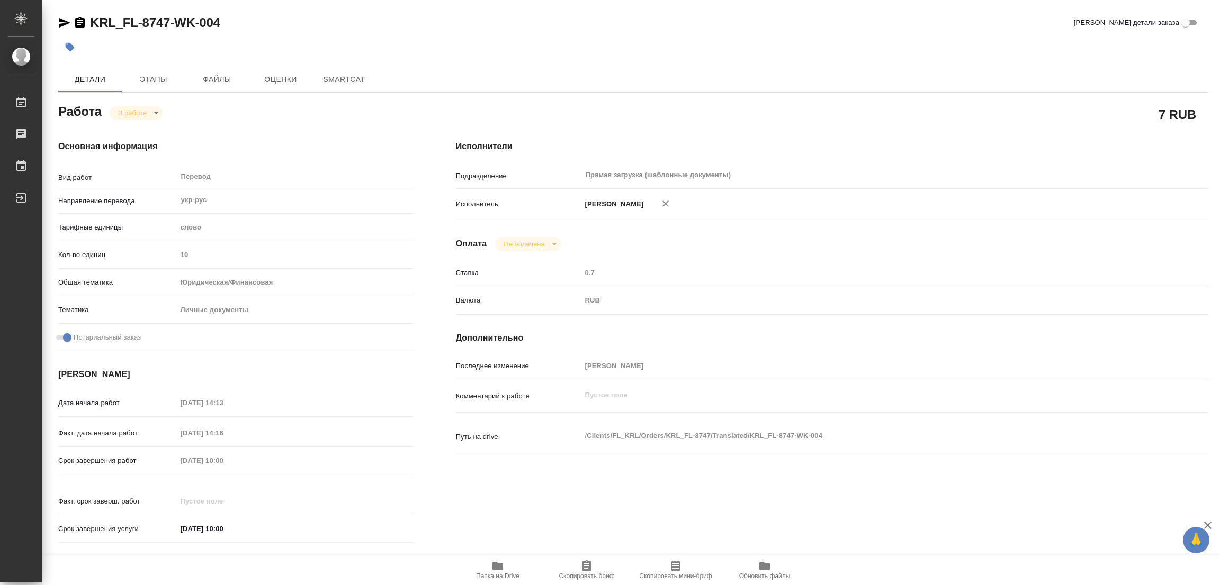
type textarea "x"
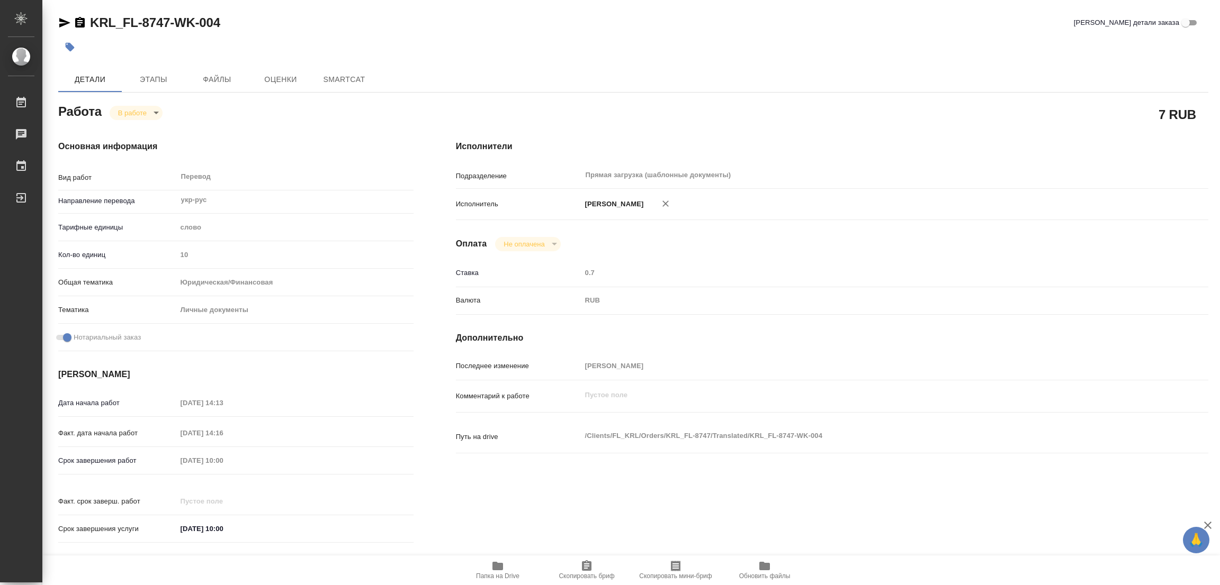
type textarea "x"
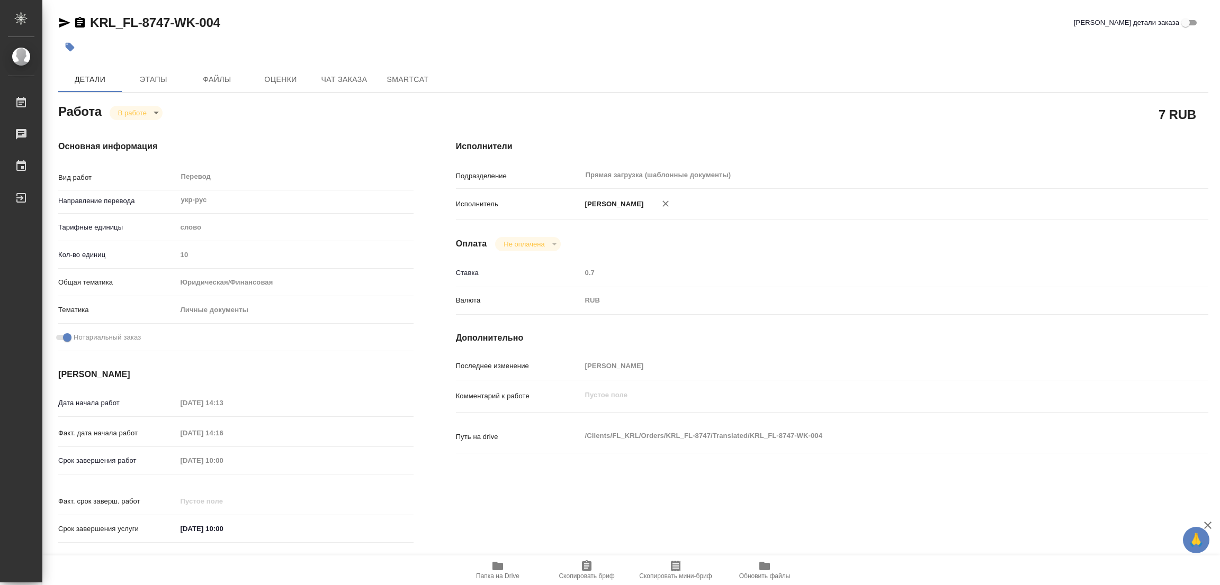
type textarea "x"
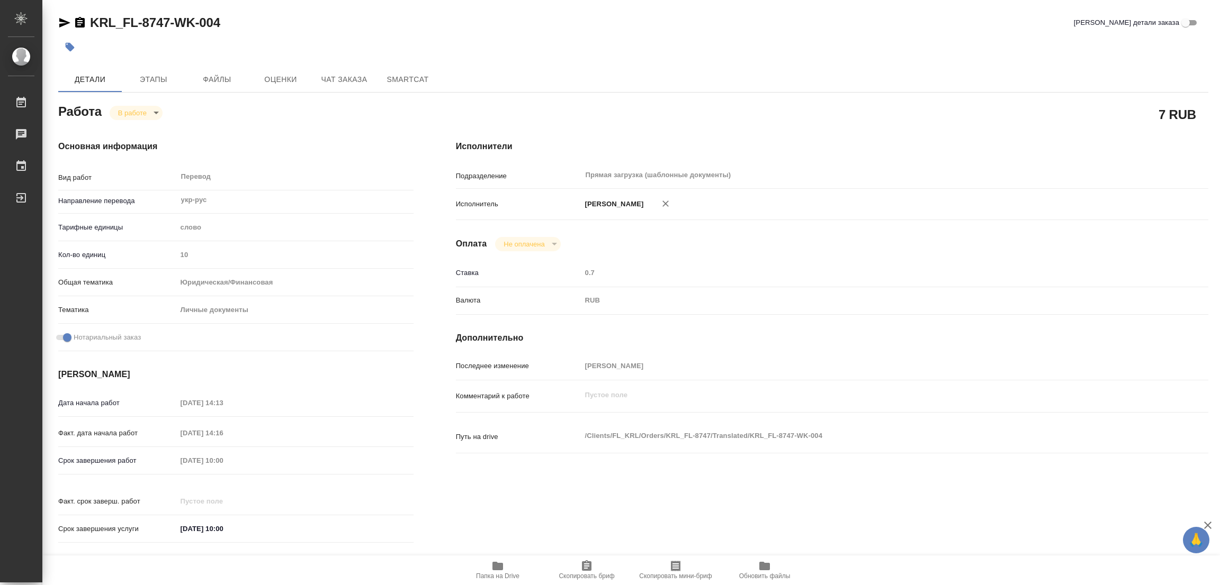
click at [497, 569] on icon "button" at bounding box center [497, 566] width 11 height 8
type textarea "x"
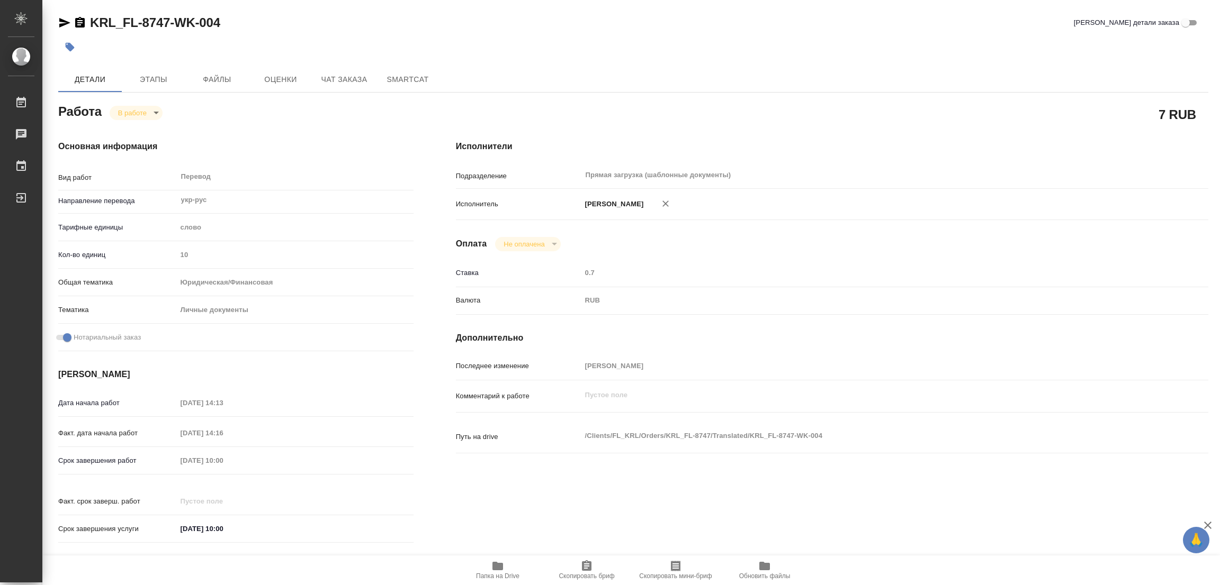
type textarea "x"
click at [161, 71] on button "Этапы" at bounding box center [154, 79] width 64 height 25
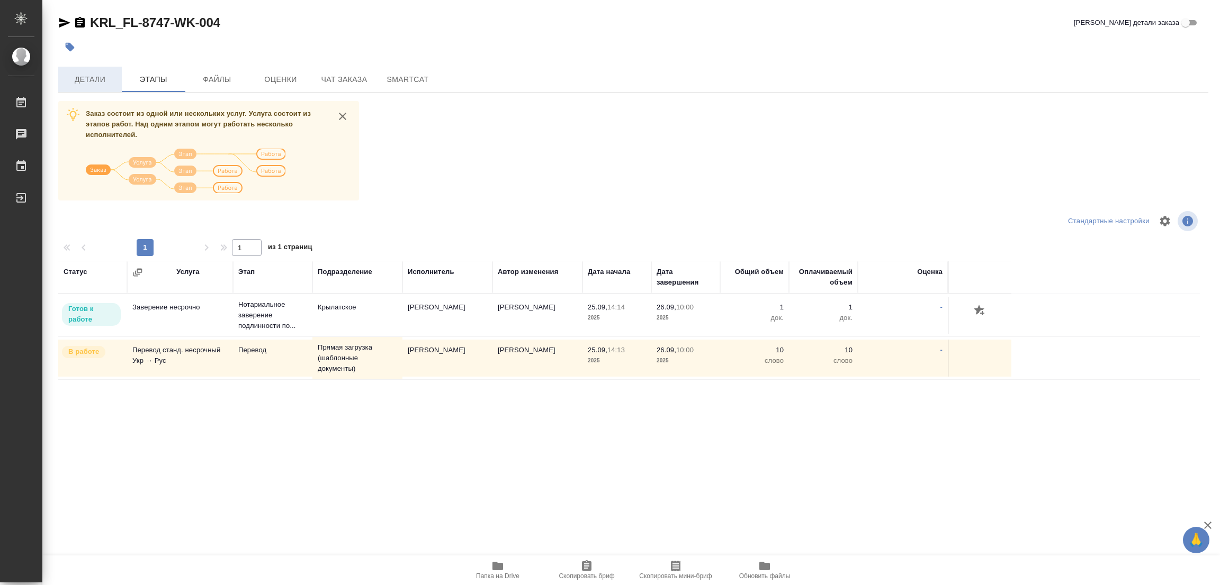
click at [93, 83] on span "Детали" at bounding box center [90, 79] width 51 height 13
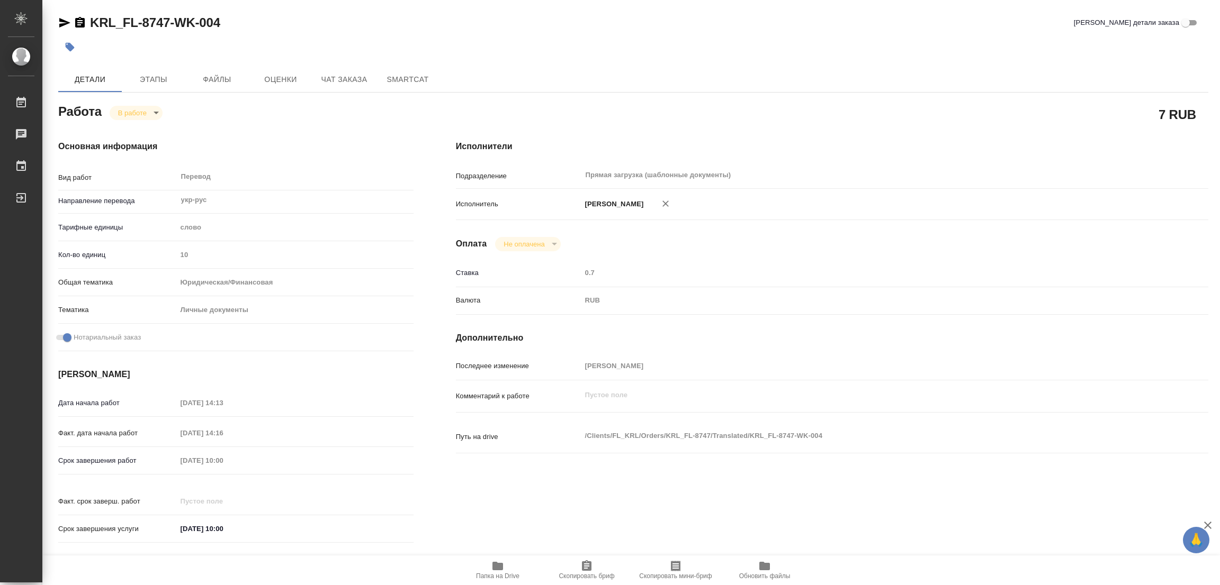
type textarea "x"
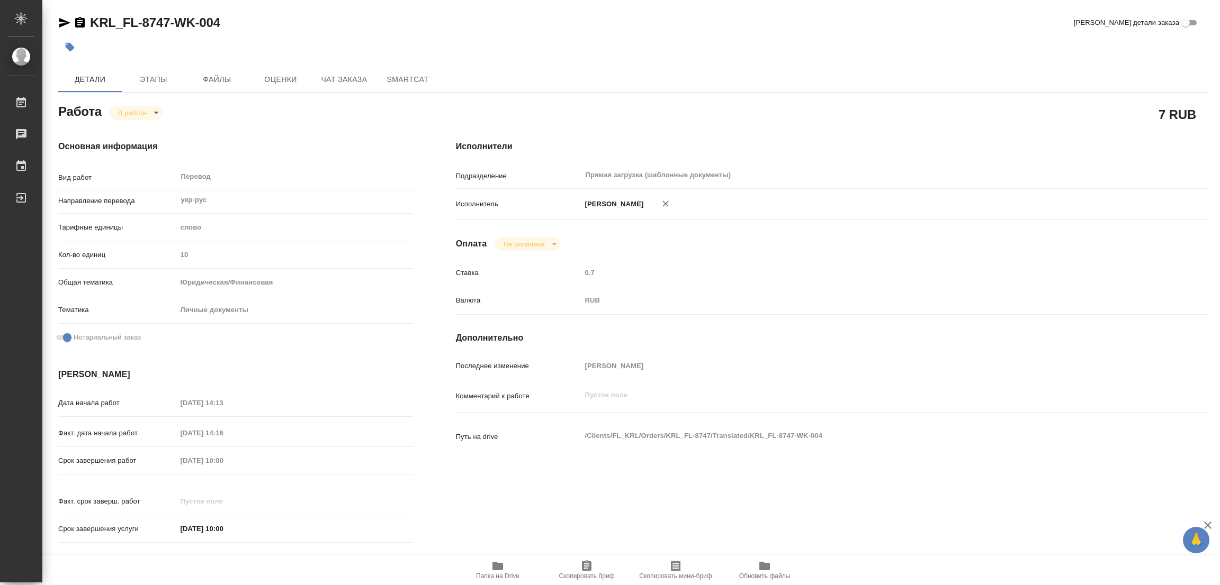
type textarea "x"
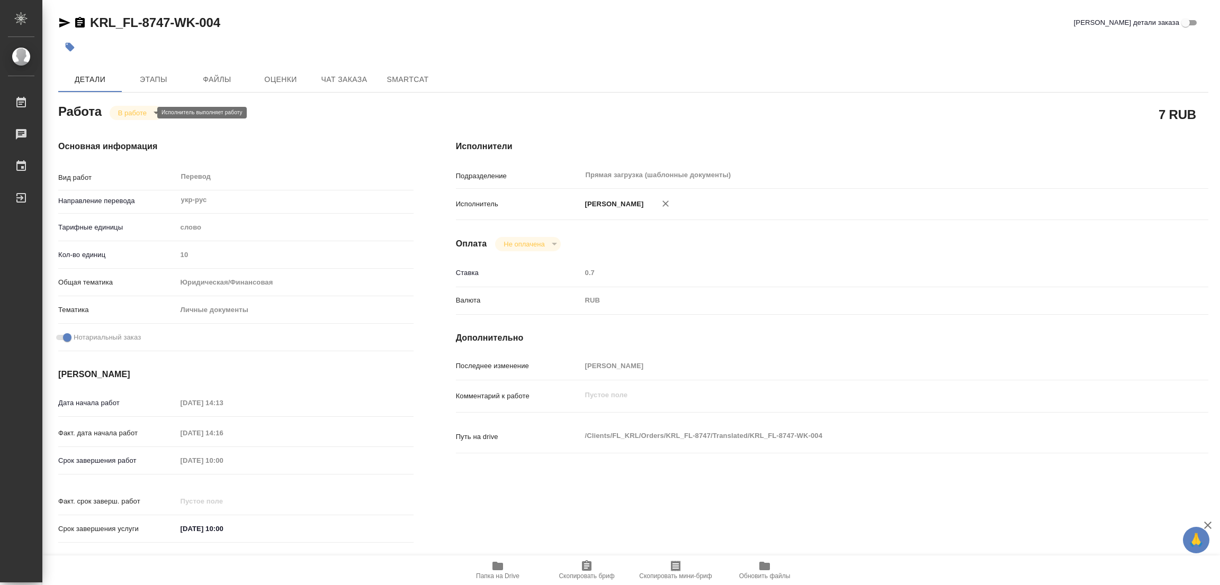
click at [141, 112] on body "🙏 .cls-1 fill:#fff; AWATERA Popova Galina Работы 0 Чаты График Выйти KRL_FL-874…" at bounding box center [610, 292] width 1220 height 585
type textarea "x"
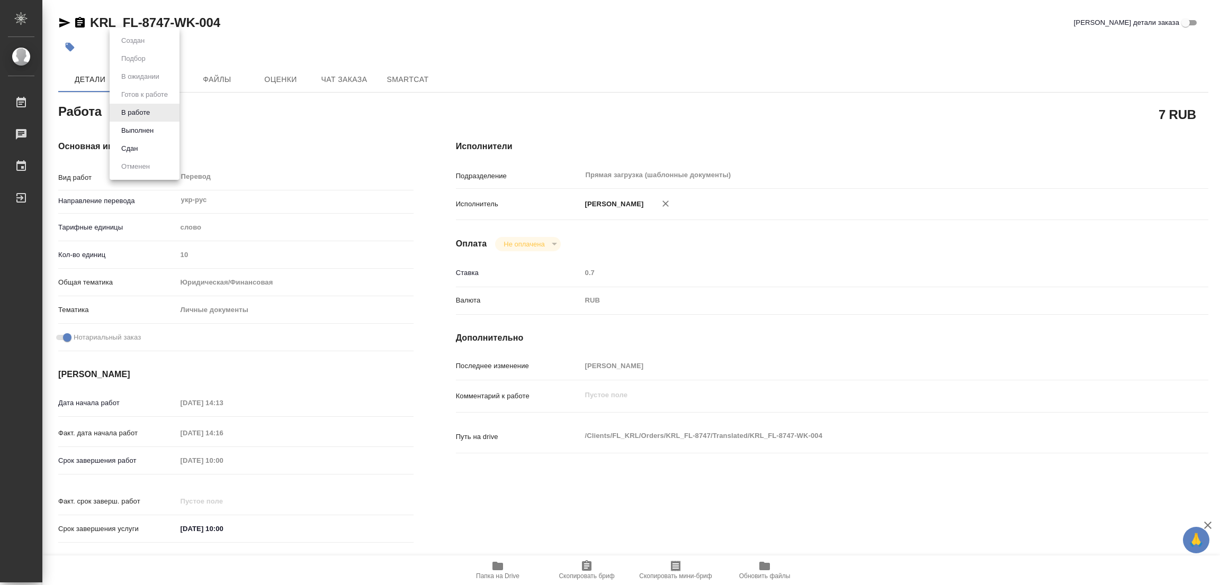
type textarea "x"
click at [131, 129] on button "Выполнен" at bounding box center [137, 131] width 39 height 12
click at [72, 42] on icon "button" at bounding box center [70, 47] width 11 height 11
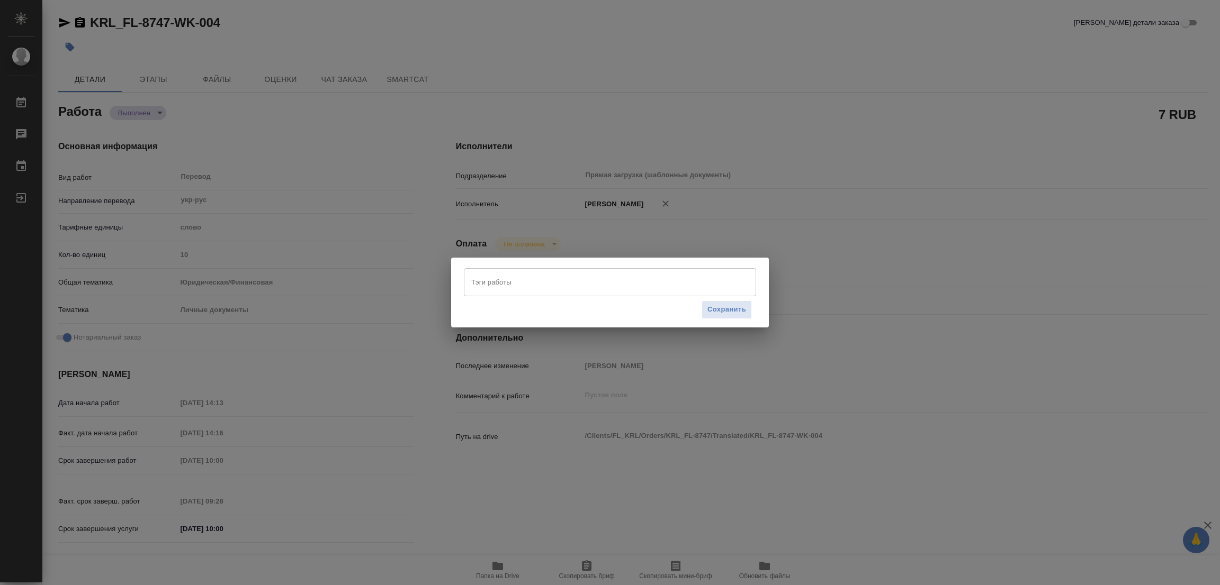
type textarea "x"
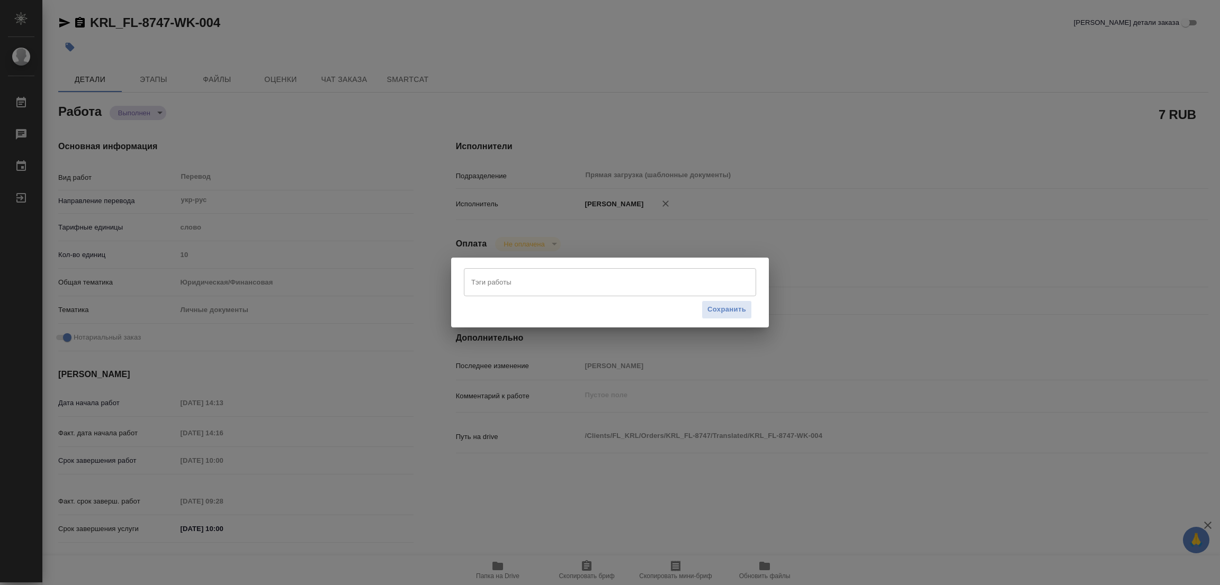
type textarea "x"
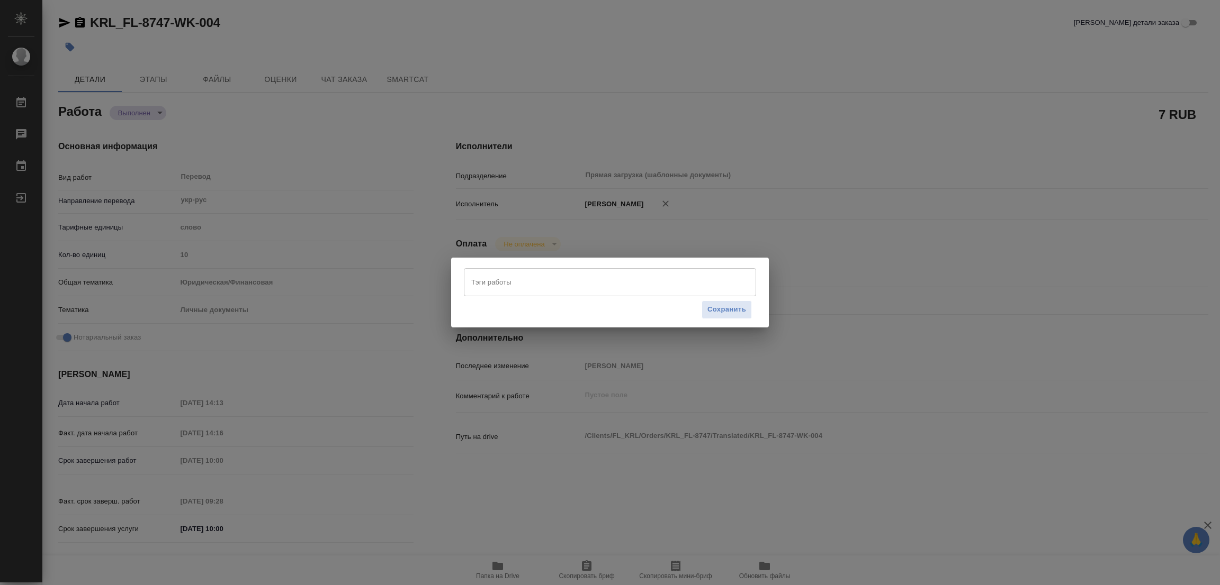
type textarea "x"
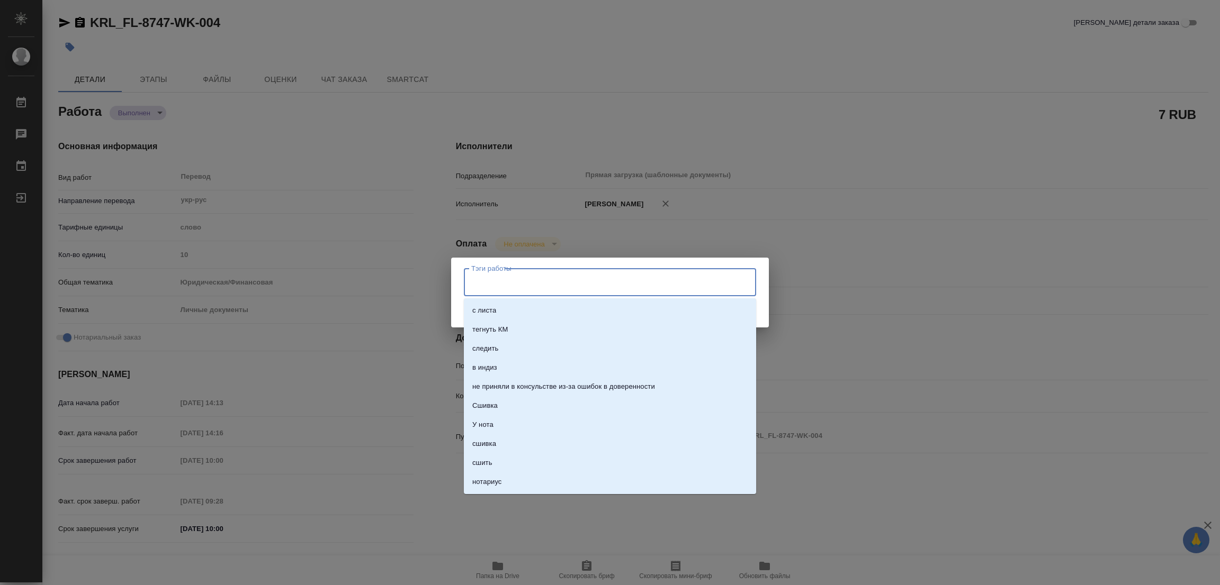
click at [483, 277] on input "Тэги работы" at bounding box center [599, 282] width 263 height 18
type input "стат: 75"
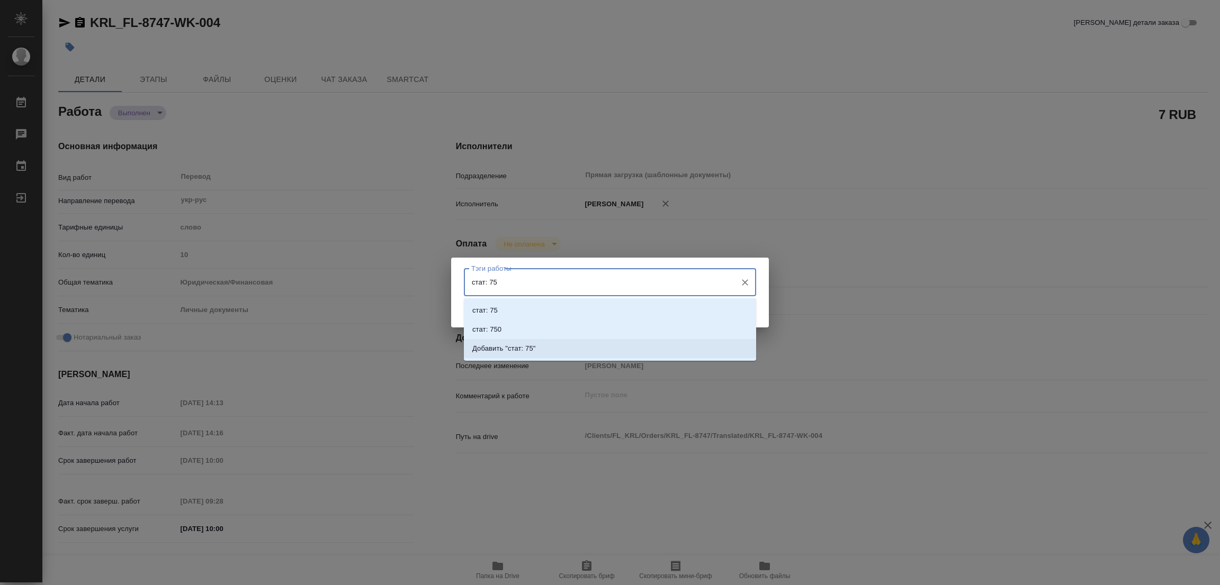
click at [523, 347] on p "Добавить "стат: 75"" at bounding box center [504, 349] width 64 height 11
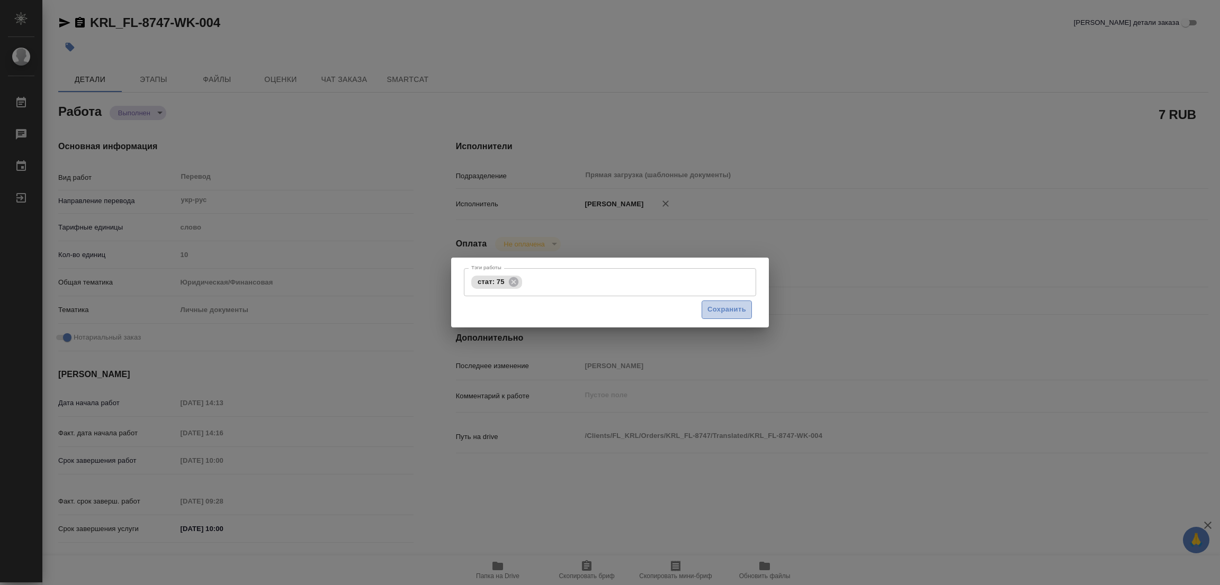
click at [724, 311] on span "Сохранить" at bounding box center [726, 310] width 39 height 12
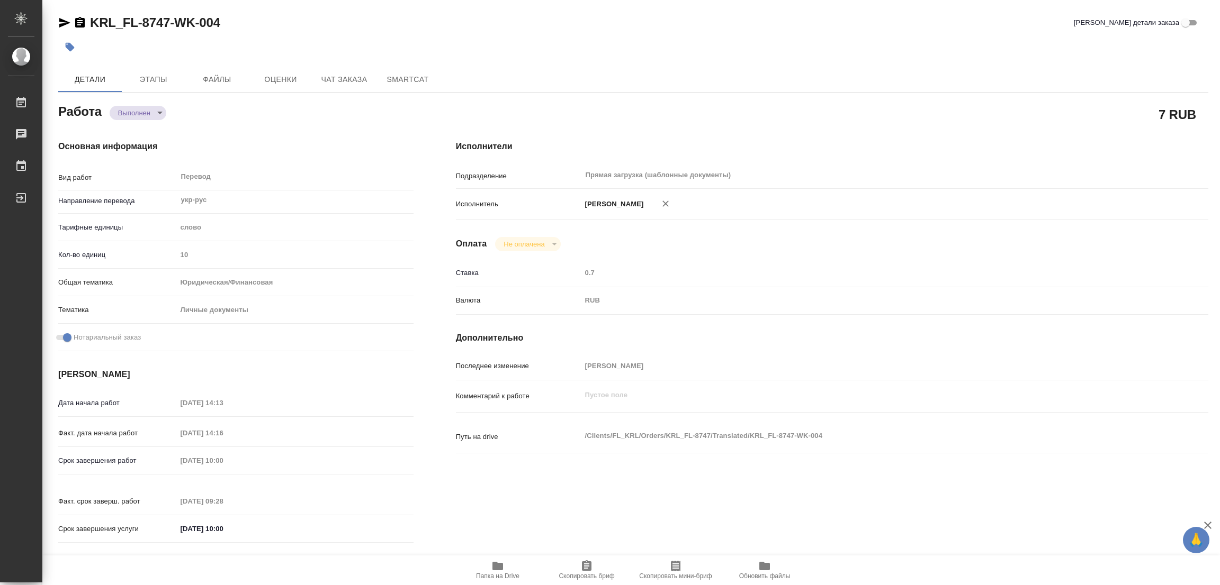
click at [569, 41] on div at bounding box center [441, 46] width 766 height 23
type input "completed"
type textarea "Перевод"
type textarea "x"
type input "укр-рус"
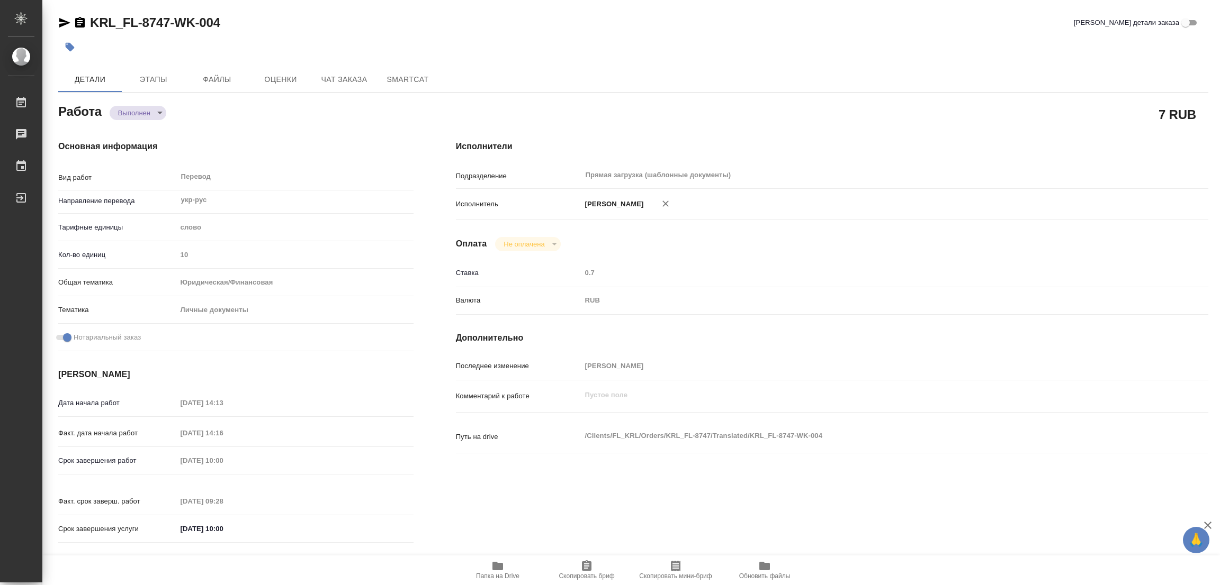
type input "5a8b1489cc6b4906c91bfd90"
type input "10"
type input "yr-fn"
type input "5a8b8b956a9677013d343cfe"
checkbox input "true"
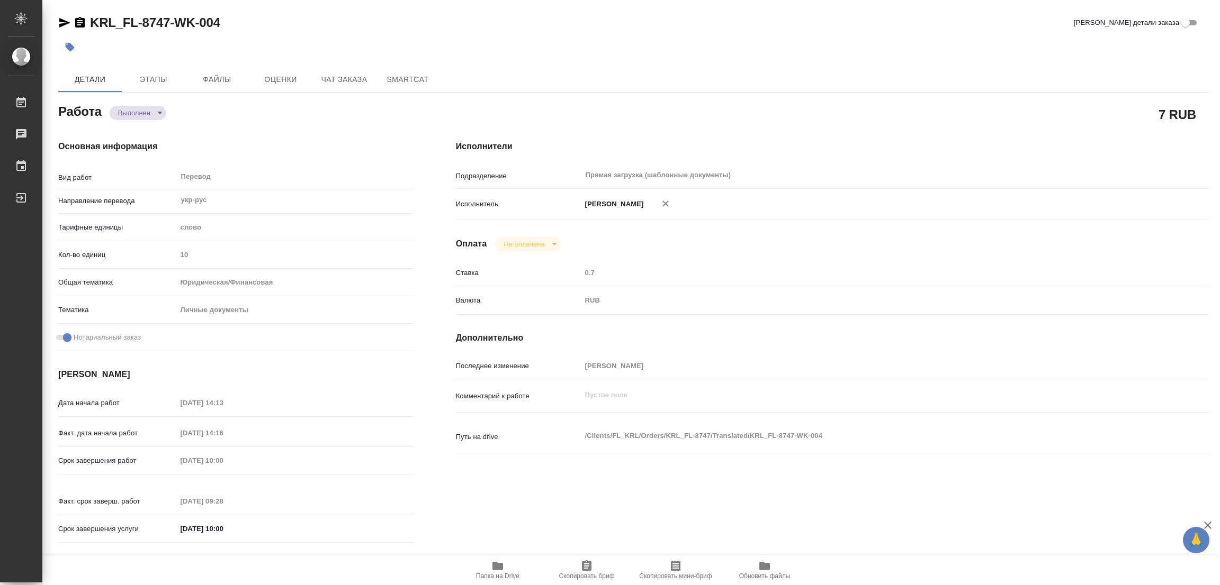
type input "25.09.2025 14:13"
type input "25.09.2025 14:16"
type input "26.09.2025 10:00"
type input "26.09.2025 09:28"
type input "26.09.2025 10:00"
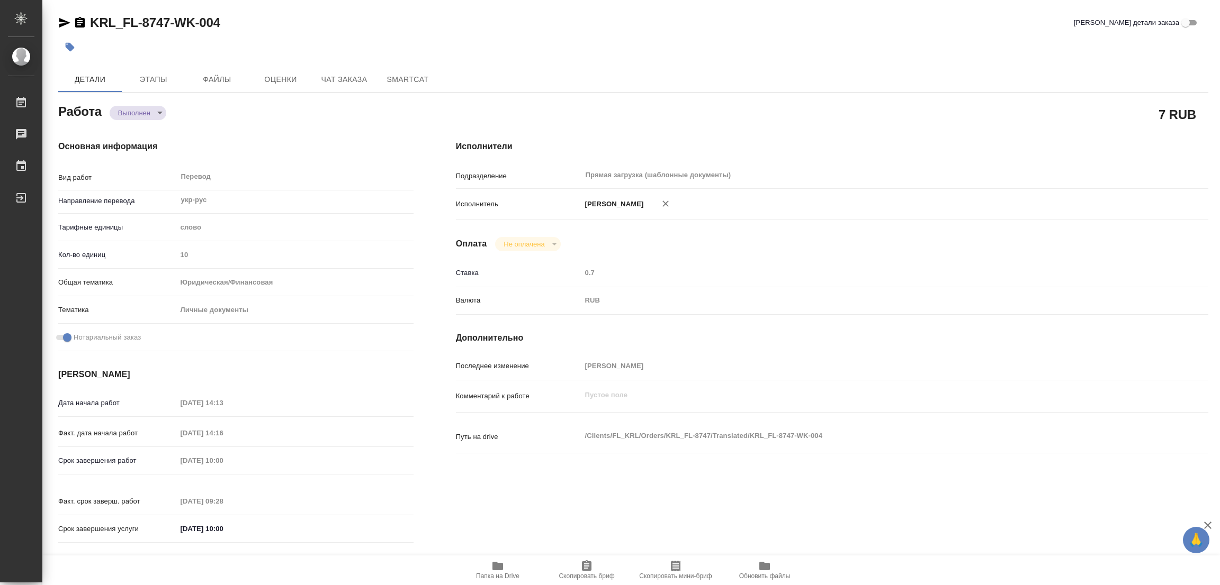
type input "Прямая загрузка (шаблонные документы)"
type input "notPayed"
type input "0.7"
type input "RUB"
type input "[PERSON_NAME]"
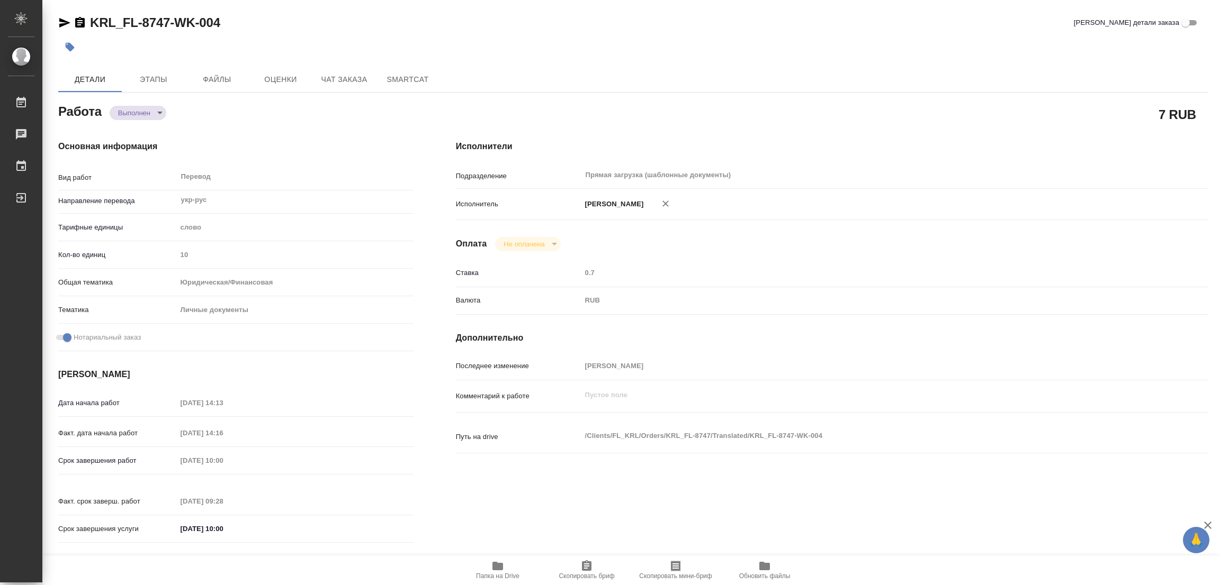
type textarea "x"
type textarea "/Clients/FL_KRL/Orders/KRL_FL-8747/Translated/KRL_FL-8747-WK-004"
type textarea "x"
type input "KRL_FL-8747"
type input "Перевод станд. несрочный"
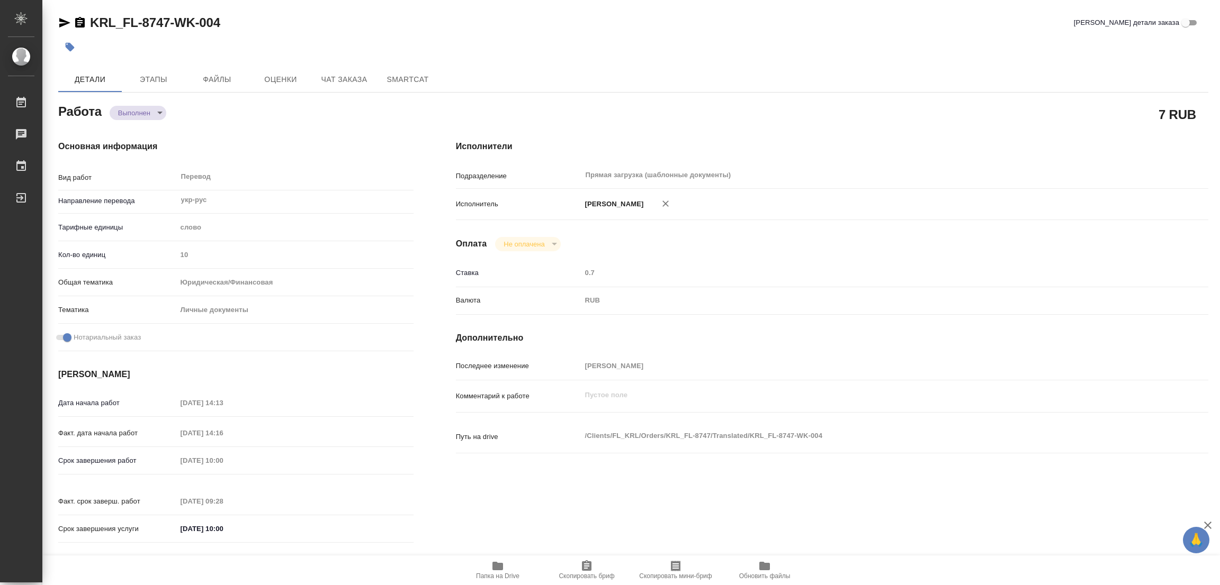
type input "Редактура, Корректура, Постредактура машинного перевода, Приёмка по качеству, П…"
type input "Касымов Тимур"
type input "/Clients/FL_KRL/Orders/KRL_FL-8747"
type textarea "x"
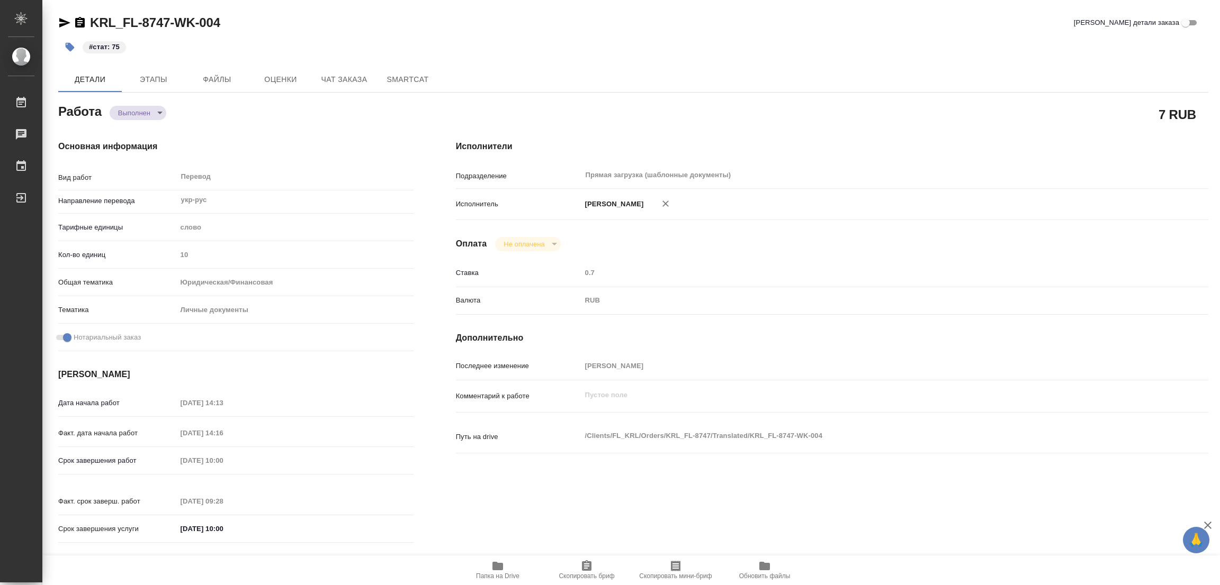
type textarea "x"
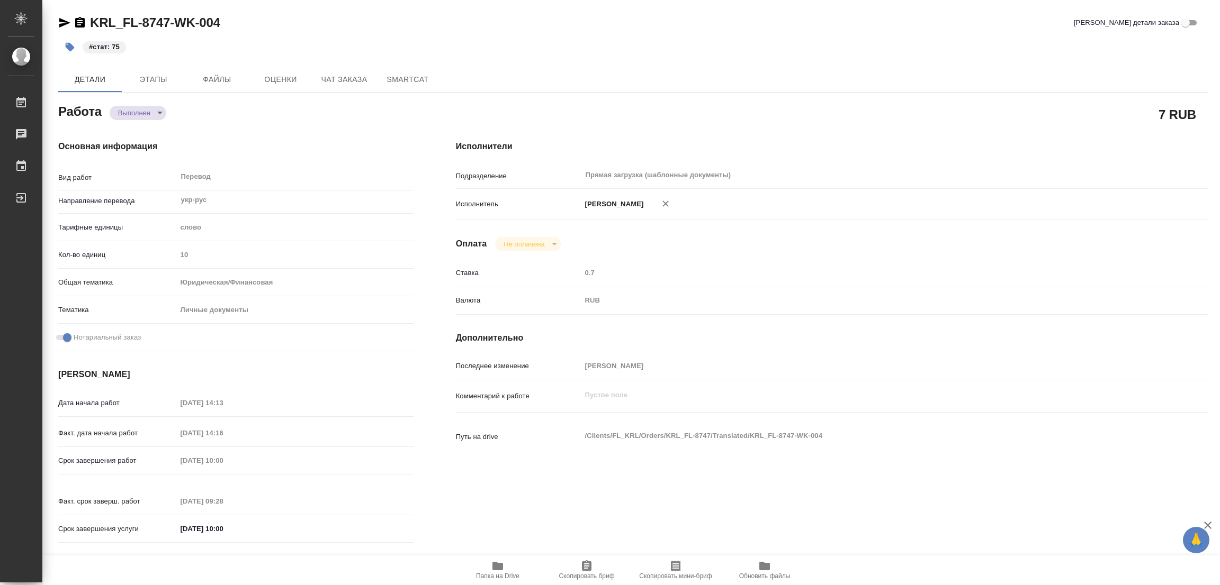
type textarea "x"
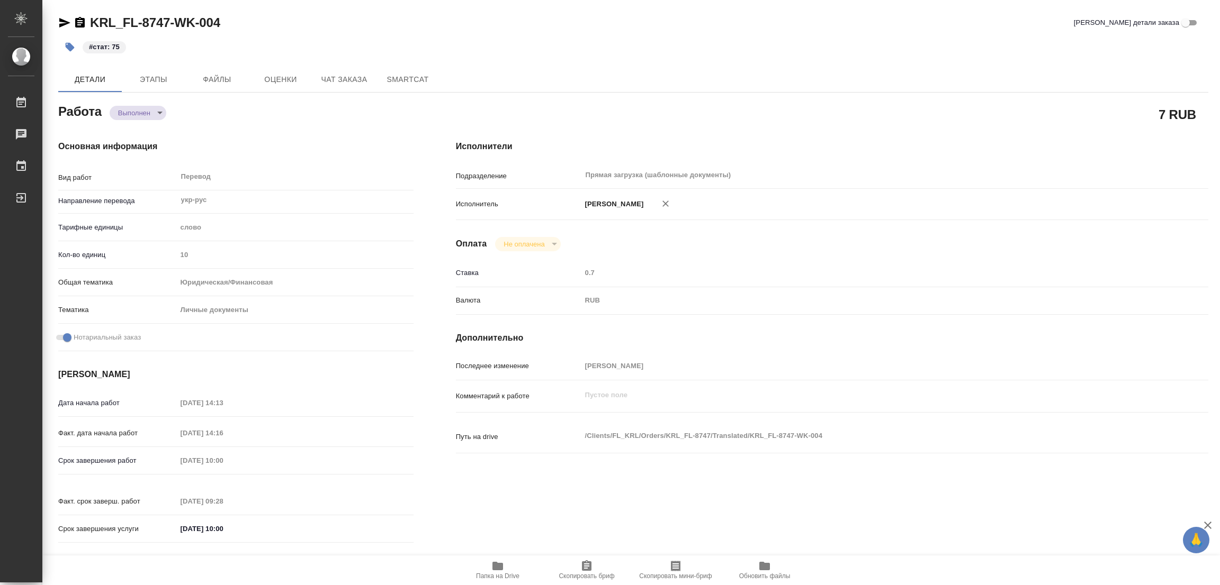
type textarea "x"
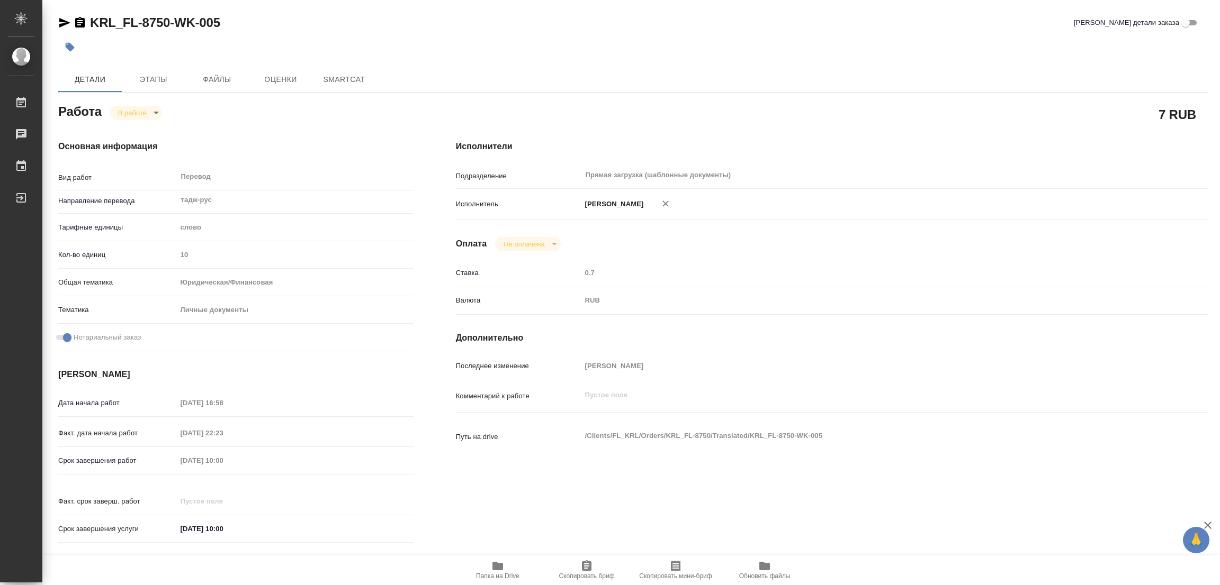
type textarea "x"
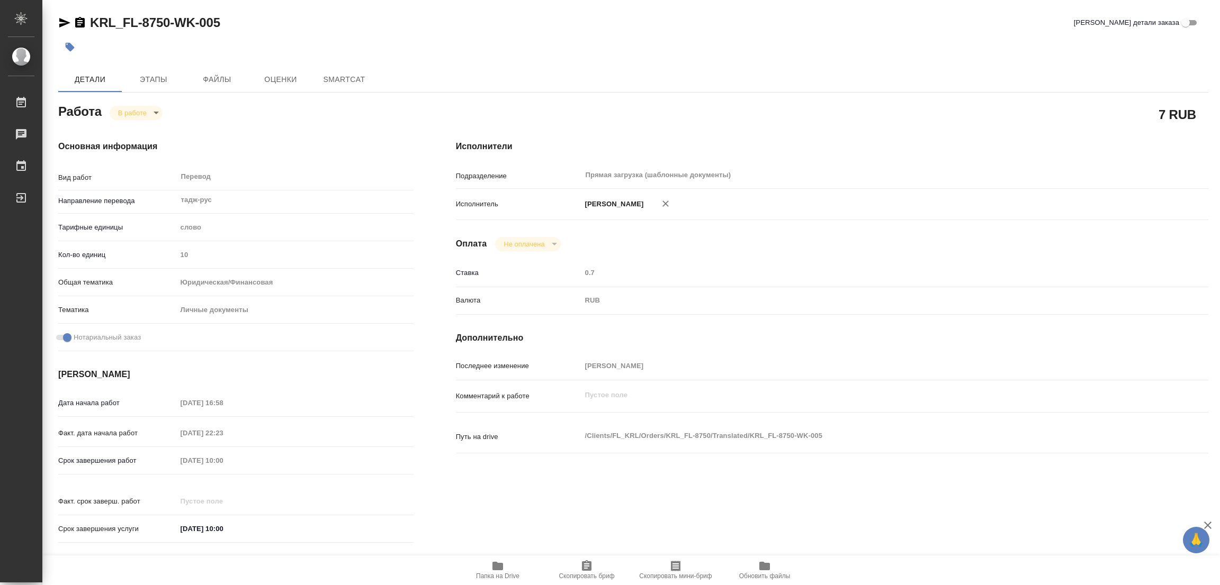
type textarea "x"
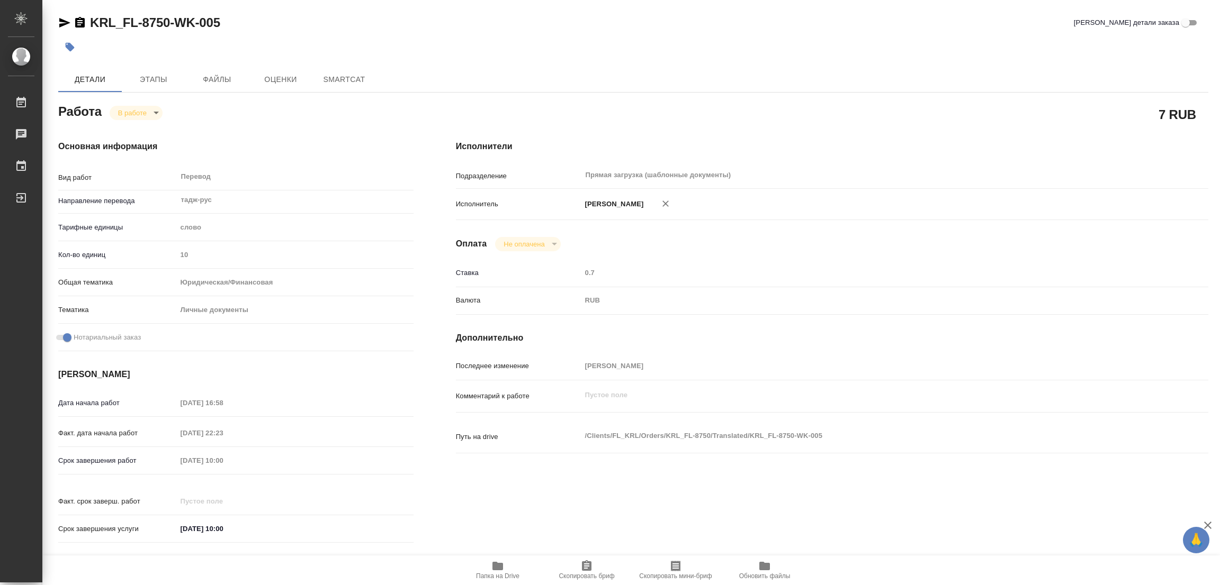
type textarea "x"
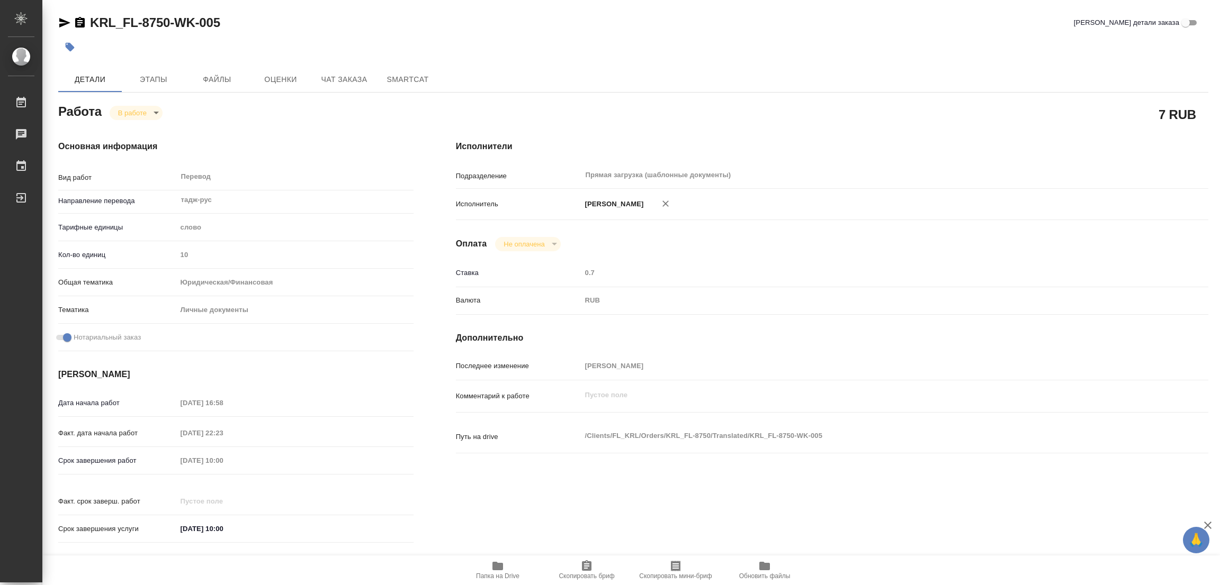
type textarea "x"
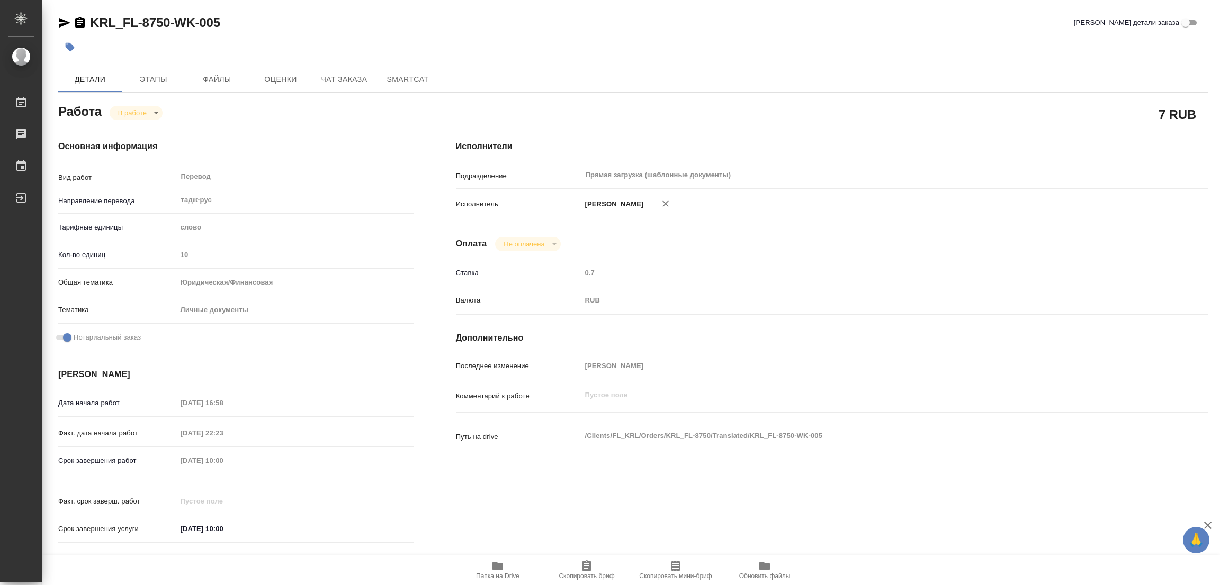
type textarea "x"
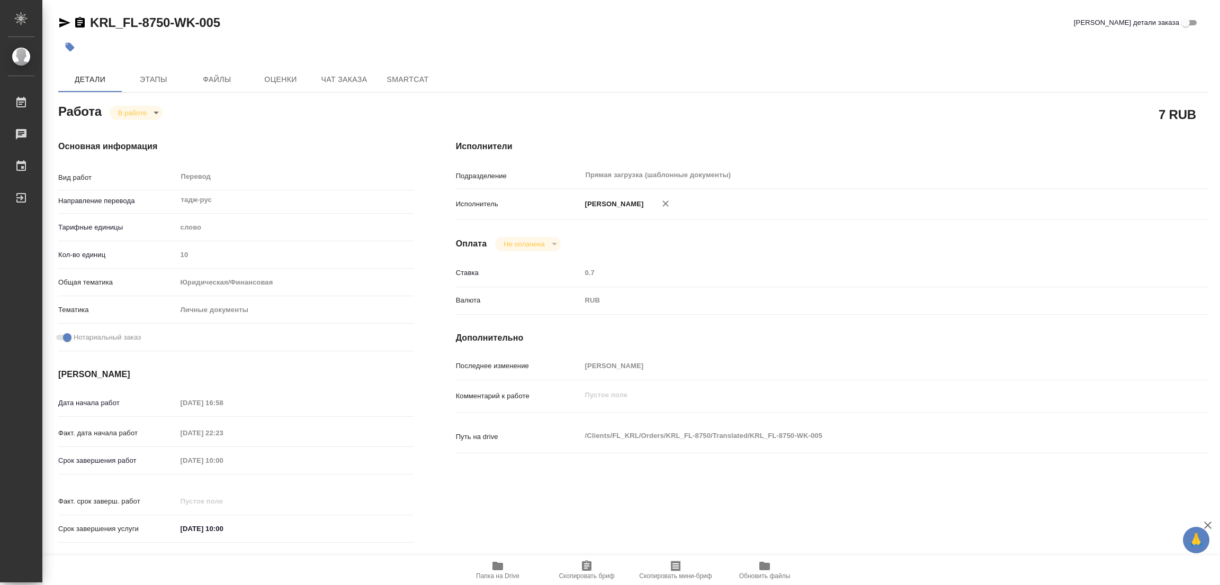
type textarea "x"
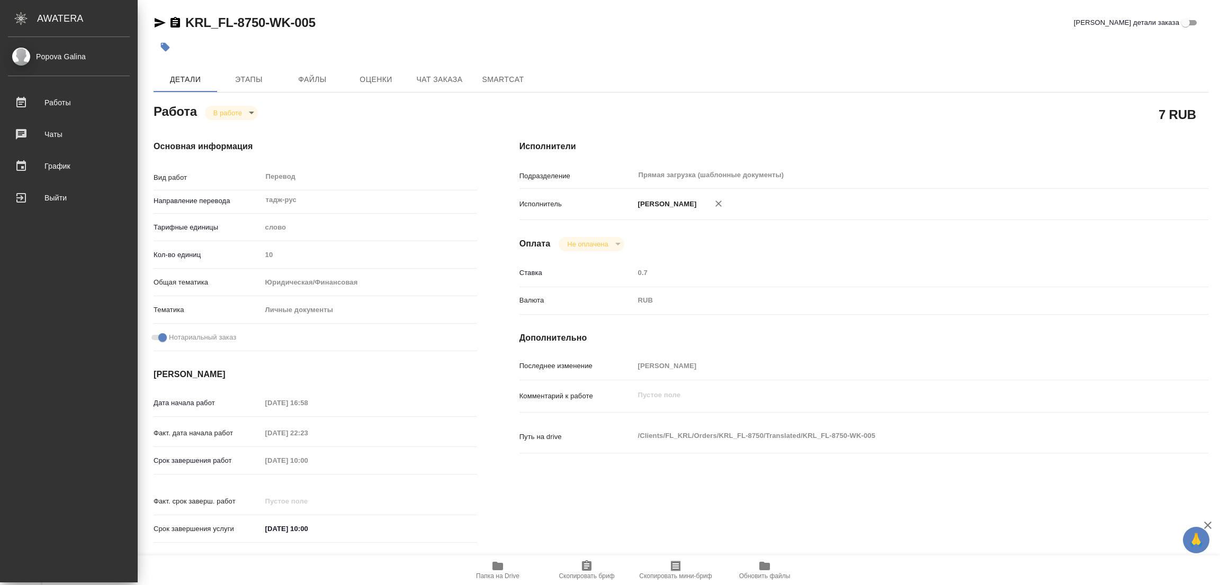
type textarea "x"
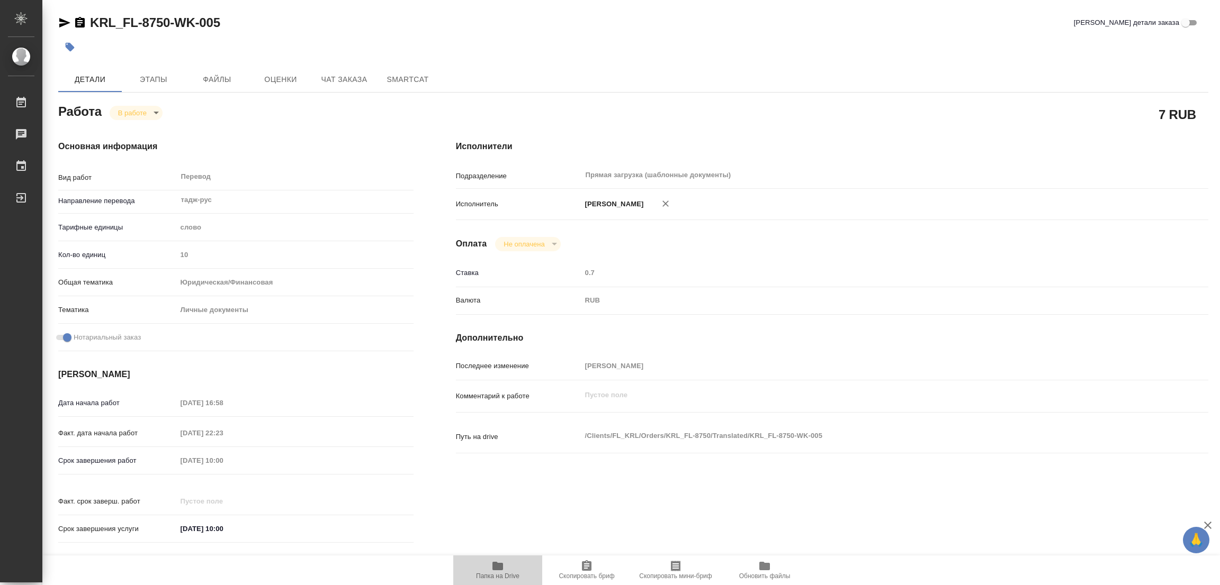
click at [494, 565] on icon "button" at bounding box center [497, 566] width 11 height 8
click at [161, 71] on button "Этапы" at bounding box center [154, 79] width 64 height 25
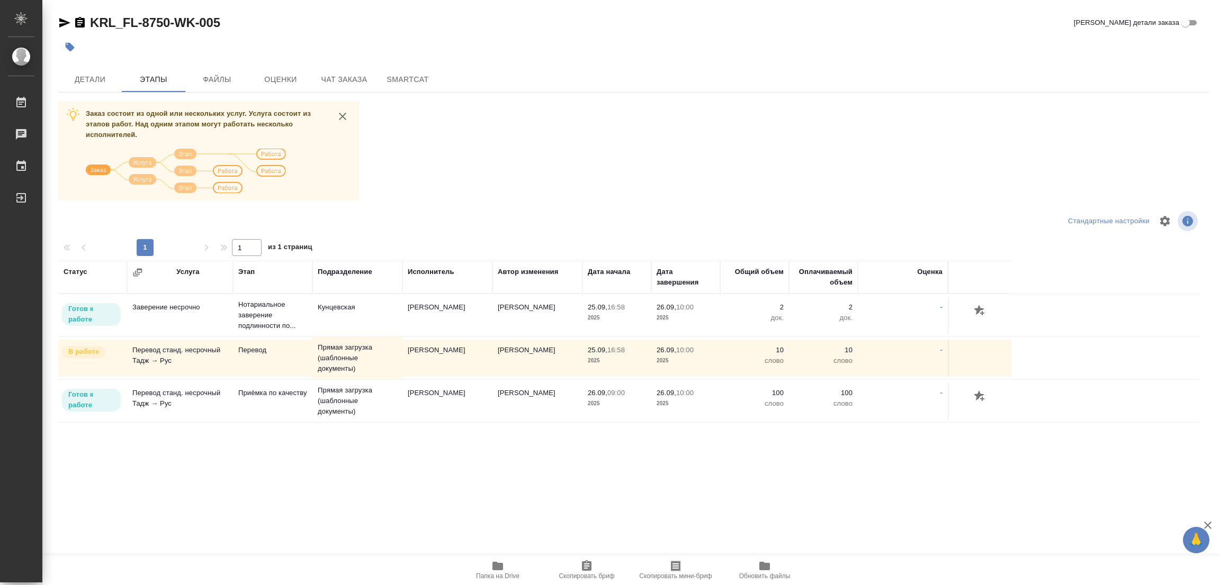
drag, startPoint x: 652, startPoint y: 29, endPoint x: 367, endPoint y: 29, distance: 284.8
click at [651, 28] on div "KRL_FL-8750-WK-005 Кратко детали заказа" at bounding box center [633, 22] width 1150 height 17
click at [82, 78] on span "Детали" at bounding box center [90, 79] width 51 height 13
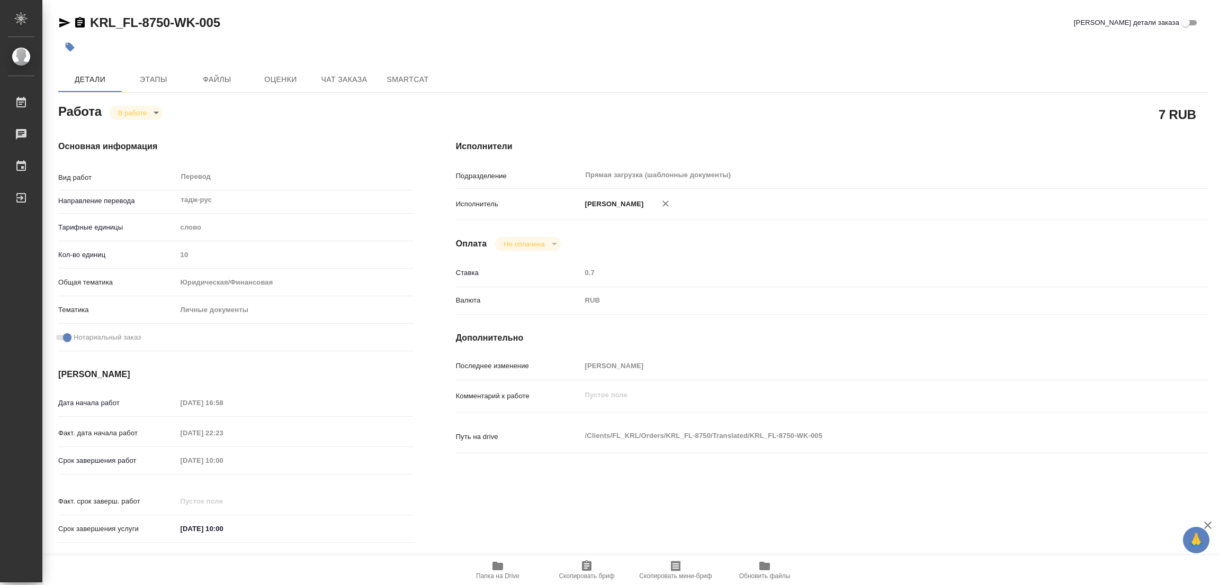
type textarea "x"
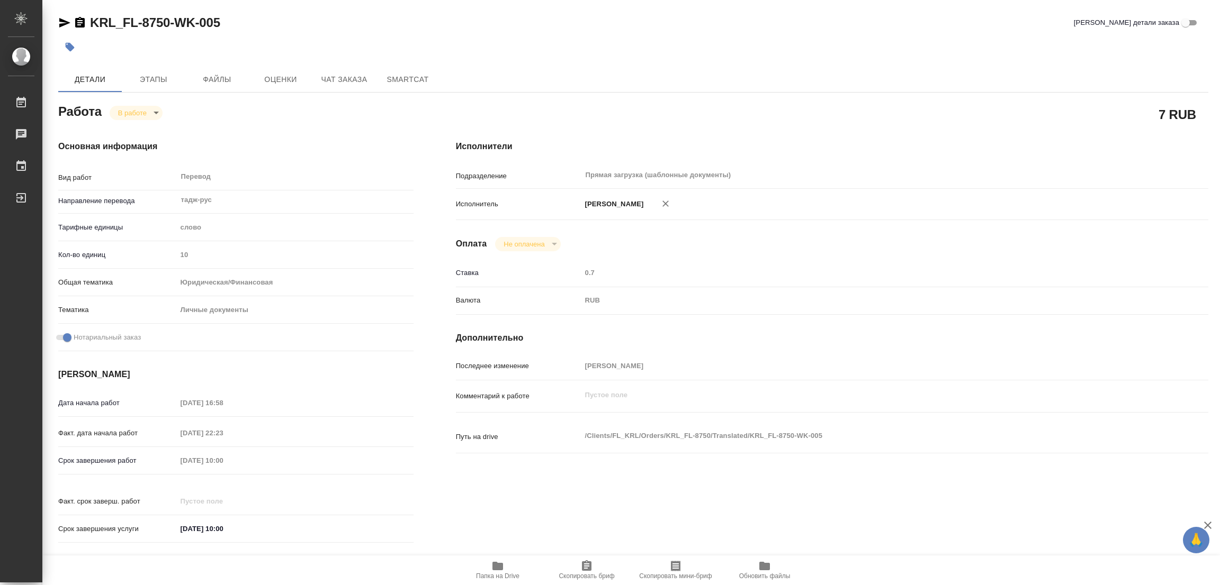
type textarea "x"
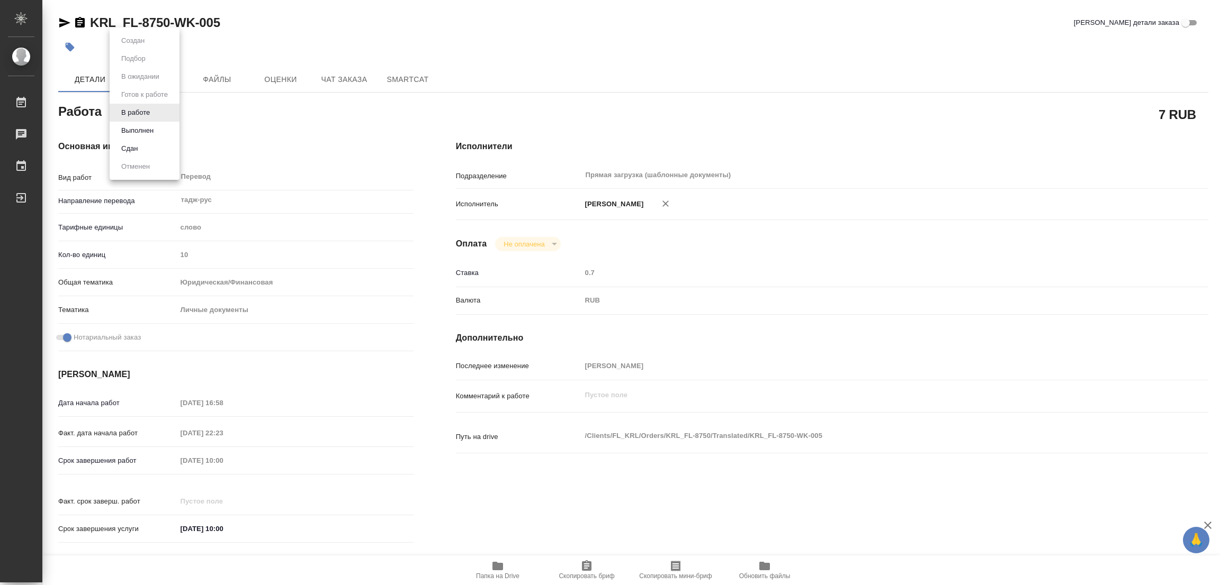
click at [134, 107] on body "🙏 .cls-1 fill:#fff; AWATERA Popova Galina Работы 0 Чаты График Выйти KRL_FL-875…" at bounding box center [610, 292] width 1220 height 585
type textarea "x"
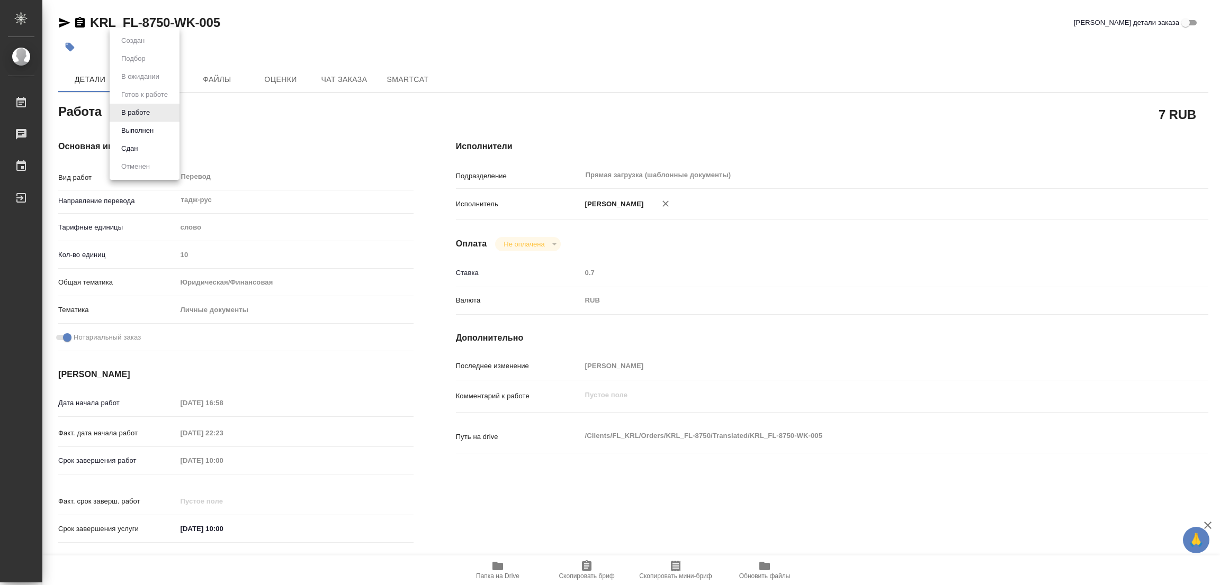
type textarea "x"
click at [131, 129] on button "Выполнен" at bounding box center [137, 131] width 39 height 12
type textarea "x"
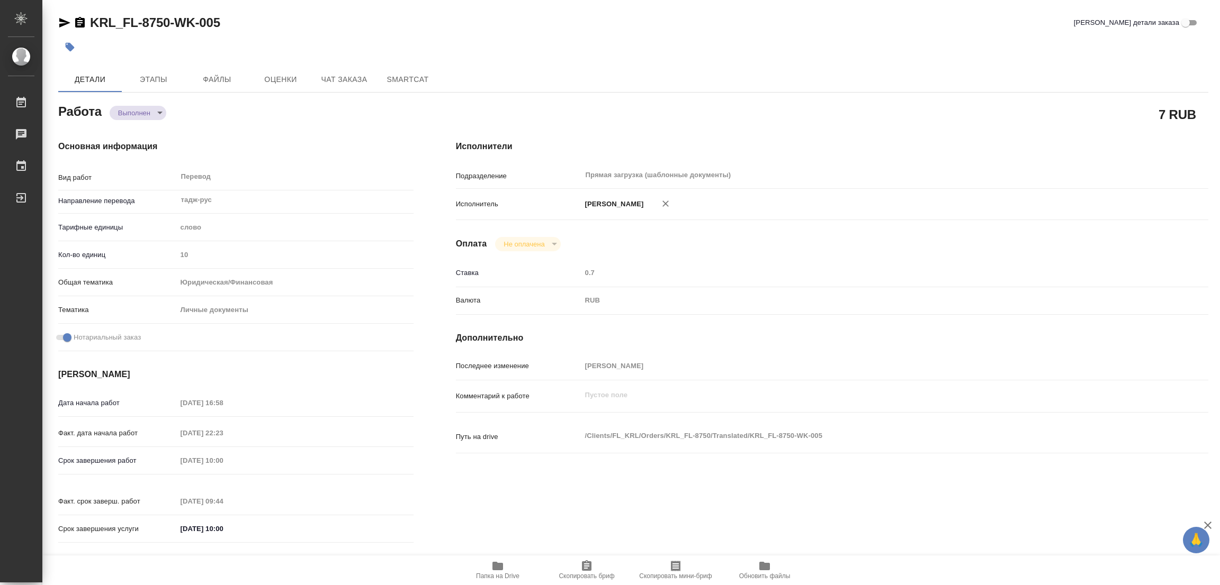
type textarea "x"
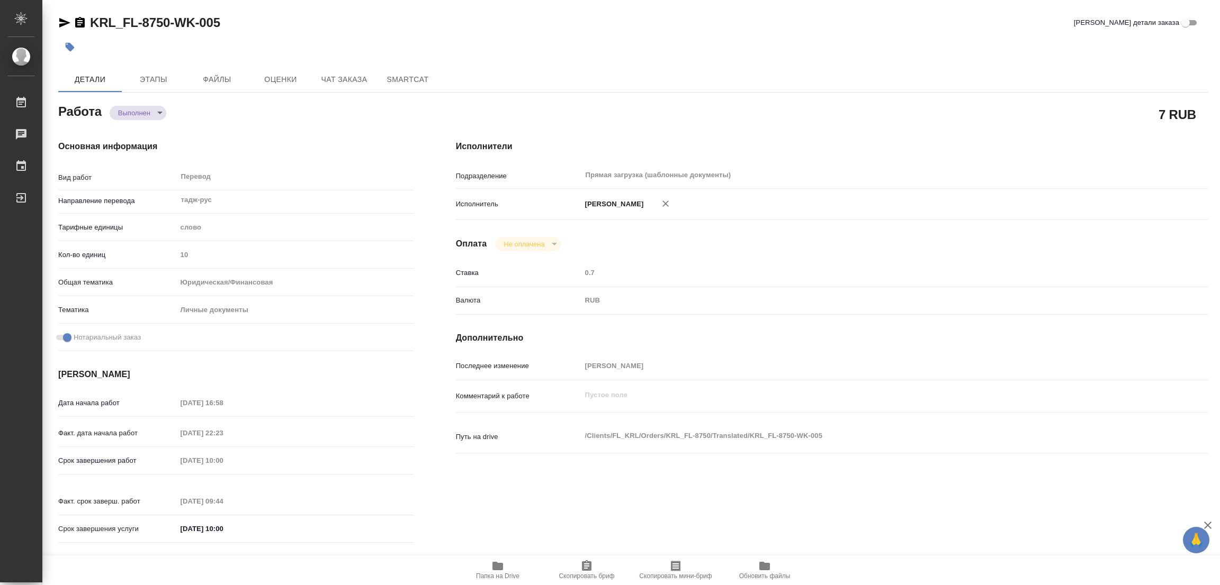
type textarea "x"
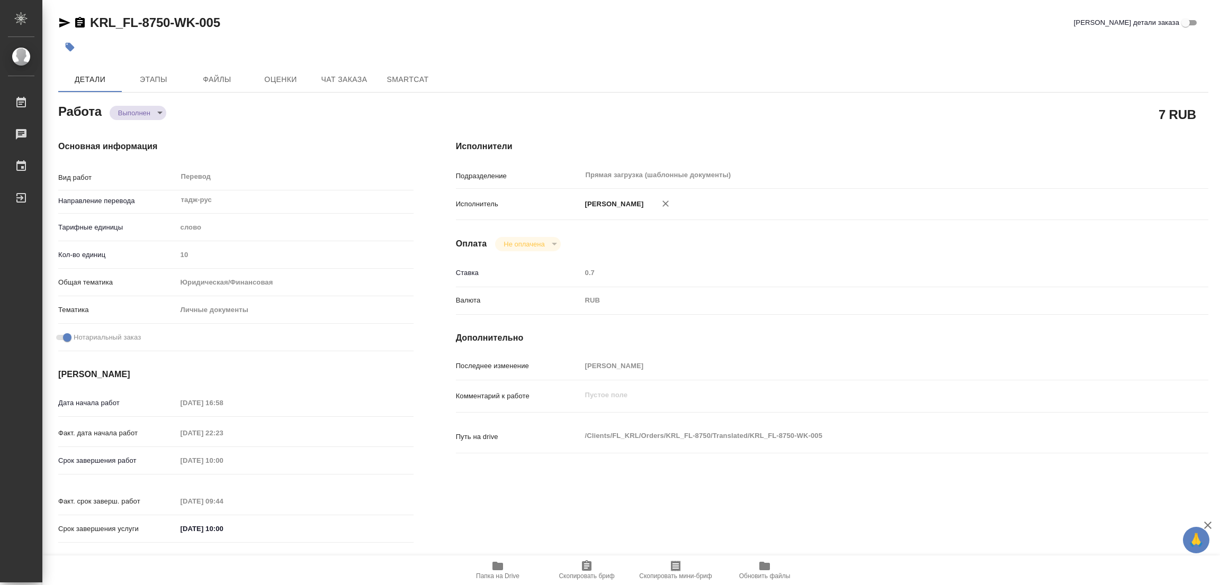
type textarea "x"
click at [71, 51] on icon "button" at bounding box center [70, 47] width 9 height 9
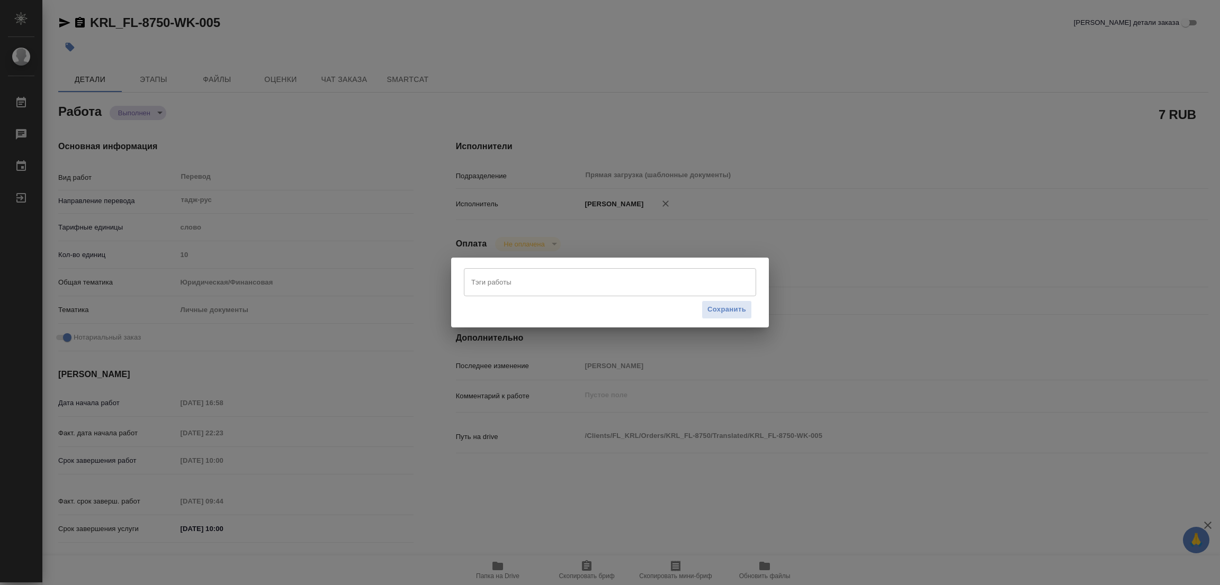
click at [513, 281] on input "Тэги работы" at bounding box center [599, 282] width 263 height 18
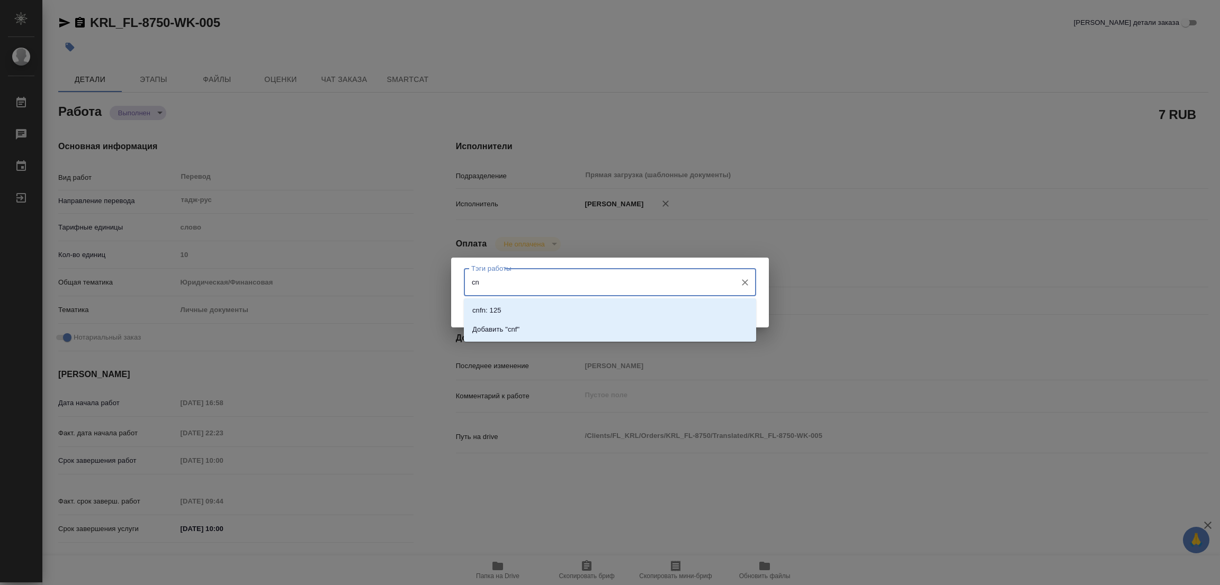
type input "c"
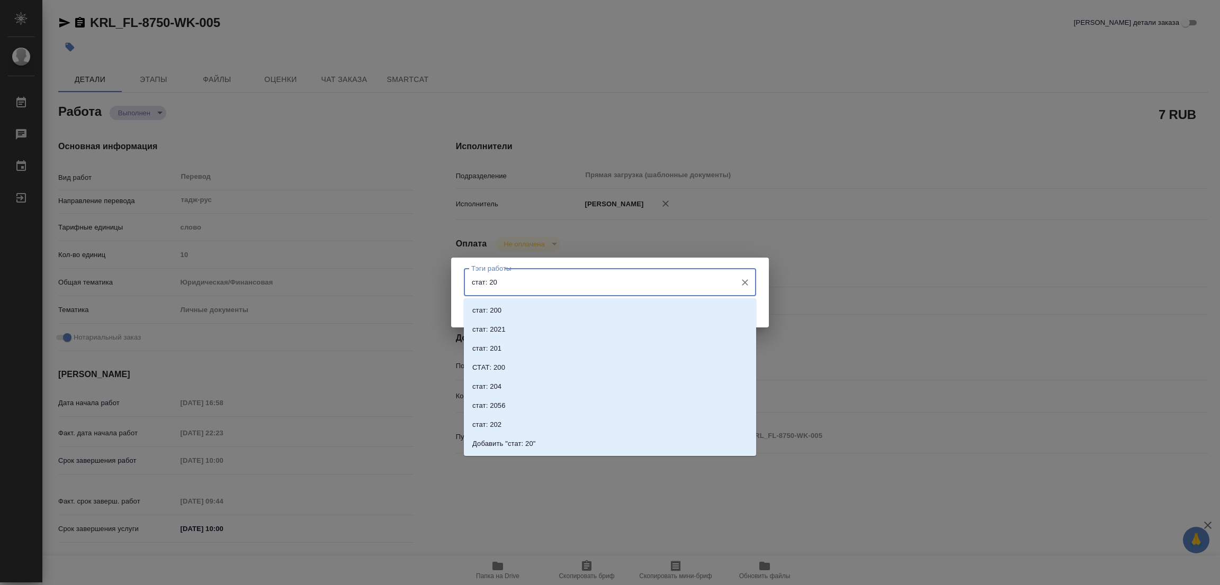
type input "стат: 200"
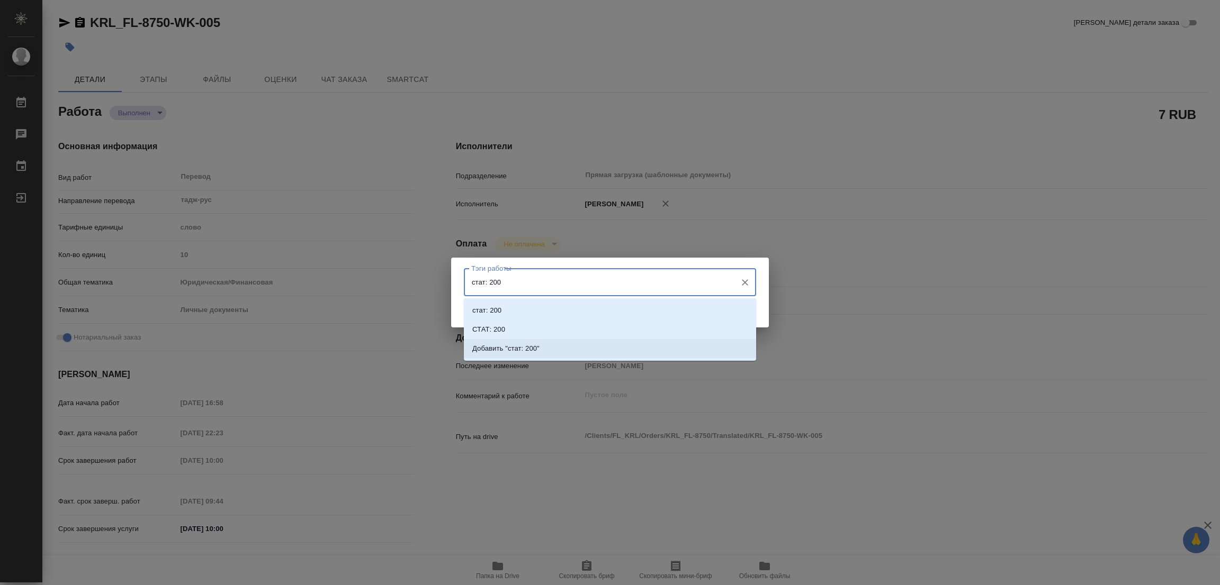
click at [524, 344] on p "Добавить "стат: 200"" at bounding box center [505, 349] width 67 height 11
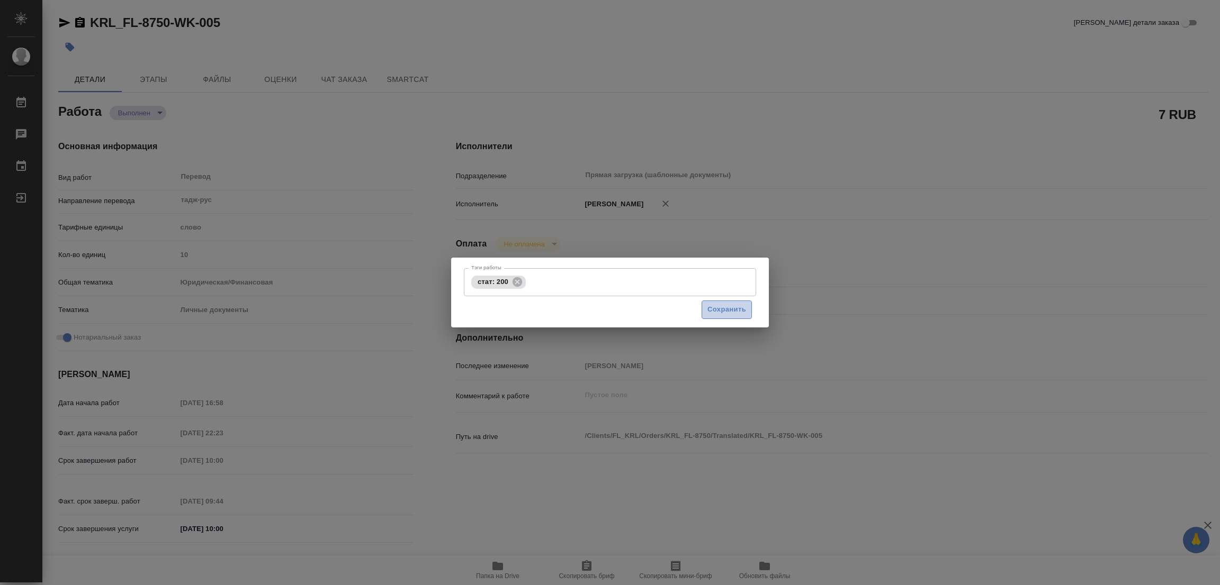
click at [715, 305] on span "Сохранить" at bounding box center [726, 310] width 39 height 12
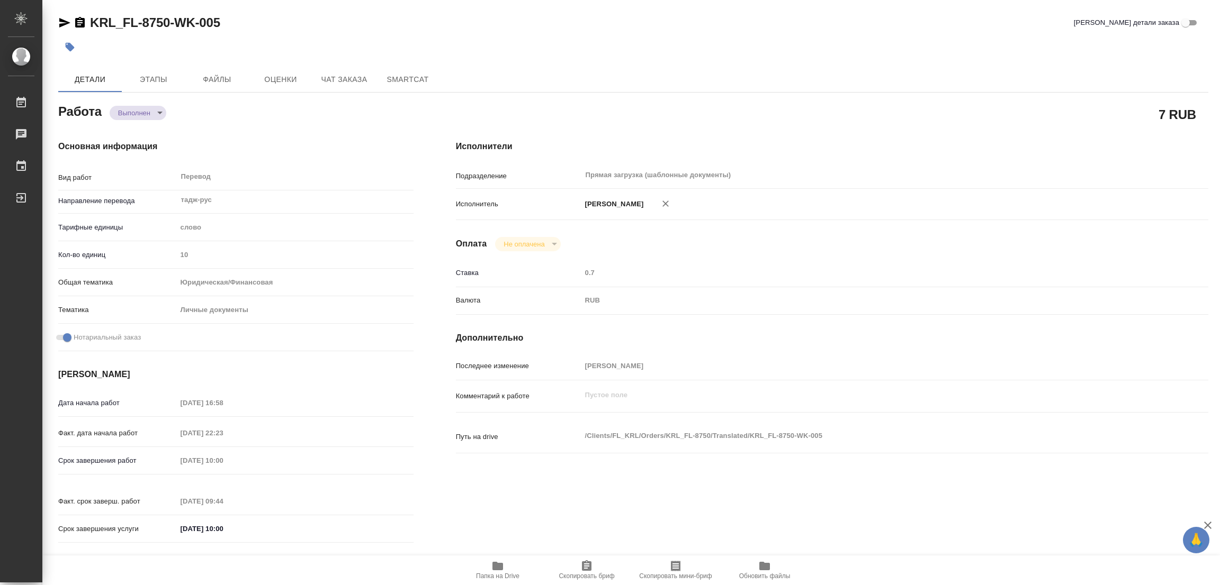
click at [604, 57] on div at bounding box center [441, 46] width 766 height 23
type input "completed"
type textarea "Перевод"
type textarea "x"
type input "тадж-рус"
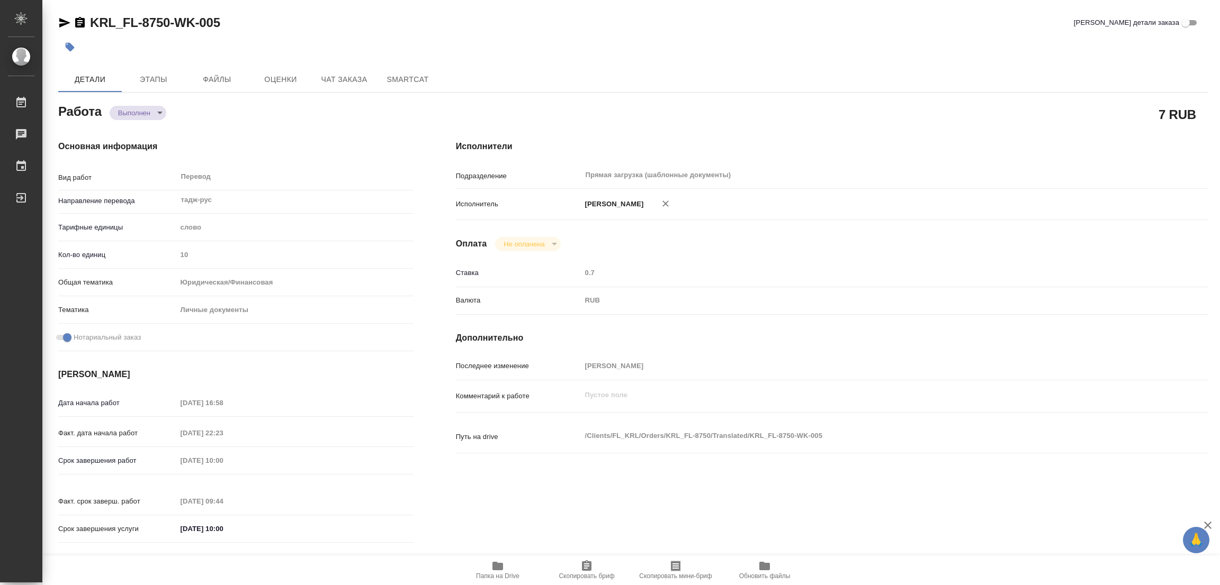
type input "5a8b1489cc6b4906c91bfd90"
type input "10"
type input "yr-fn"
type input "5a8b8b956a9677013d343cfe"
checkbox input "true"
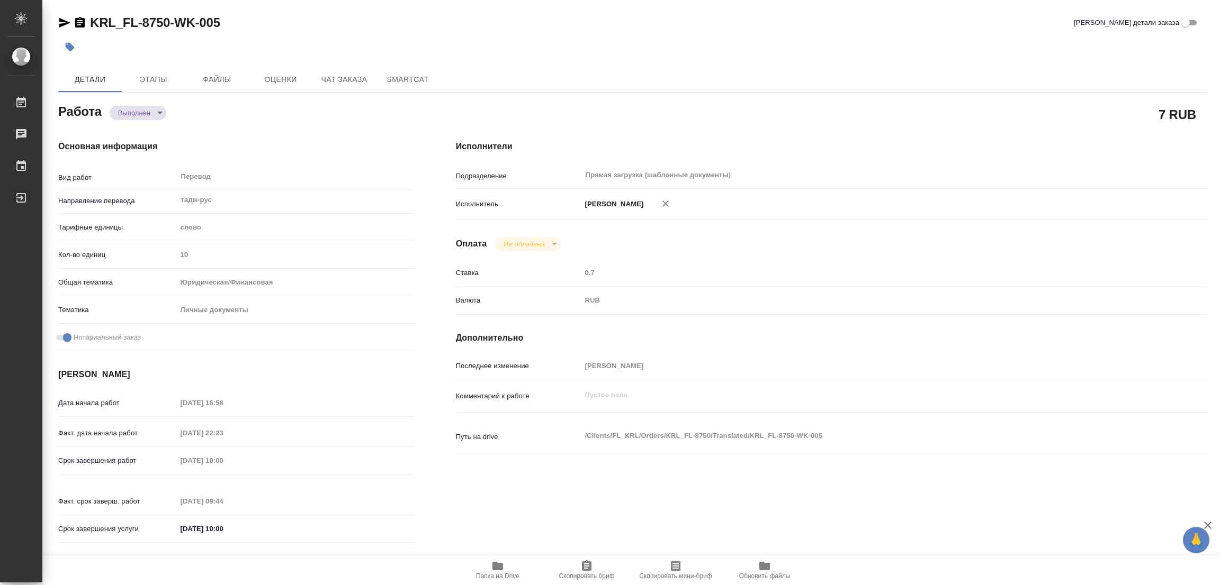
type input "25.09.2025 16:58"
type input "25.09.2025 22:23"
type input "26.09.2025 10:00"
type input "26.09.2025 09:44"
type input "26.09.2025 10:00"
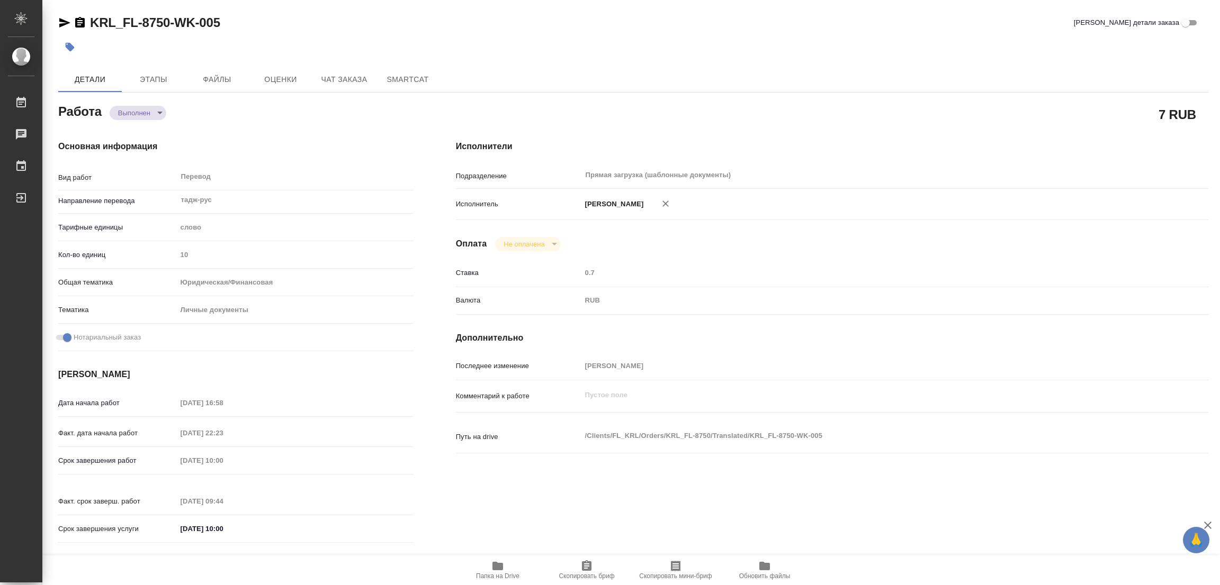
type input "Прямая загрузка (шаблонные документы)"
type input "notPayed"
type input "0.7"
type input "RUB"
type input "Попова Галина"
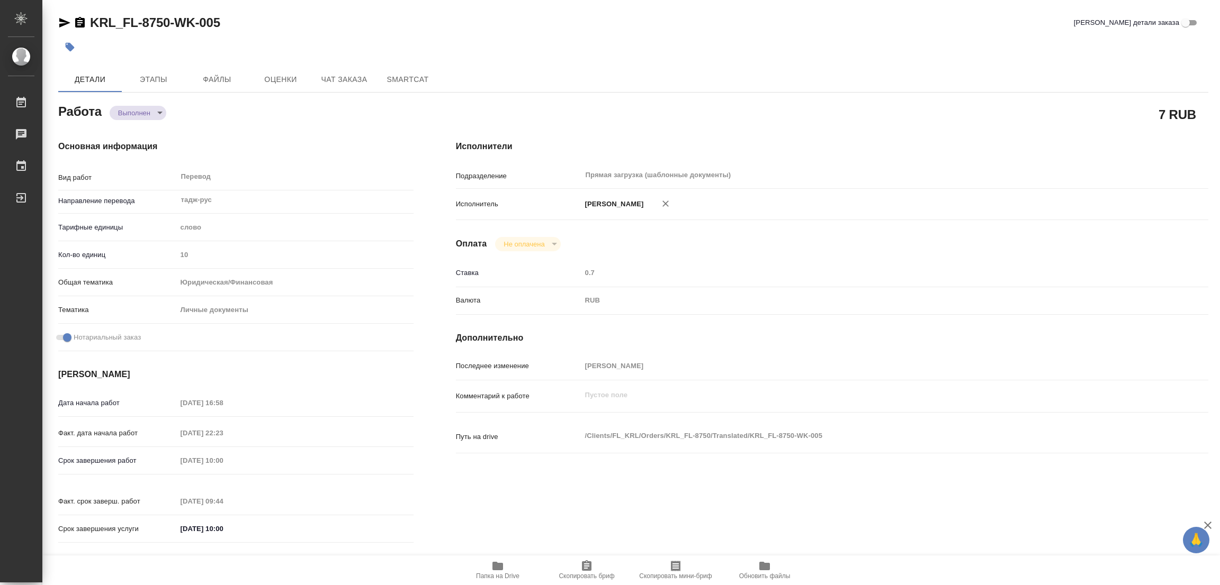
type textarea "x"
type textarea "/Clients/FL_KRL/Orders/KRL_FL-8750/Translated/KRL_FL-8750-WK-005"
type textarea "x"
type input "KRL_FL-8750"
type input "Перевод станд. несрочный"
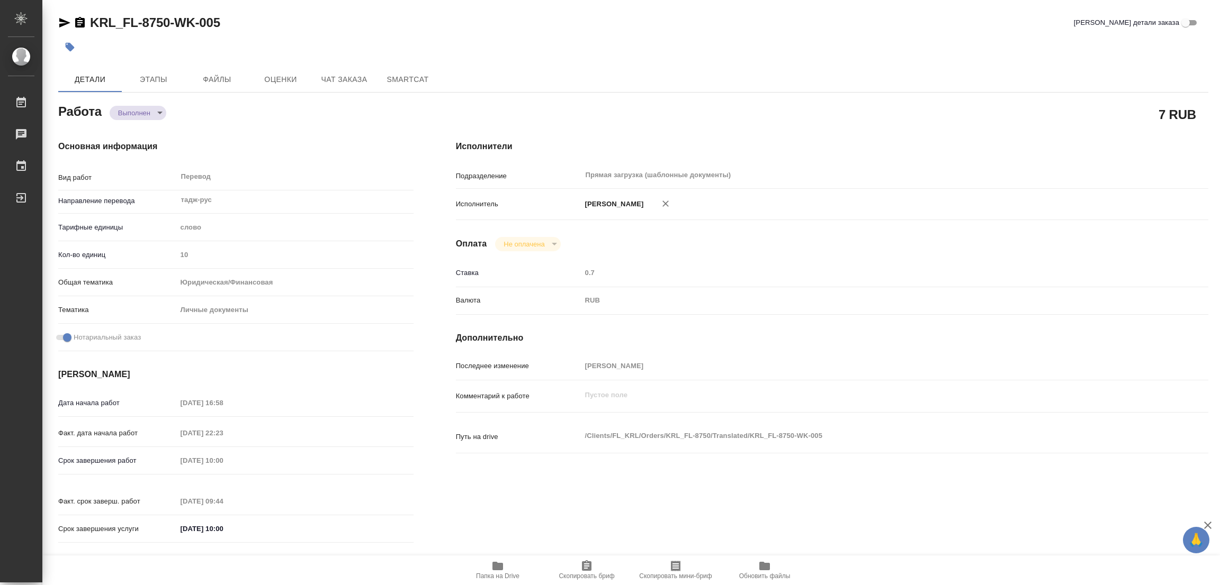
type input "Редактура, Корректура, Приёмка по качеству, Перевод, Постредактура машинного пе…"
type input "Касымов Тимур"
type input "/Clients/FL_KRL/Orders/KRL_FL-8750"
type textarea "x"
type textarea "НОТ РВП \ Сахарово КОМИЛЗОДА АБДУРАХМОН МУХАММАД БОБОДЖОНОВА ДИЛНОЗА ХОЛОВНА"
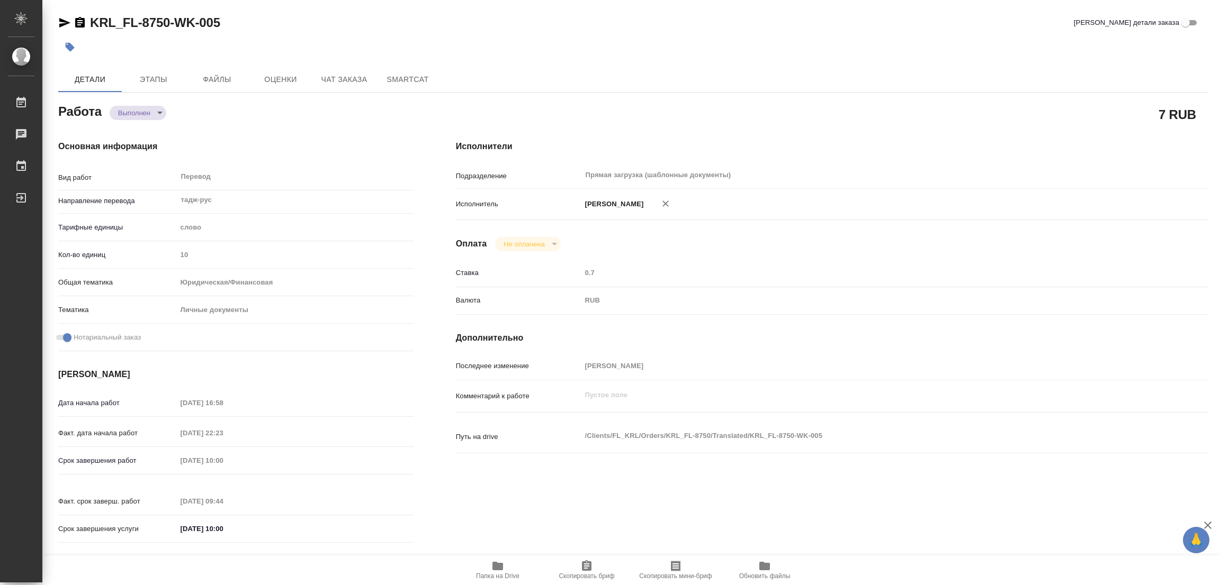
type textarea "x"
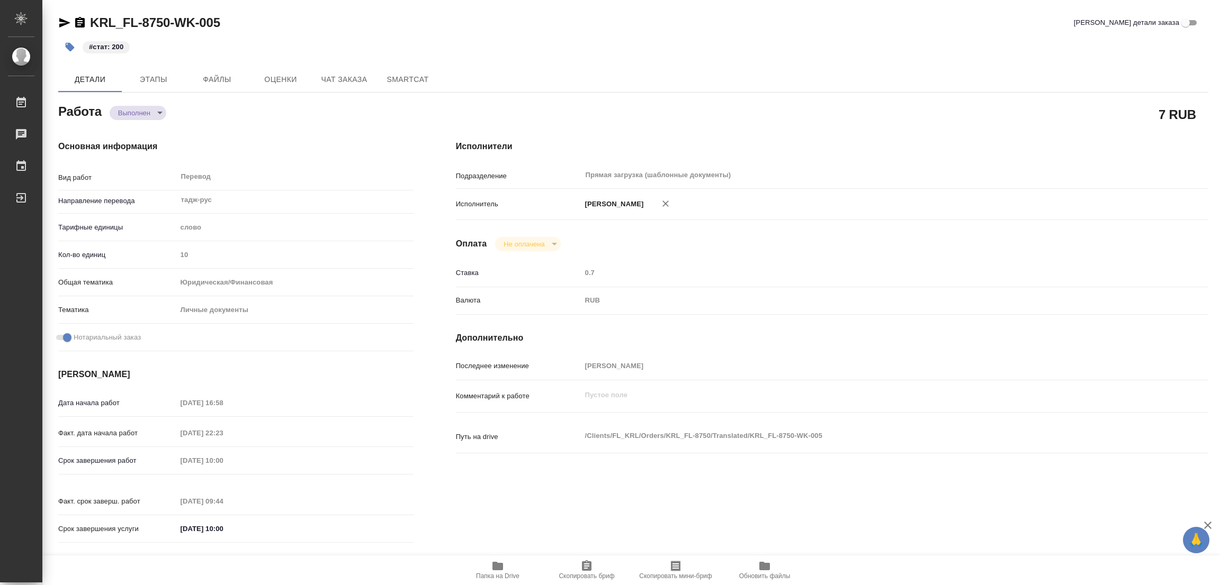
type textarea "x"
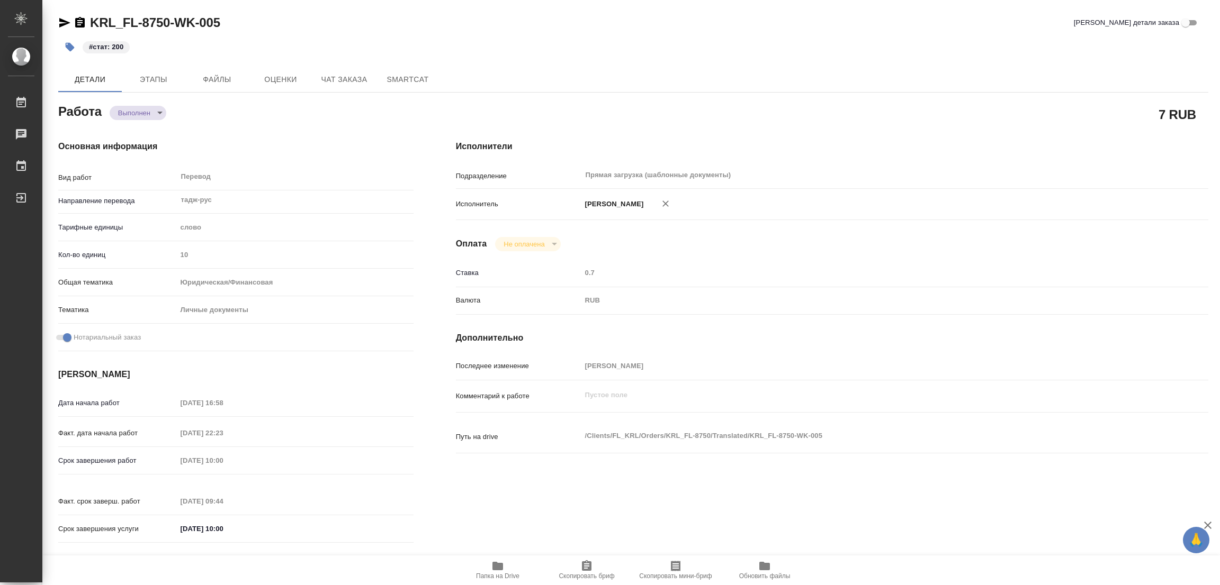
type textarea "x"
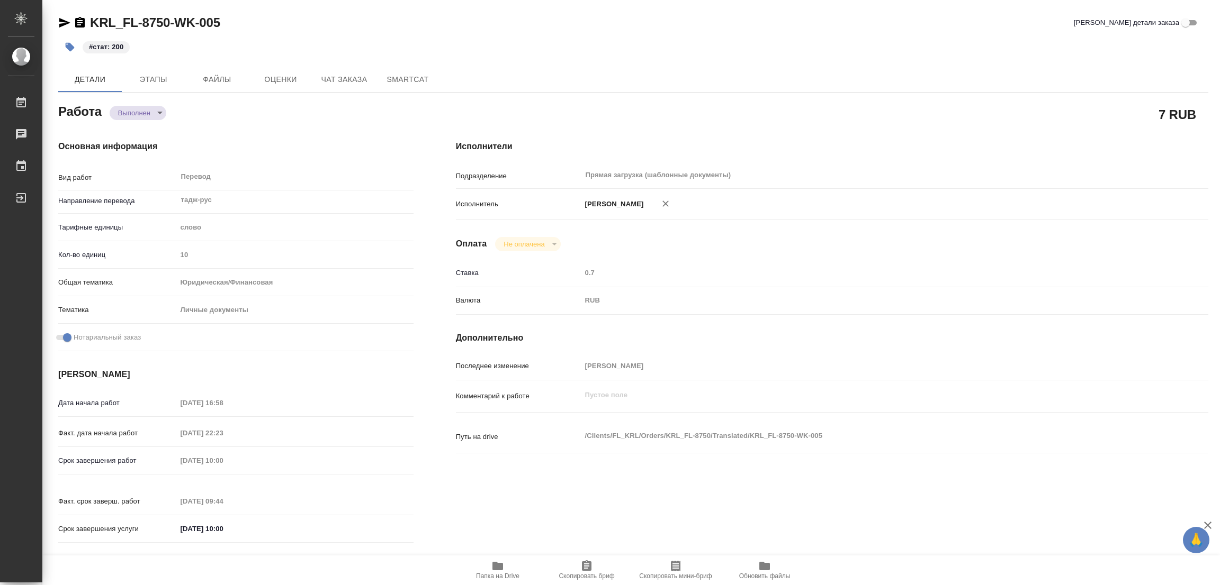
type textarea "x"
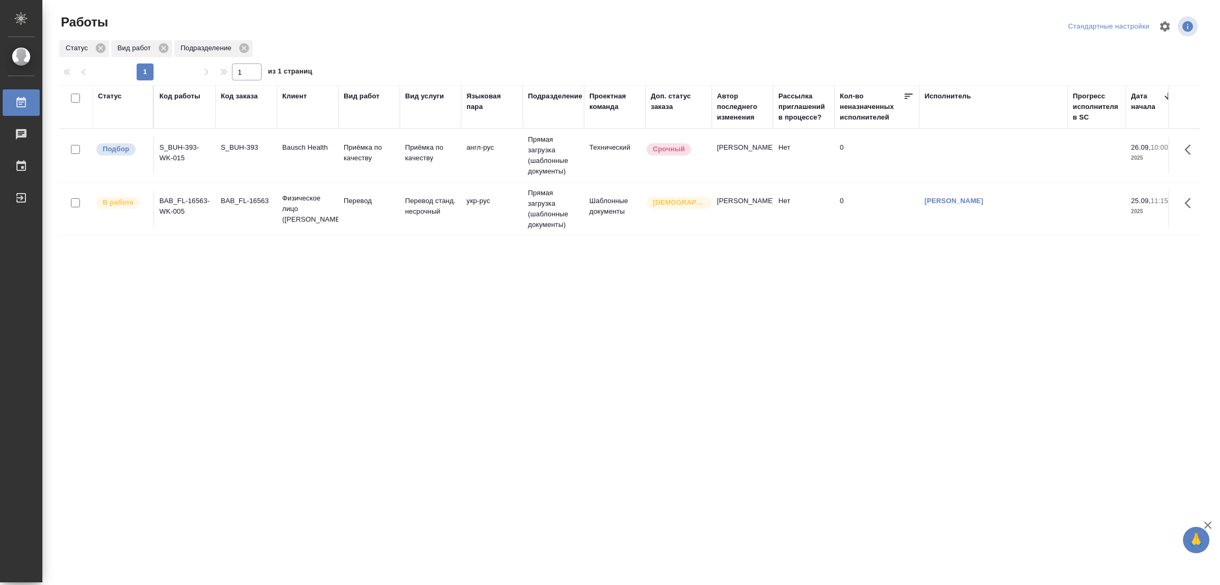
click at [581, 288] on div "Статус Код работы Код заказа Клиент Вид работ Вид услуги Языковая пара Подразде…" at bounding box center [628, 275] width 1141 height 381
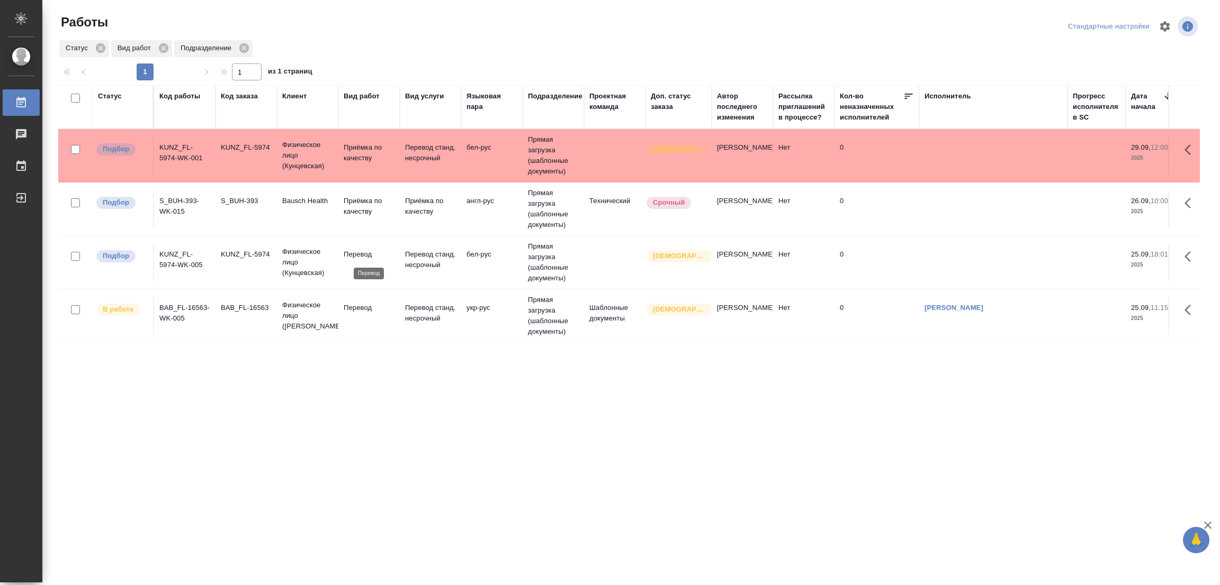
click at [352, 251] on p "Перевод" at bounding box center [369, 254] width 51 height 11
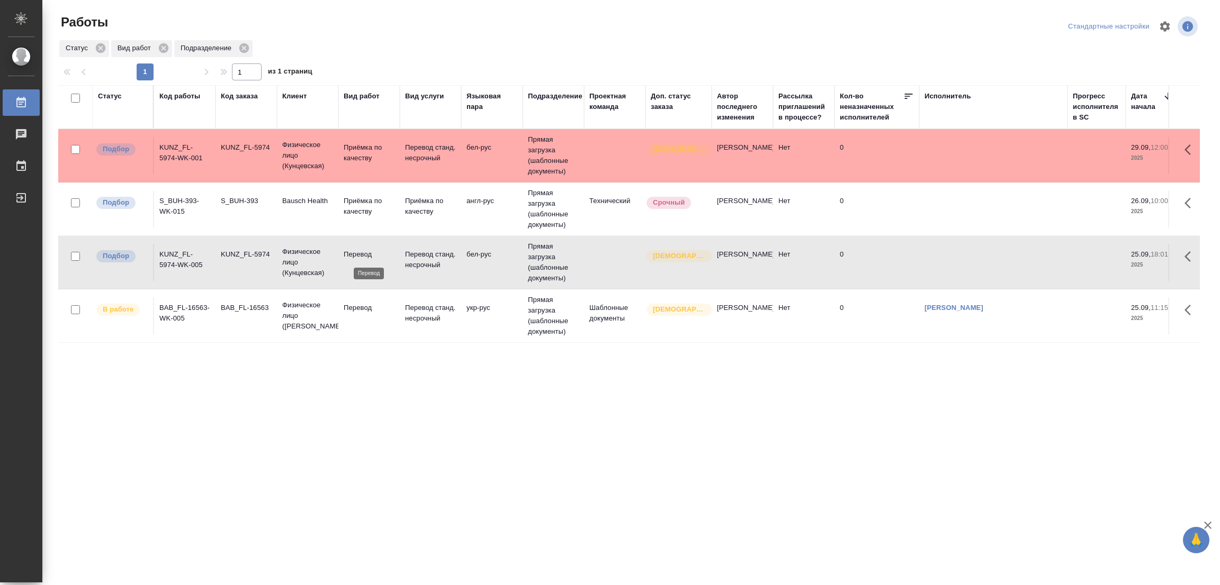
click at [352, 251] on p "Перевод" at bounding box center [369, 254] width 51 height 11
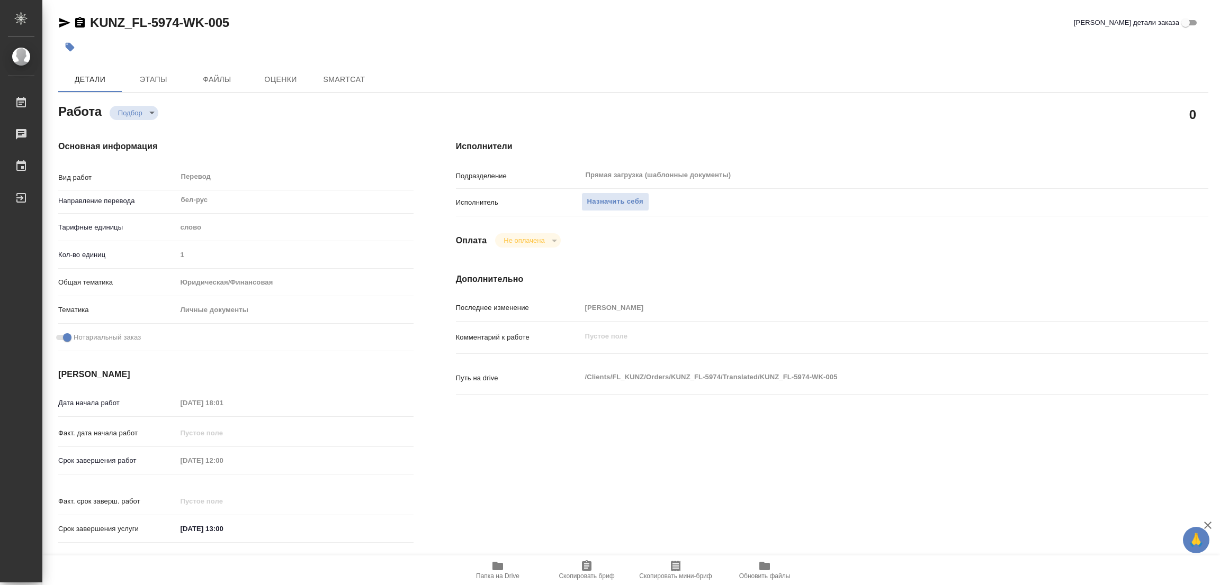
type textarea "x"
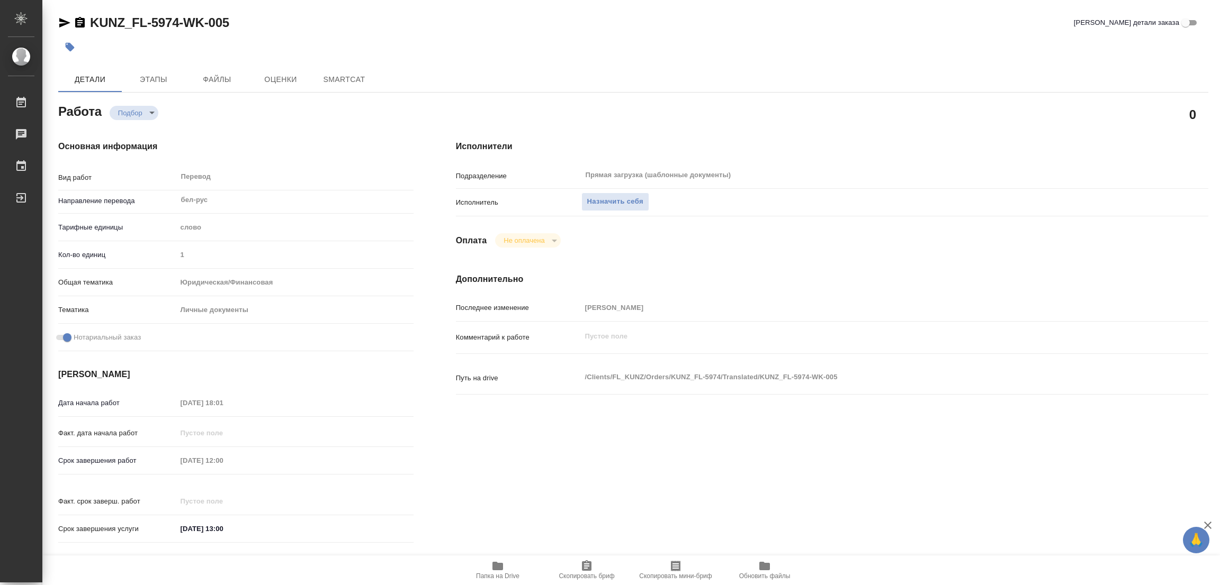
type textarea "x"
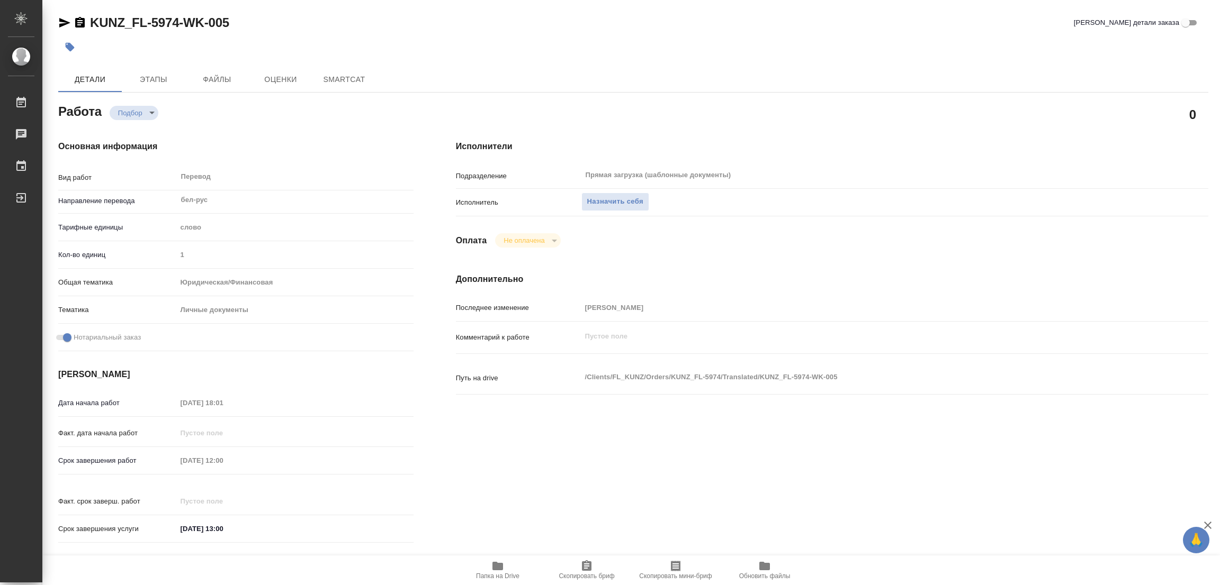
type textarea "x"
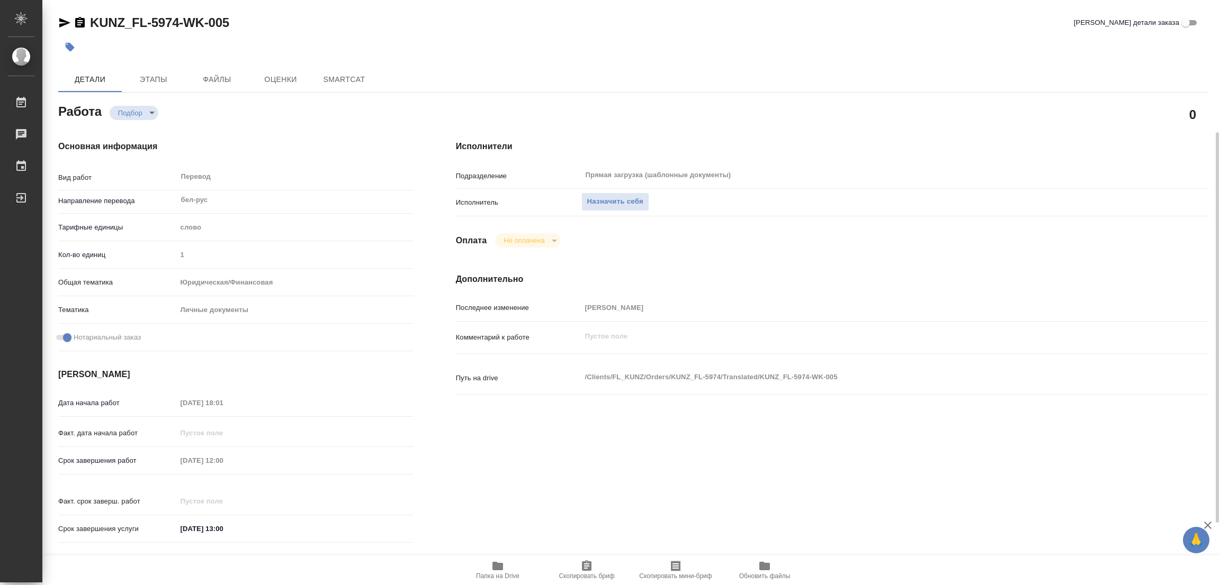
type textarea "x"
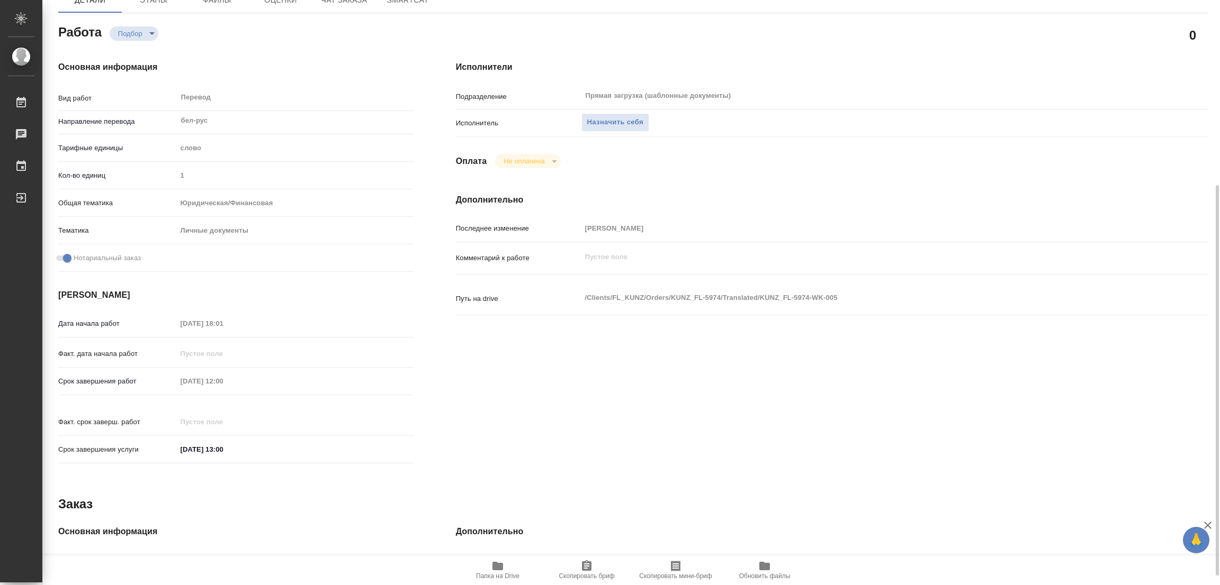
scroll to position [159, 0]
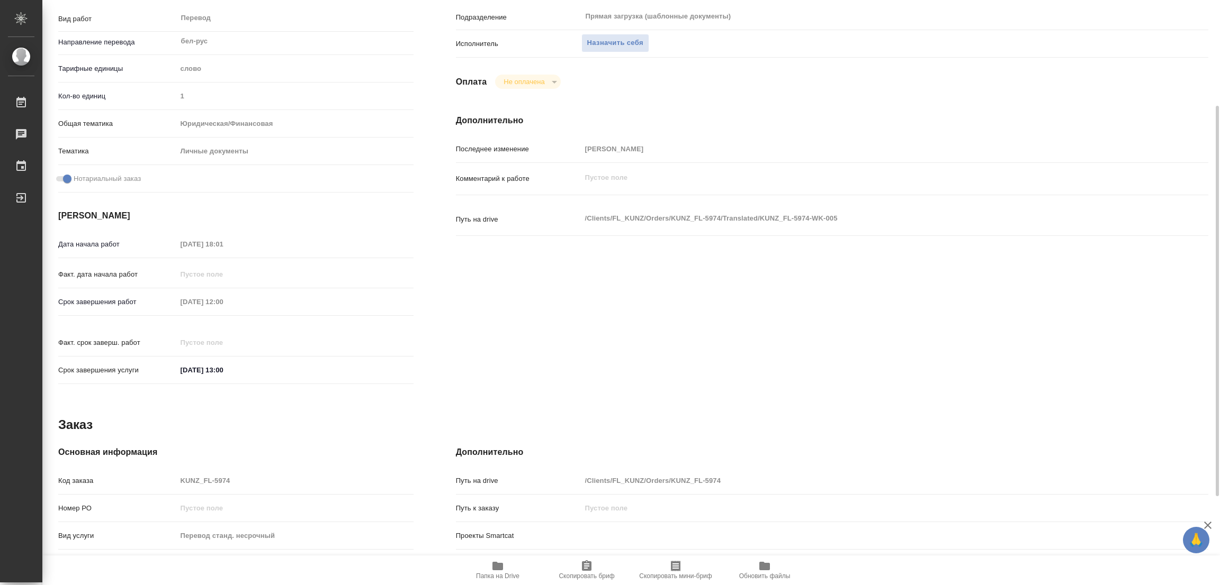
type textarea "x"
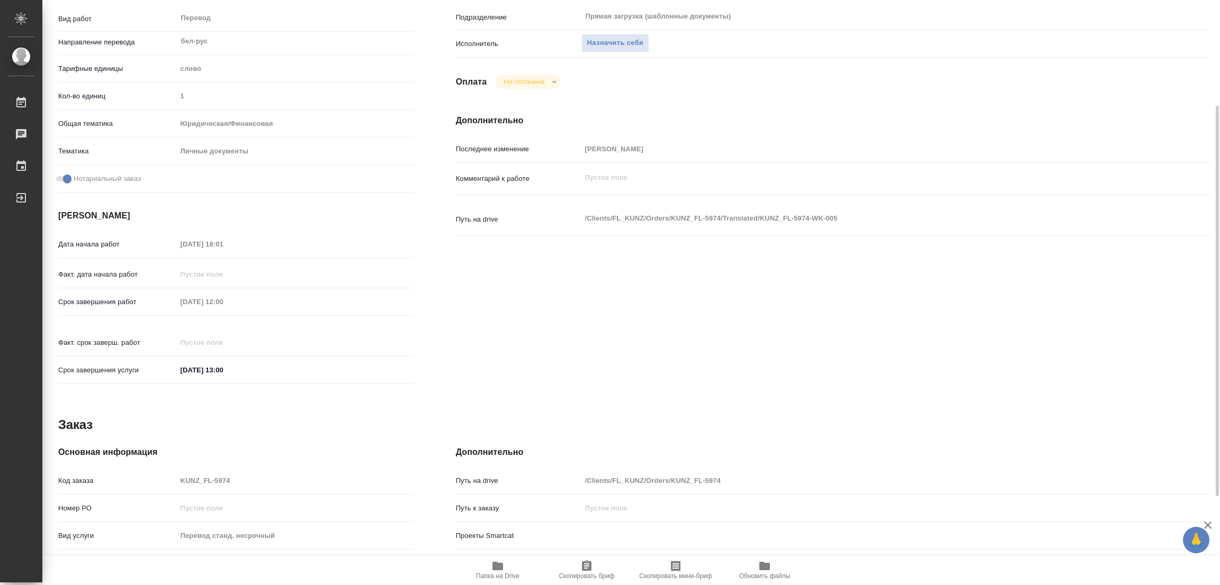
type textarea "x"
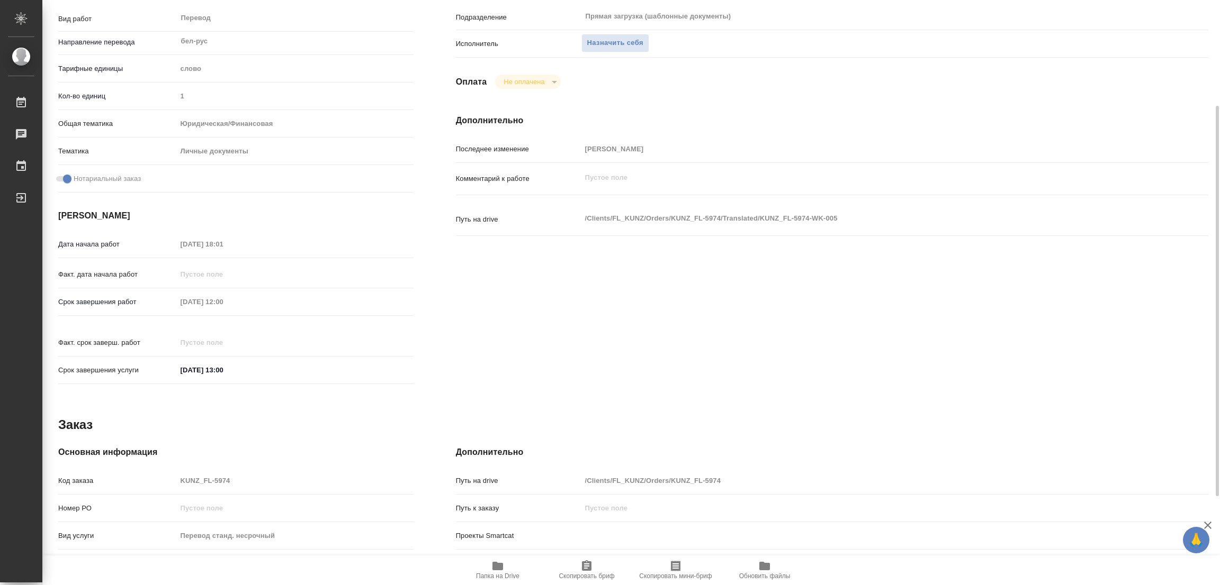
scroll to position [0, 0]
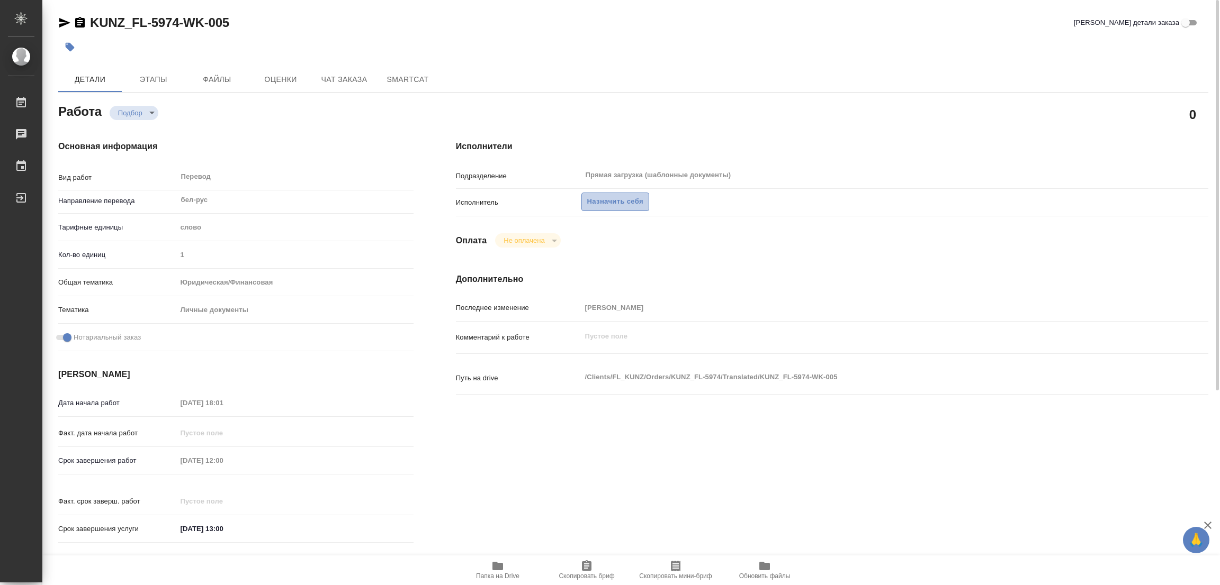
click at [621, 198] on span "Назначить себя" at bounding box center [615, 202] width 56 height 12
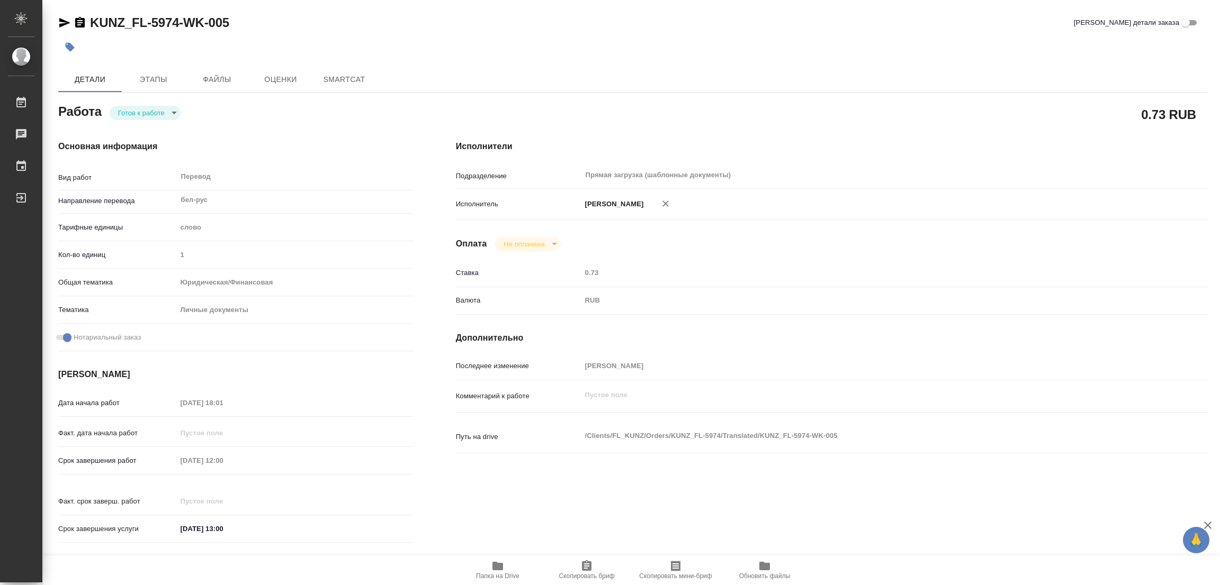
type textarea "x"
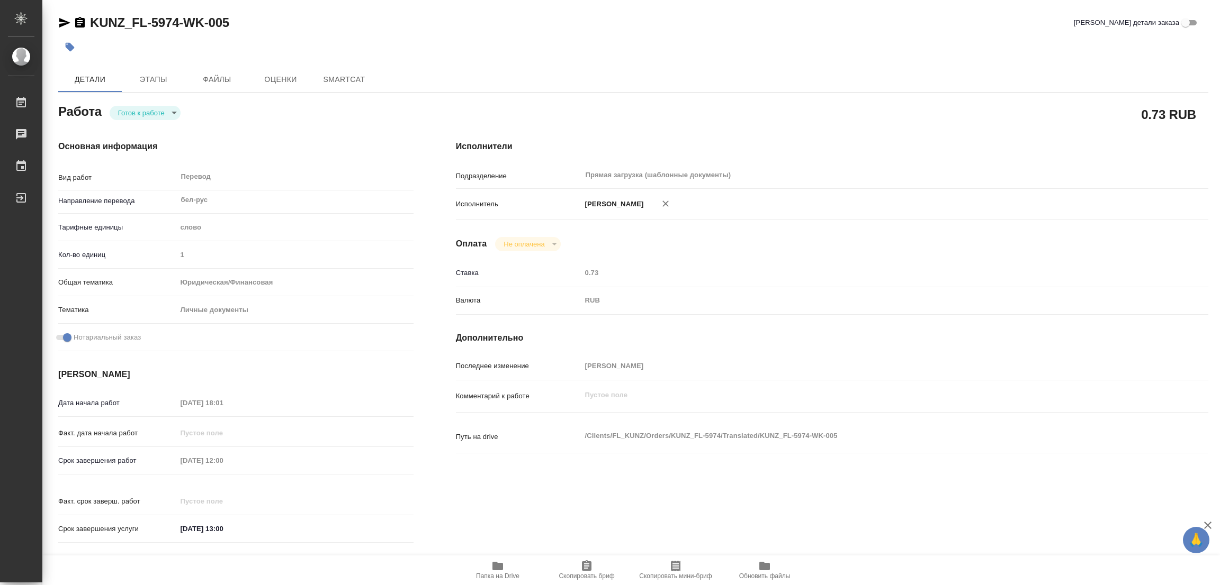
type textarea "x"
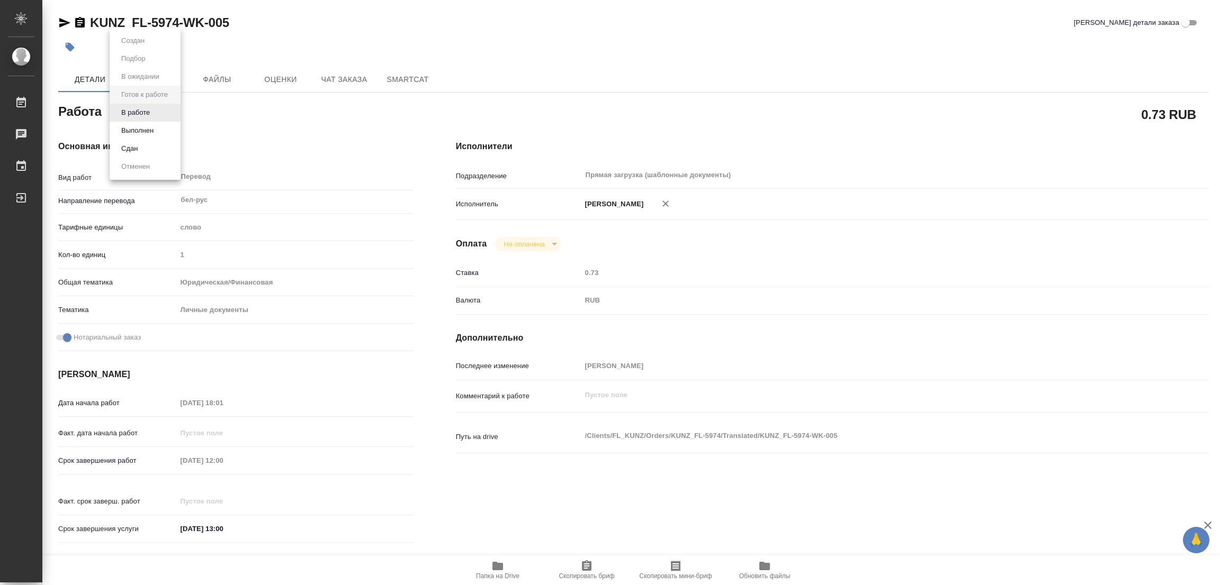
click at [148, 117] on body "🙏 .cls-1 fill:#fff; AWATERA Popova Galina Работы Чаты График Выйти KUNZ_FL-5974…" at bounding box center [610, 292] width 1220 height 585
type textarea "x"
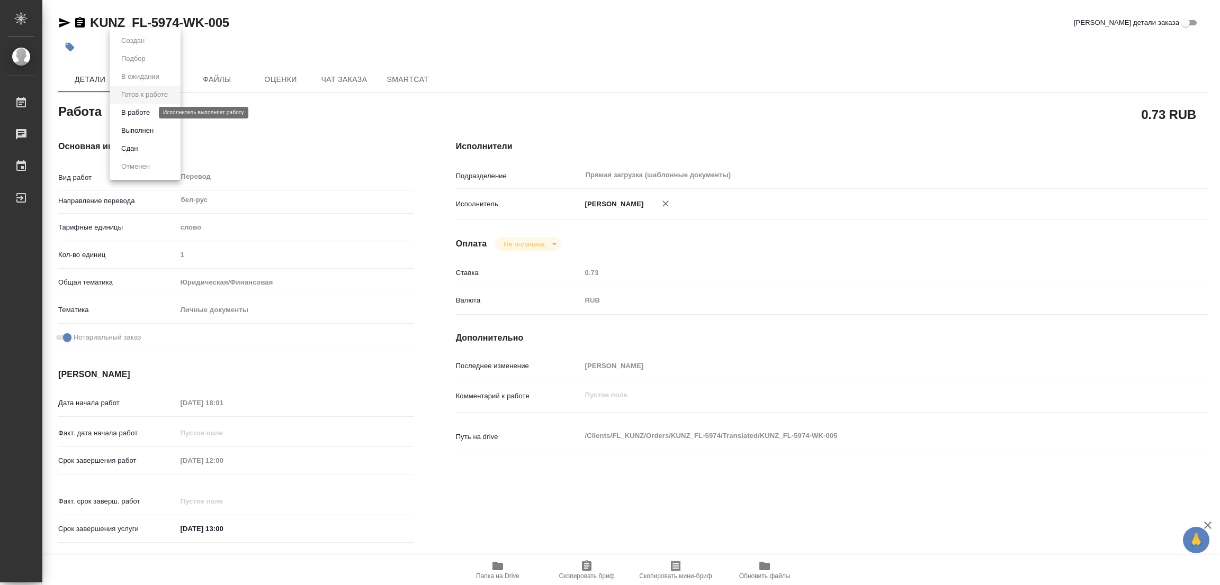
type textarea "x"
click at [146, 111] on button "В работе" at bounding box center [135, 113] width 35 height 12
type textarea "x"
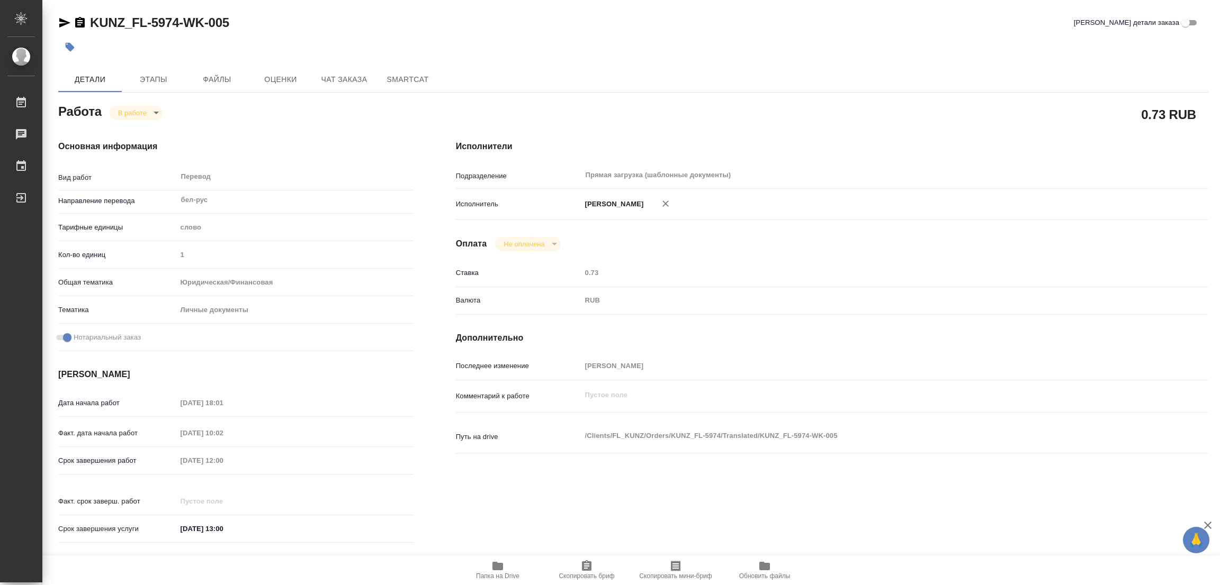
type textarea "x"
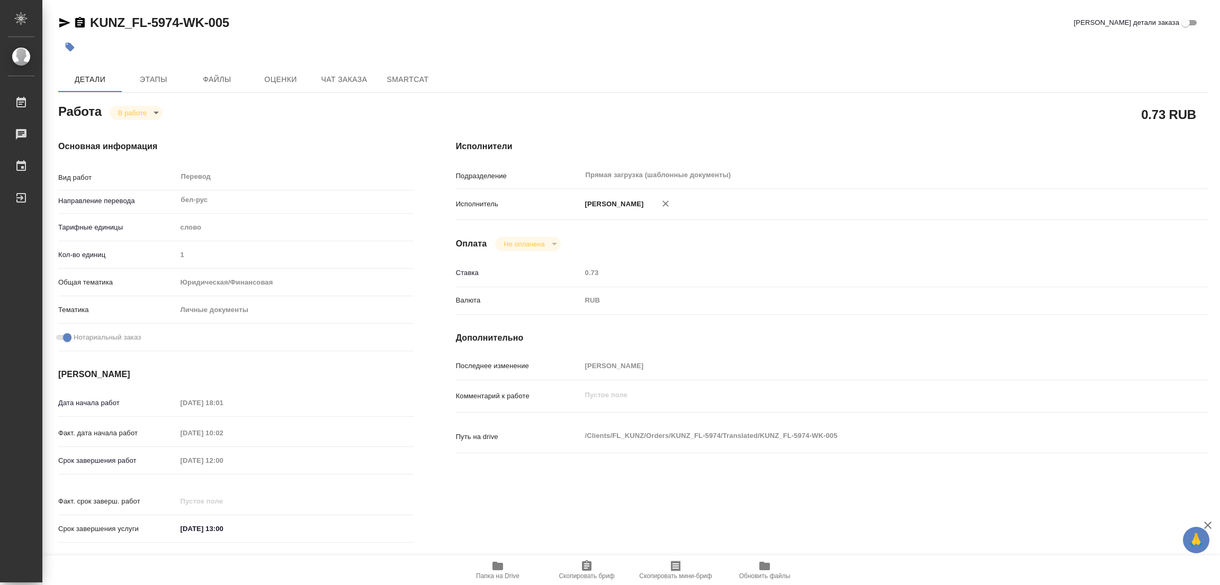
type textarea "x"
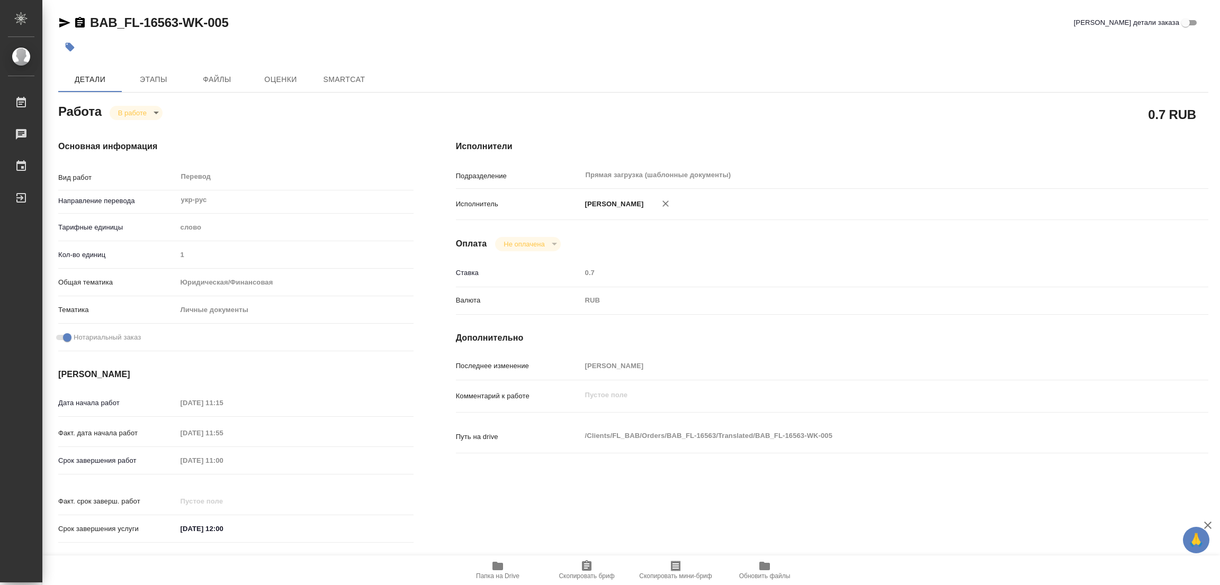
type textarea "x"
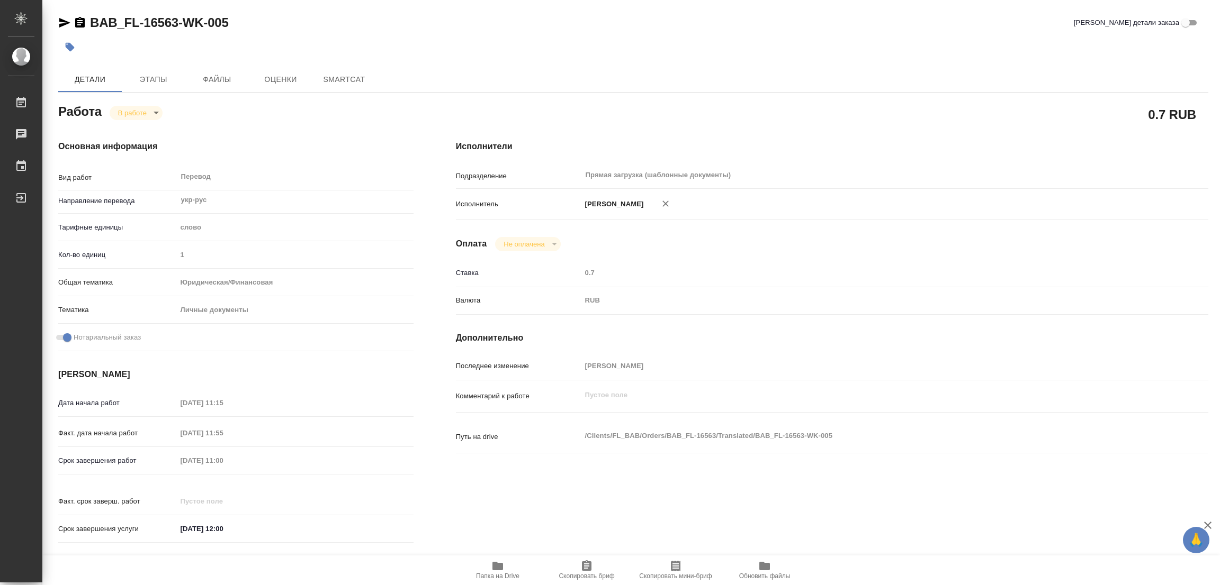
type textarea "x"
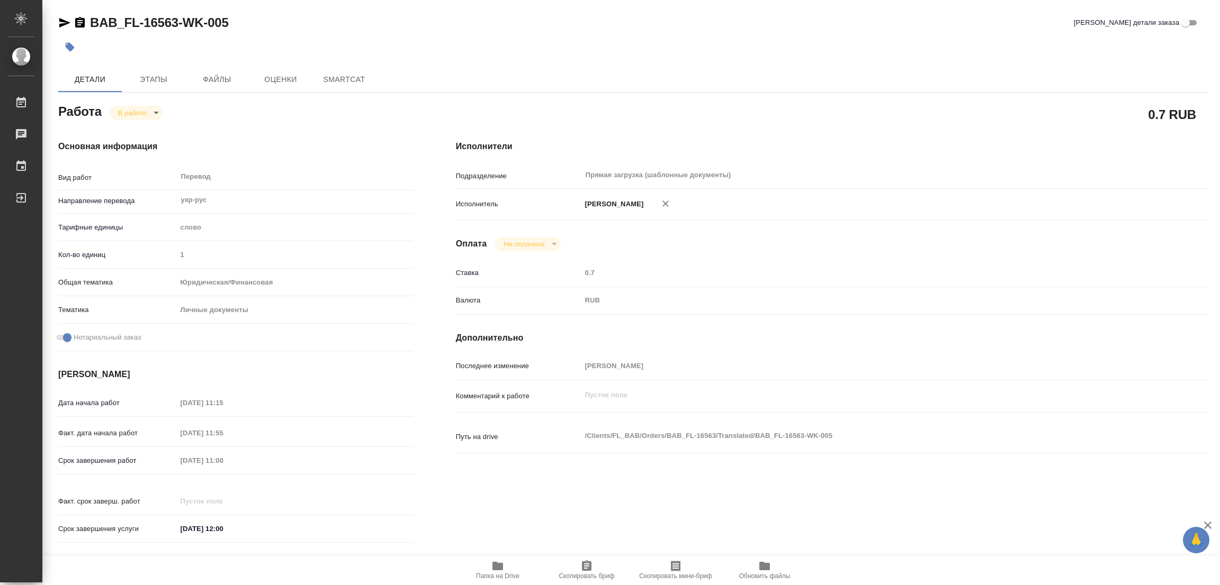
type textarea "x"
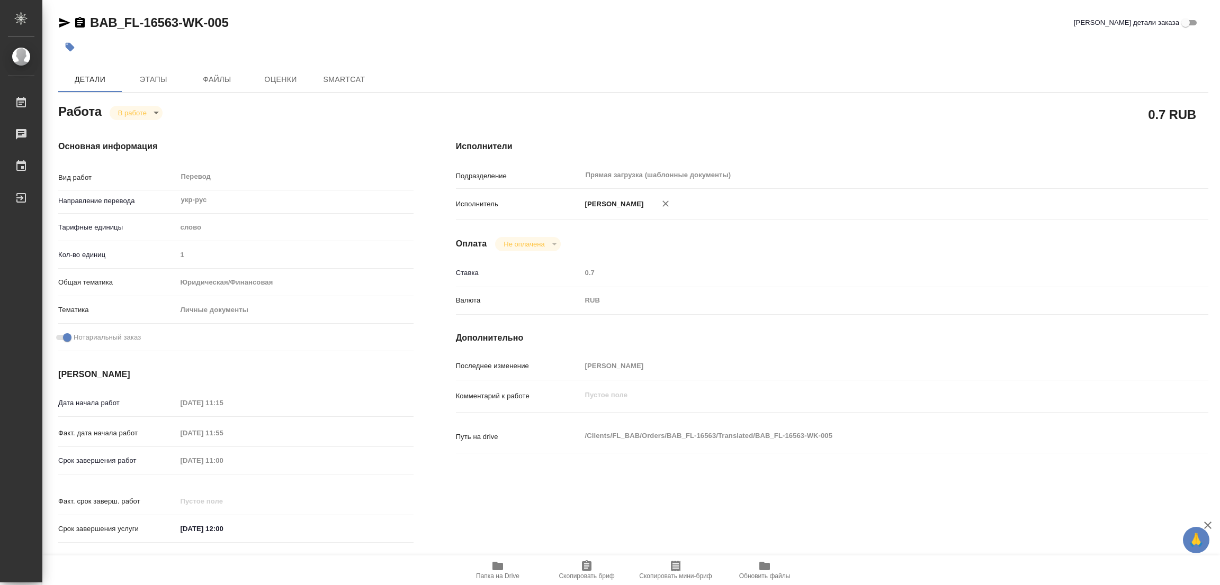
type textarea "x"
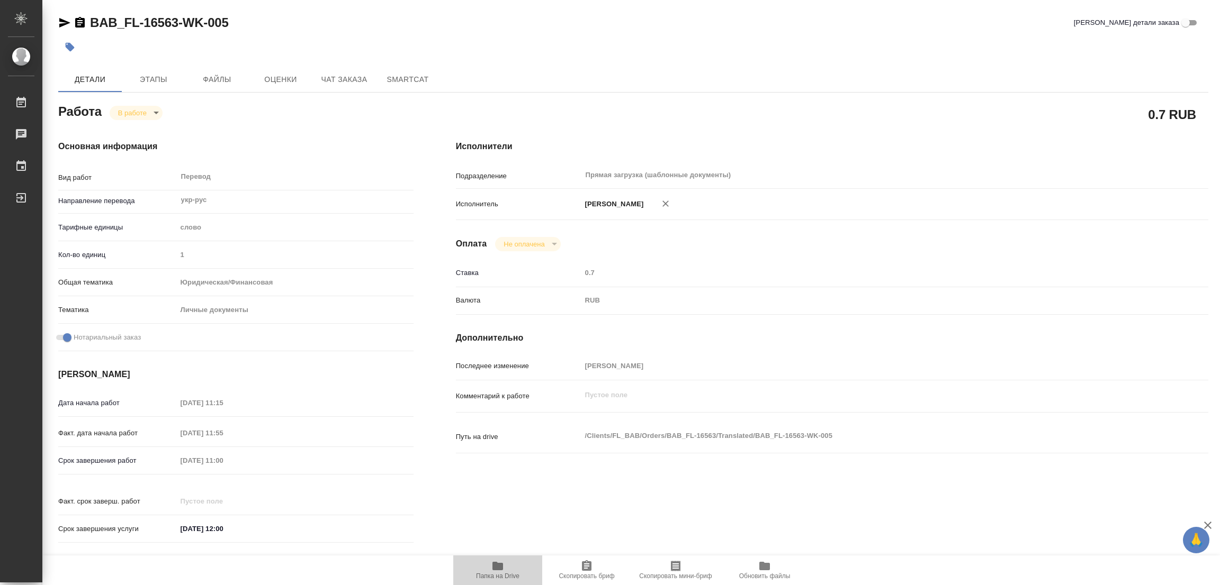
type textarea "x"
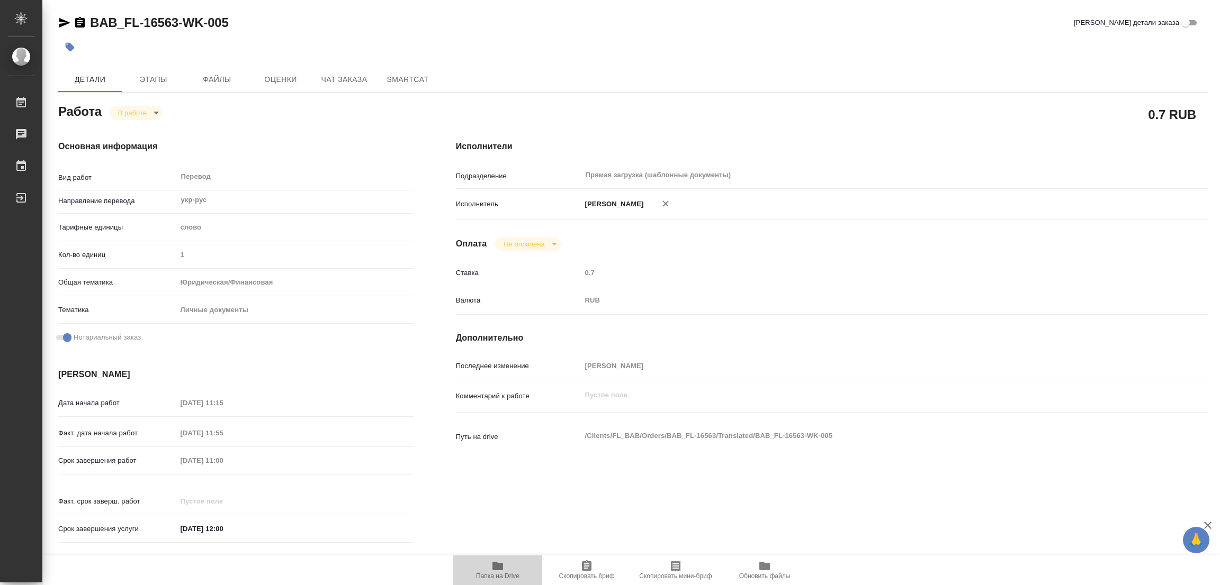
type textarea "x"
click at [501, 571] on icon "button" at bounding box center [497, 566] width 13 height 13
click at [154, 75] on span "Этапы" at bounding box center [153, 79] width 51 height 13
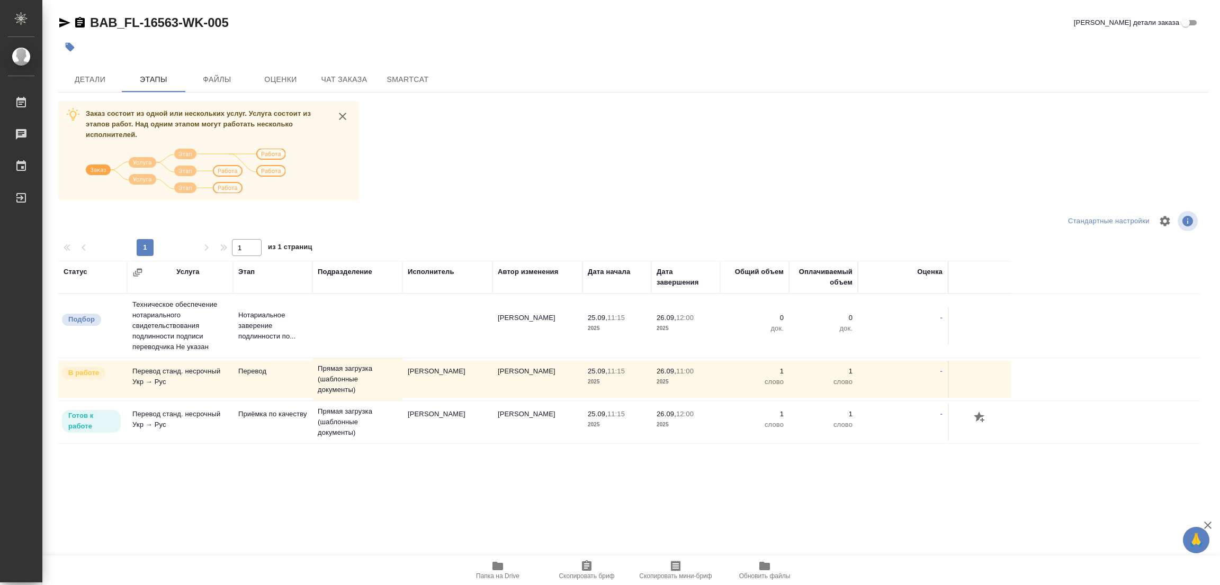
click at [135, 214] on div at bounding box center [249, 221] width 383 height 25
click at [89, 79] on span "Детали" at bounding box center [90, 79] width 51 height 13
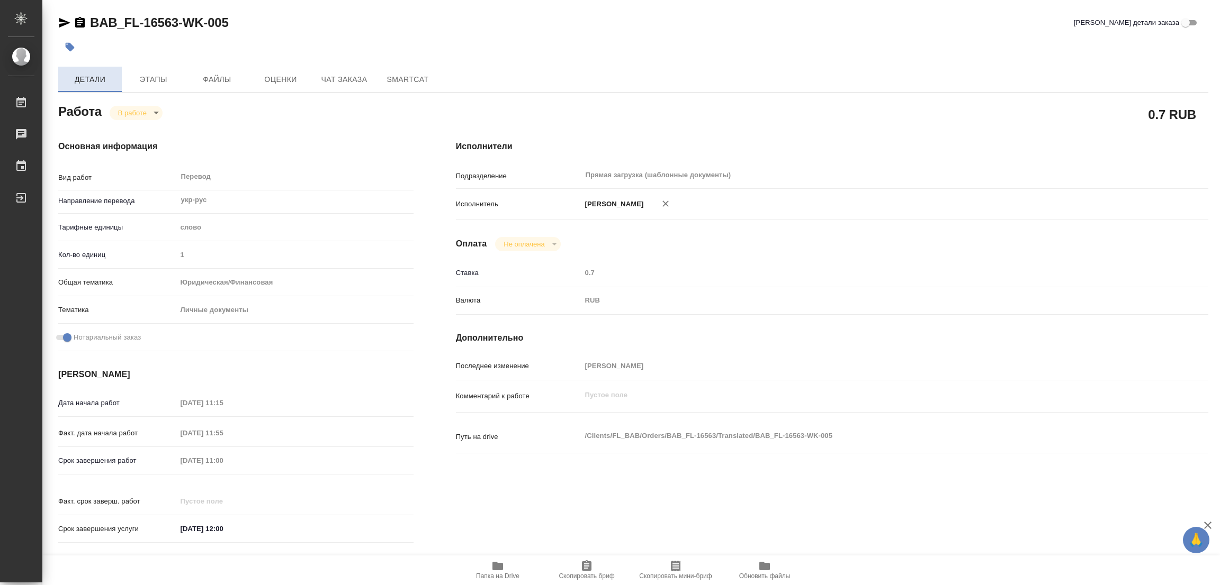
type textarea "x"
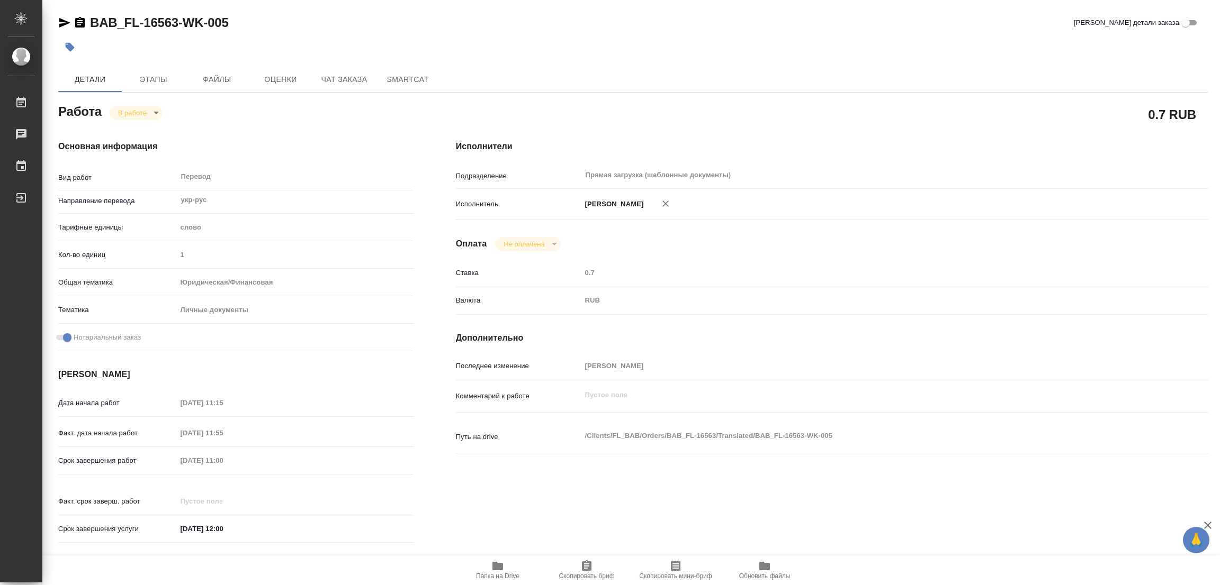
type textarea "x"
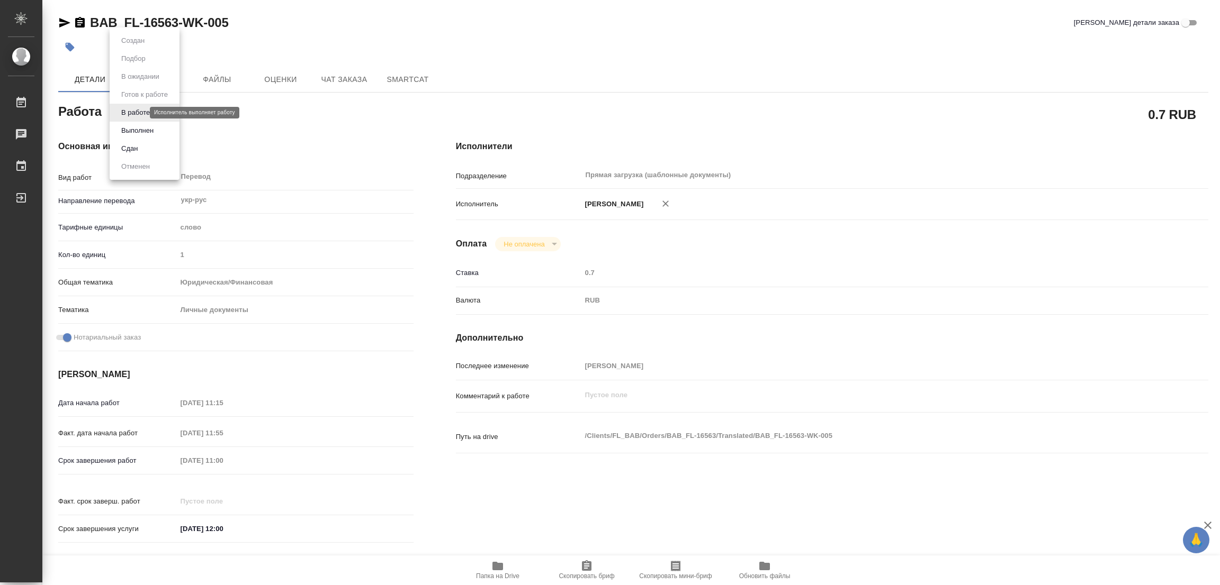
click at [125, 109] on body "🙏 .cls-1 fill:#fff; AWATERA [PERSON_NAME] Работы 0 Чаты График Выйти BAB_FL-165…" at bounding box center [610, 292] width 1220 height 585
type textarea "x"
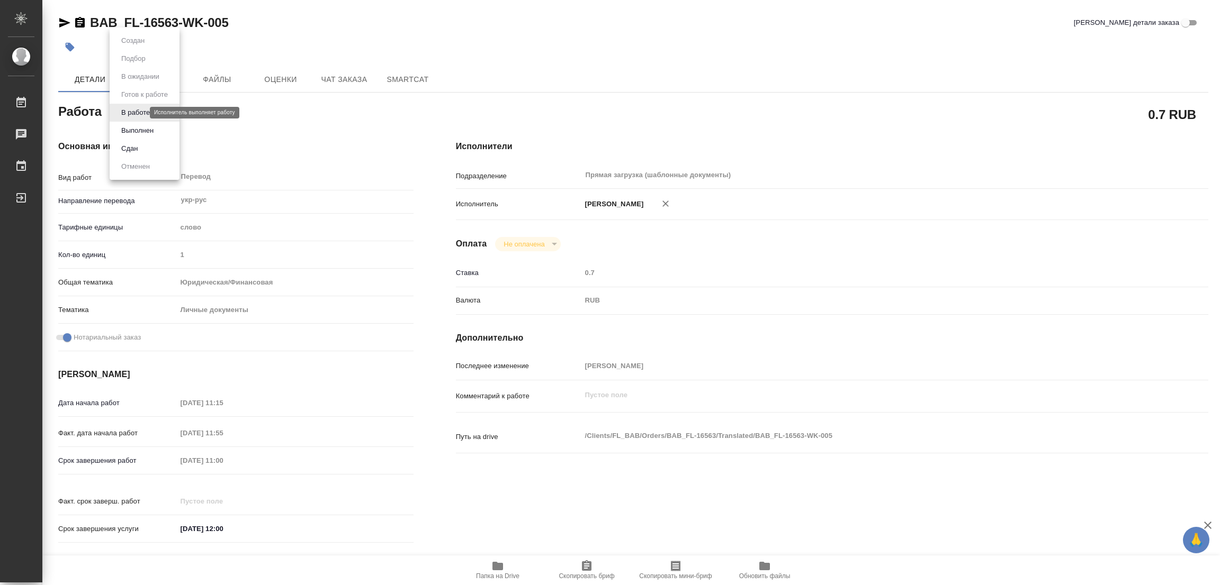
type textarea "x"
click at [126, 125] on button "Выполнен" at bounding box center [137, 131] width 39 height 12
type textarea "x"
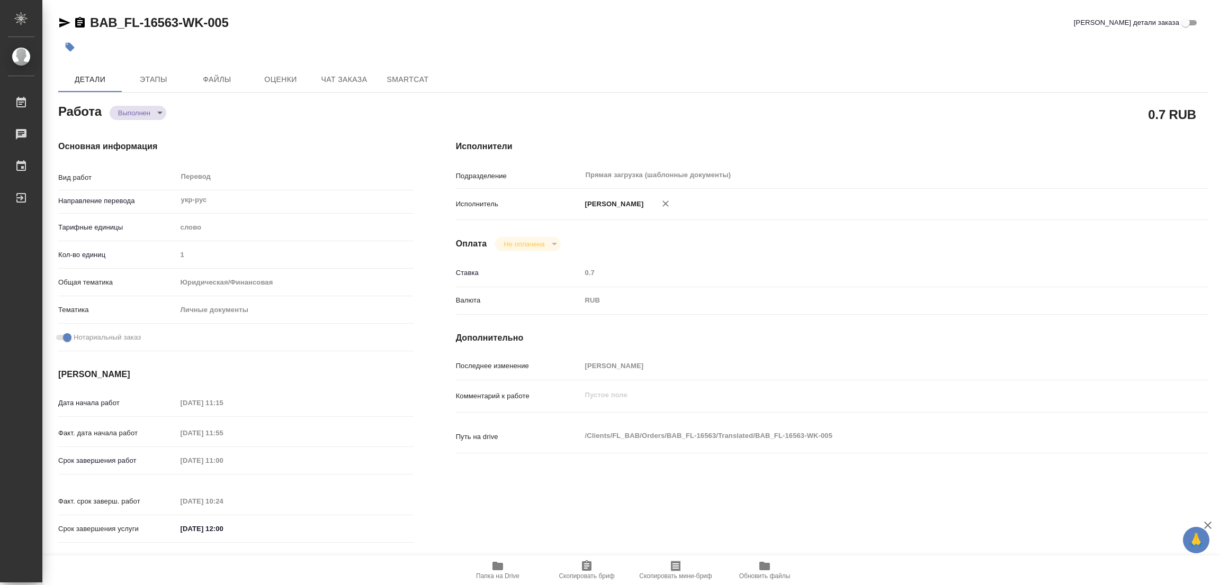
type textarea "x"
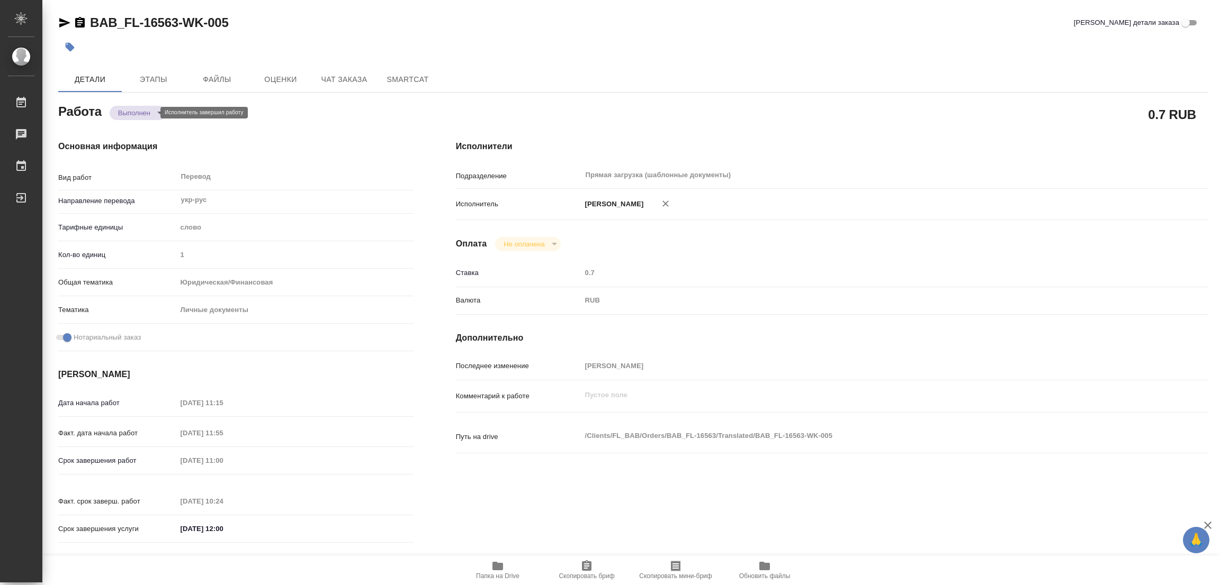
type textarea "x"
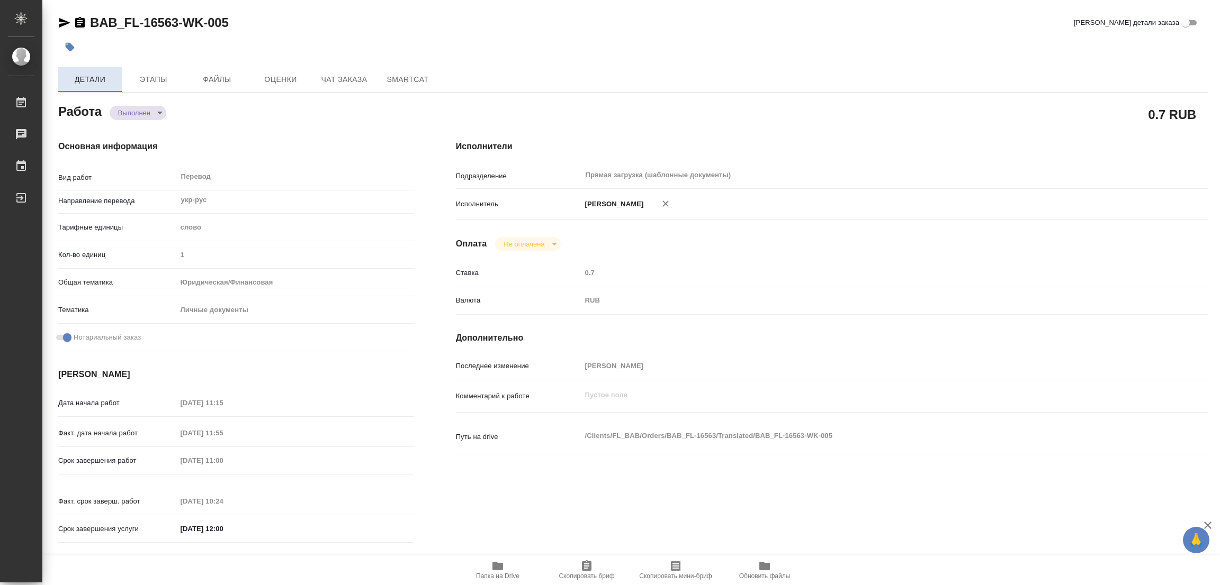
type textarea "x"
click at [71, 45] on icon "button" at bounding box center [70, 47] width 9 height 9
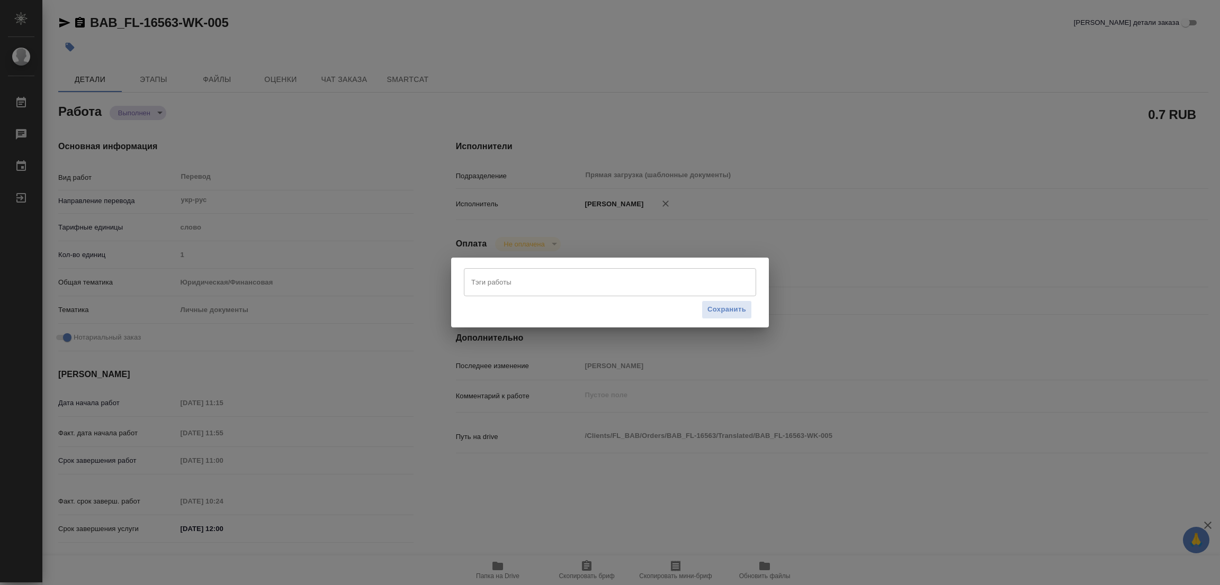
click at [484, 275] on input "Тэги работы" at bounding box center [599, 282] width 263 height 18
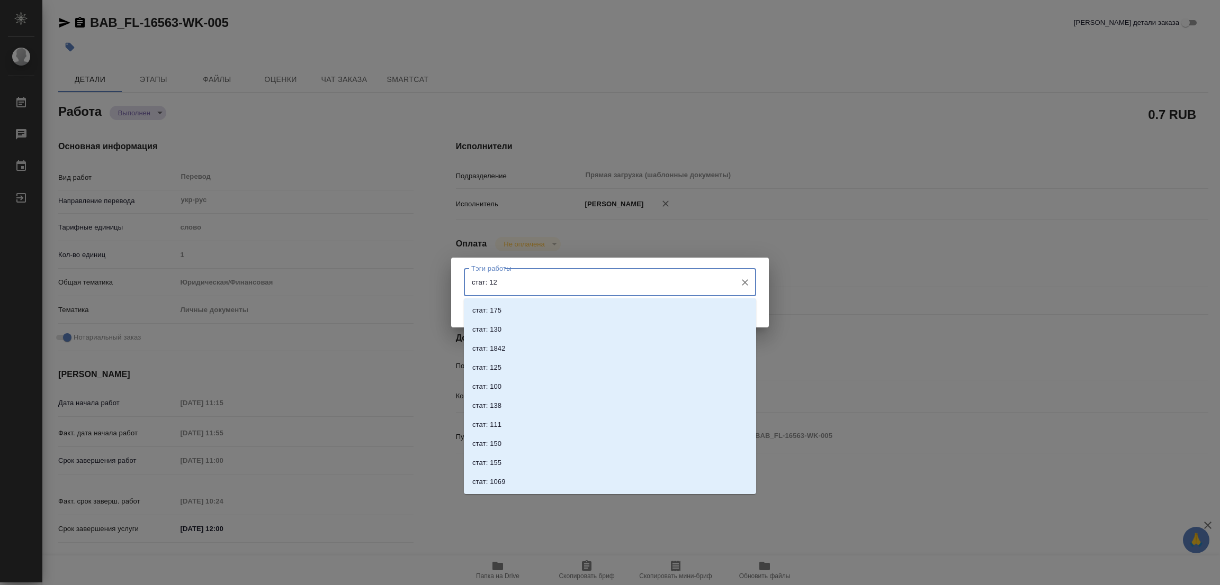
type input "стат: 125"
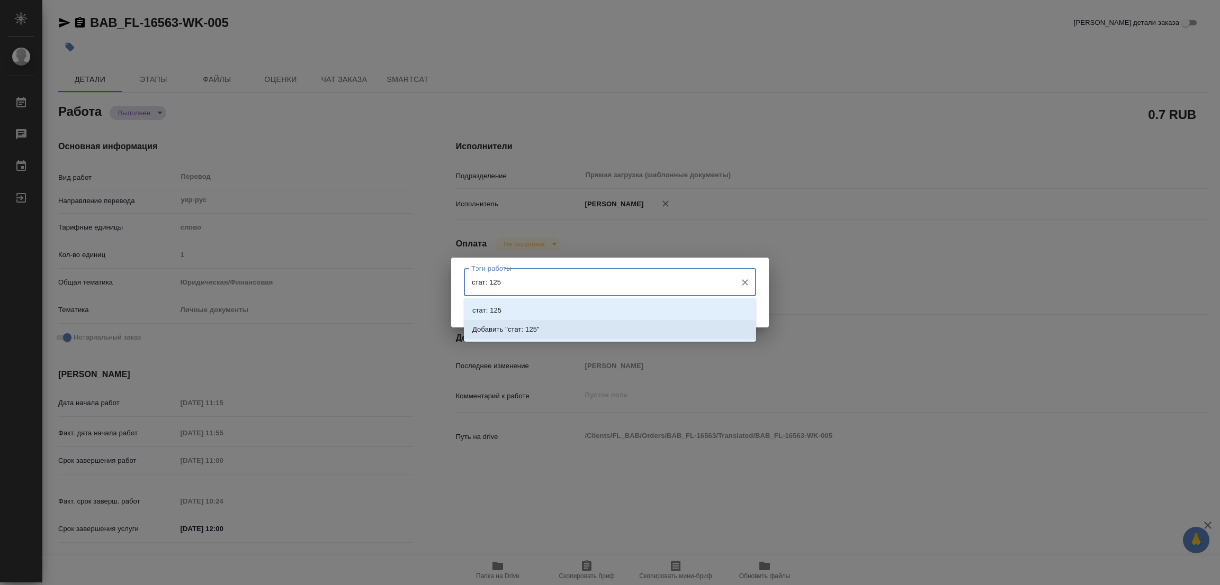
click at [534, 327] on p "Добавить "стат: 125"" at bounding box center [505, 329] width 67 height 11
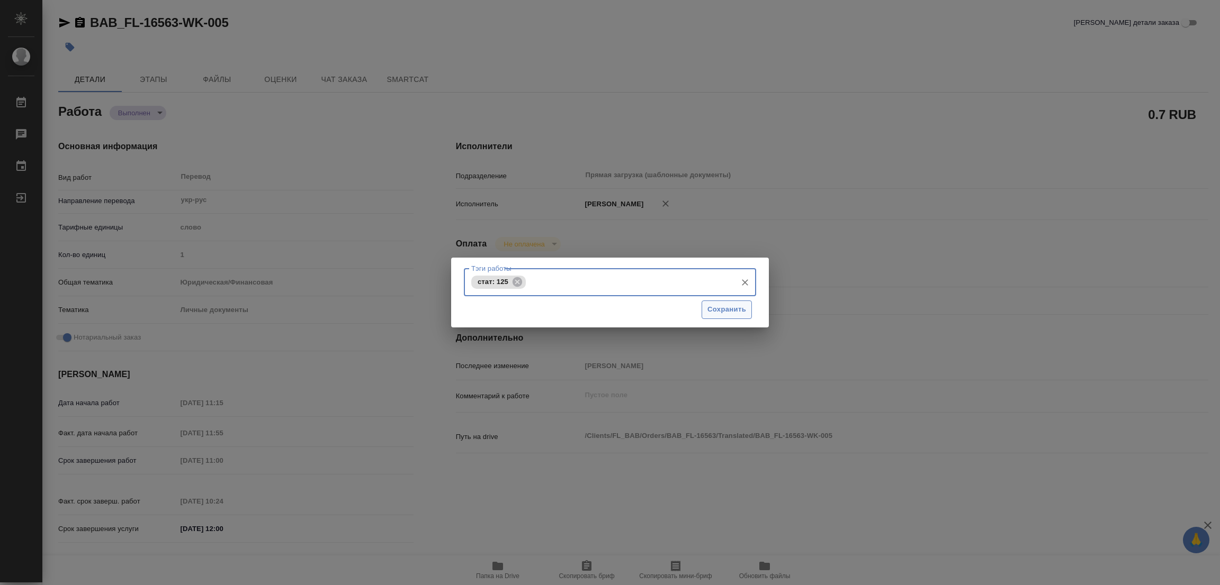
click at [735, 311] on span "Сохранить" at bounding box center [726, 310] width 39 height 12
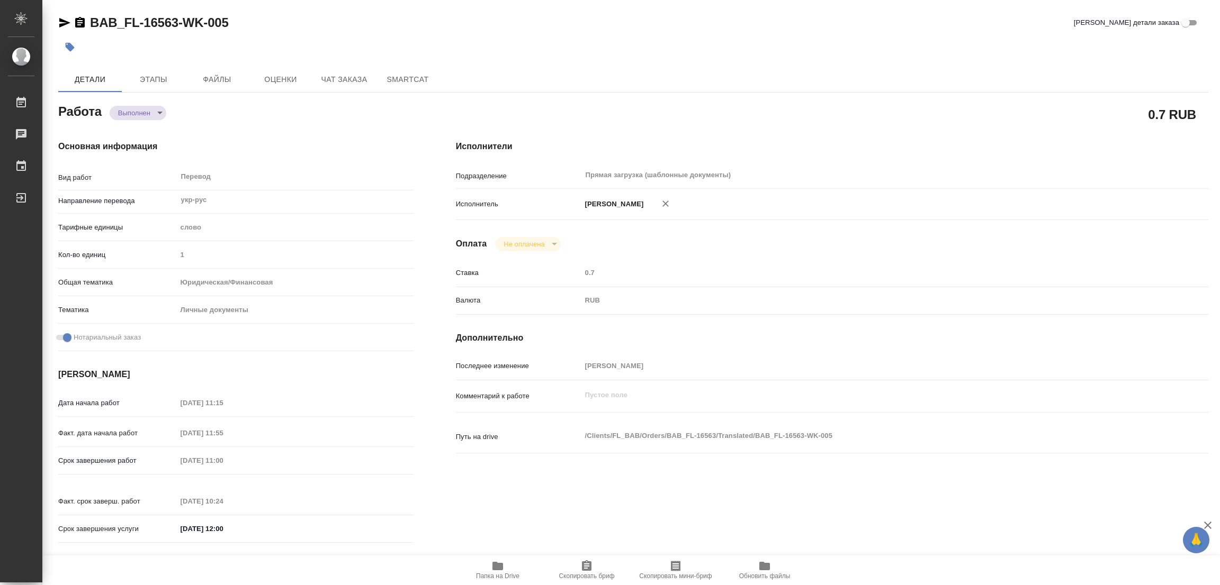
type input "completed"
type textarea "Перевод"
type textarea "x"
type input "укр-рус"
type input "5a8b1489cc6b4906c91bfd90"
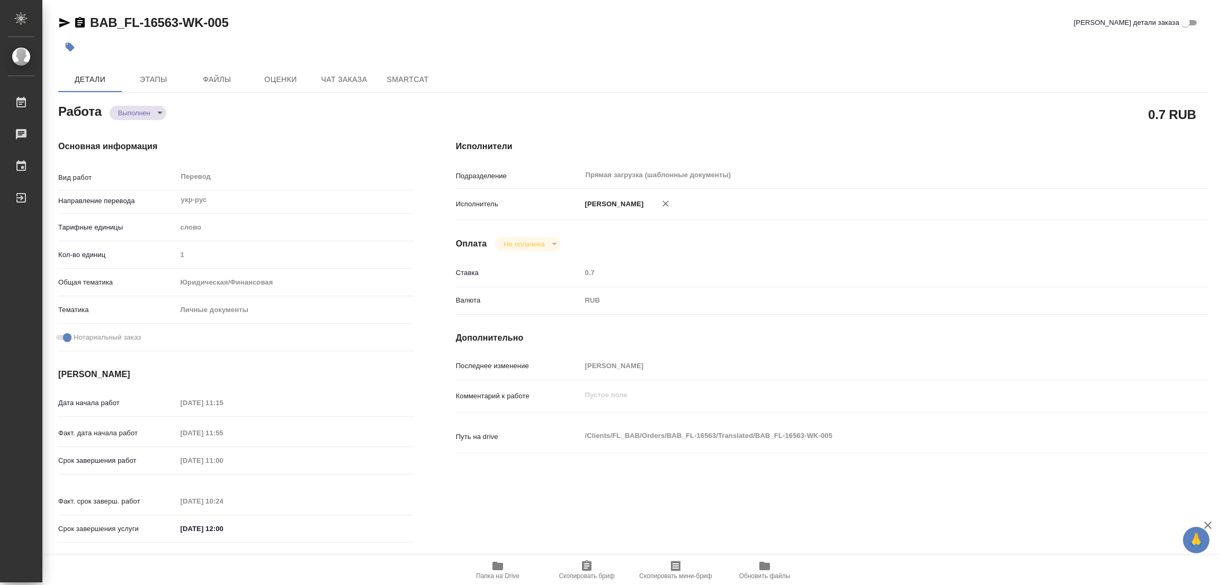
type input "1"
type input "yr-fn"
type input "5a8b8b956a9677013d343cfe"
checkbox input "true"
type input "[DATE] 11:15"
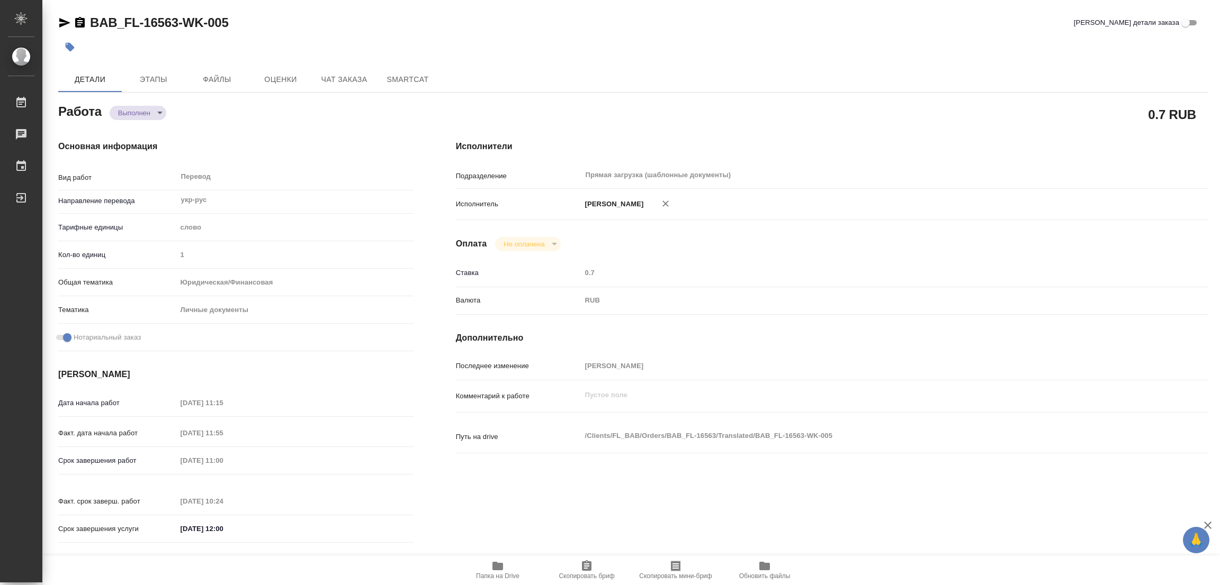
type input "[DATE] 11:55"
type input "[DATE] 11:00"
type input "[DATE] 10:24"
type input "[DATE] 12:00"
type input "Прямая загрузка (шаблонные документы)"
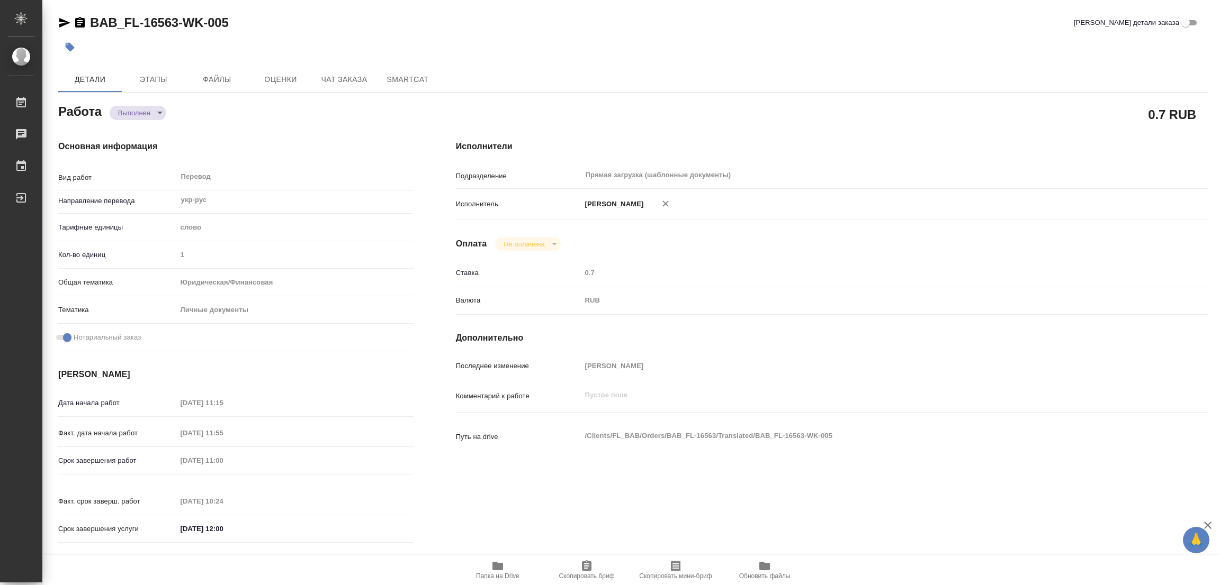
type input "notPayed"
type input "0.7"
type input "RUB"
type input "[PERSON_NAME]"
type textarea "x"
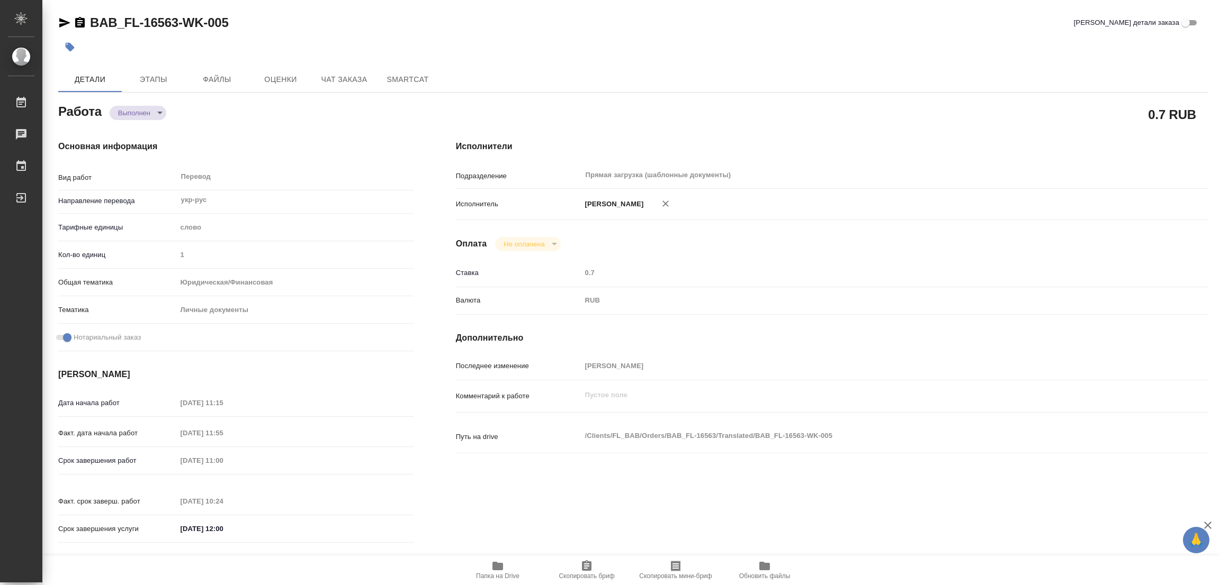
type textarea "/Clients/FL_BAB/Orders/BAB_FL-16563/Translated/BAB_FL-16563-WK-005"
type textarea "x"
type input "BAB_FL-16563"
type input "Перевод станд. несрочный"
type input "Приёмка по качеству, Корректура, Редактура, Постредактура машинного перевода, П…"
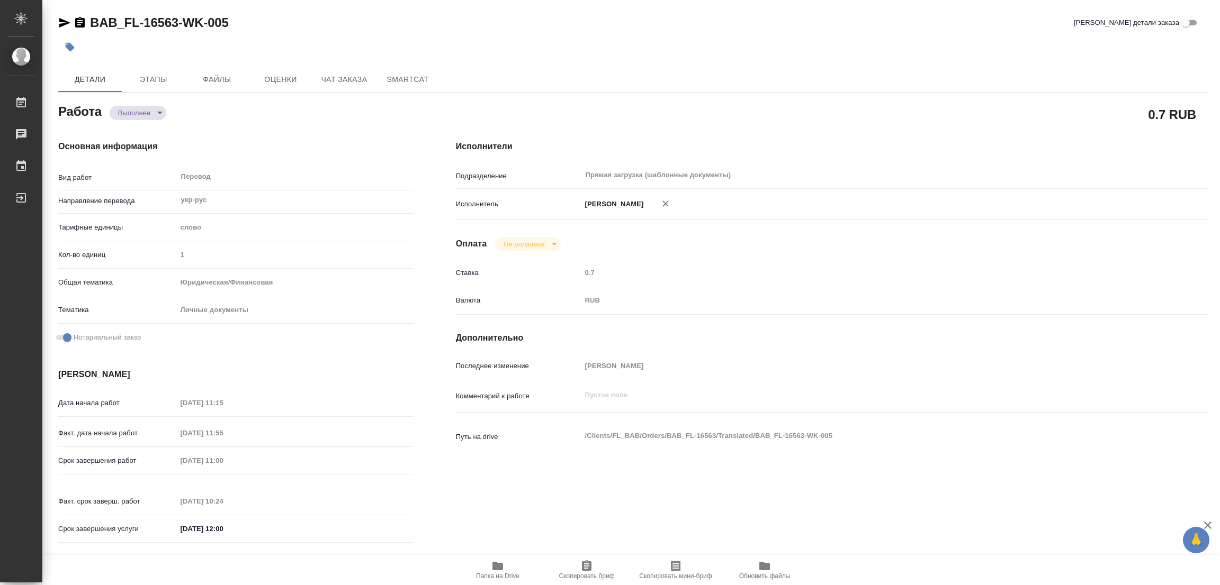
type input "[PERSON_NAME]"
type input "/Clients/FL_BAB/Orders/BAB_FL-16563"
type textarea "x"
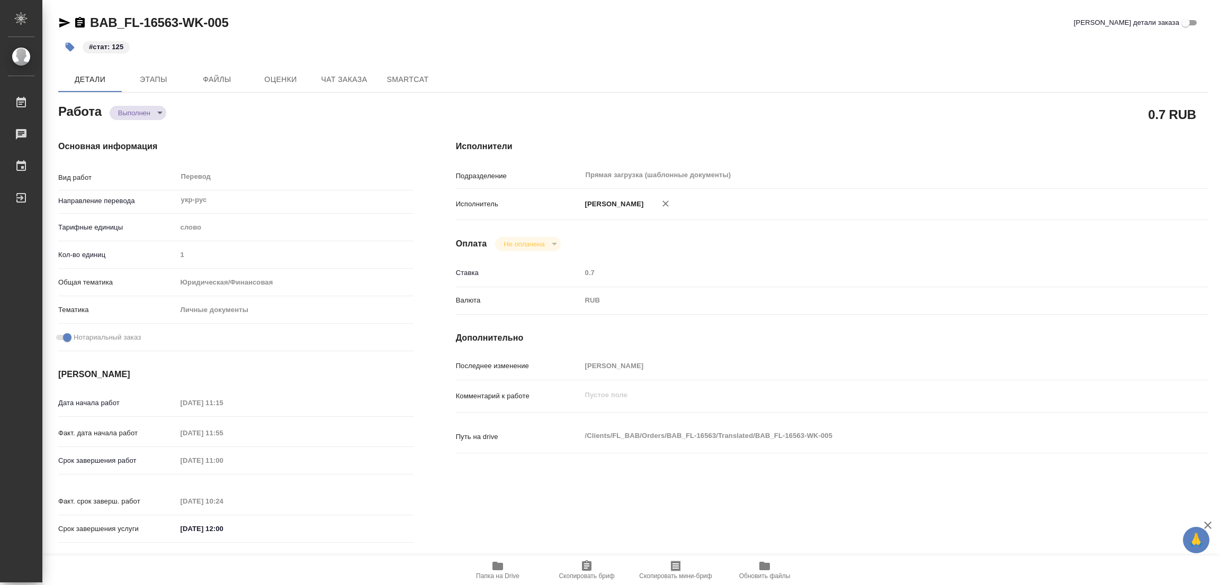
type textarea "x"
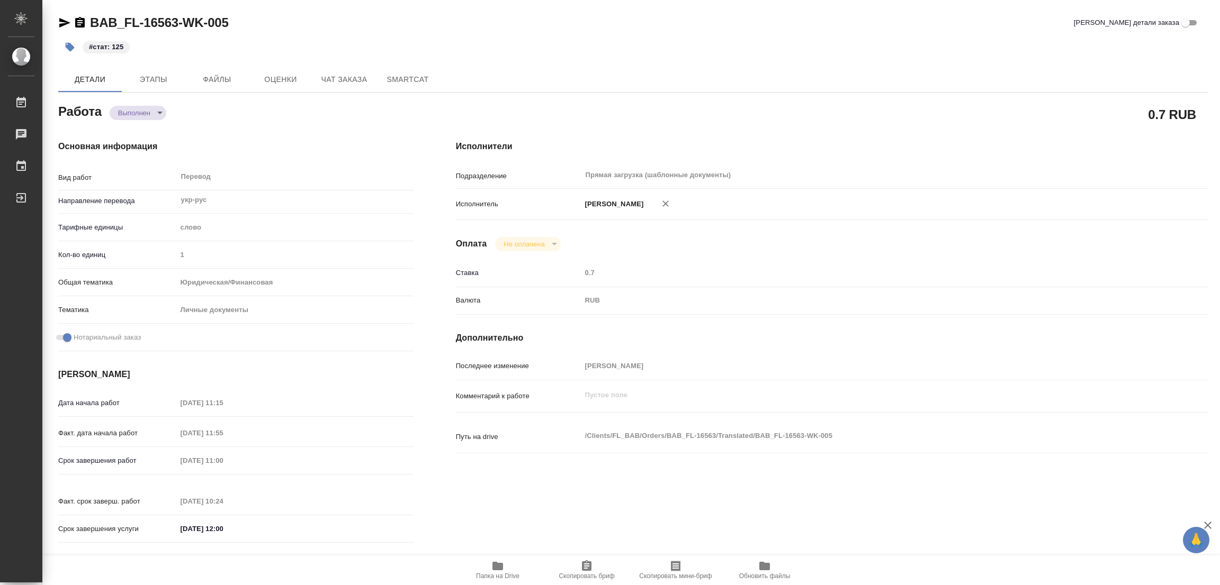
type textarea "x"
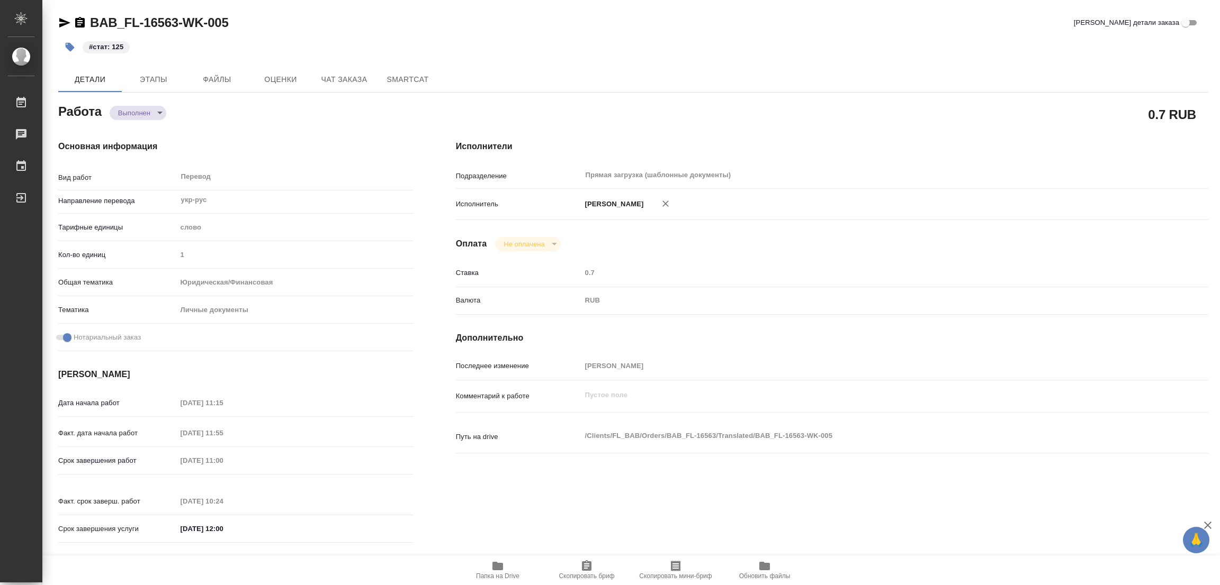
type textarea "x"
click at [660, 14] on div "BAB_FL-16563-WK-005 Кратко детали заказа" at bounding box center [633, 22] width 1150 height 17
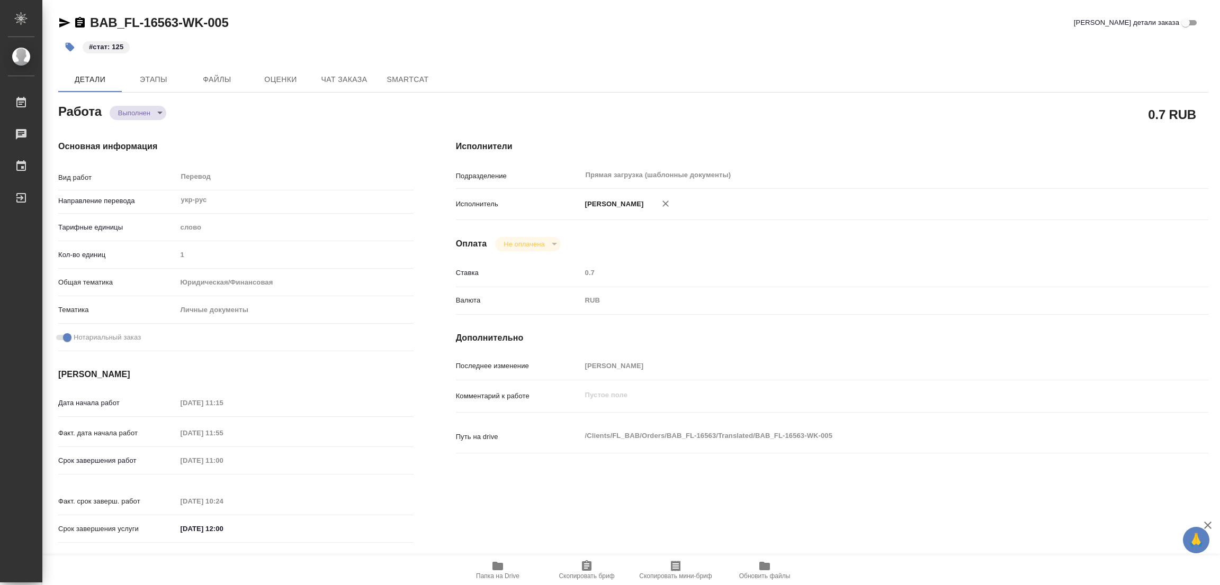
click at [936, 39] on div "#стат: 125" at bounding box center [633, 46] width 1150 height 23
